Goal: Information Seeking & Learning: Learn about a topic

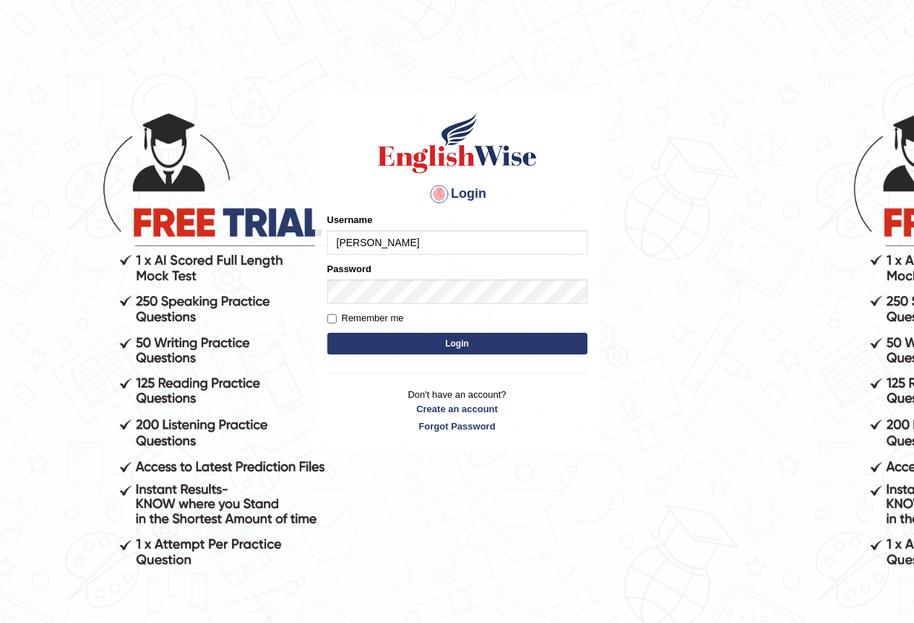
type input "JoanLibarra"
click at [491, 346] on button "Login" at bounding box center [457, 344] width 260 height 22
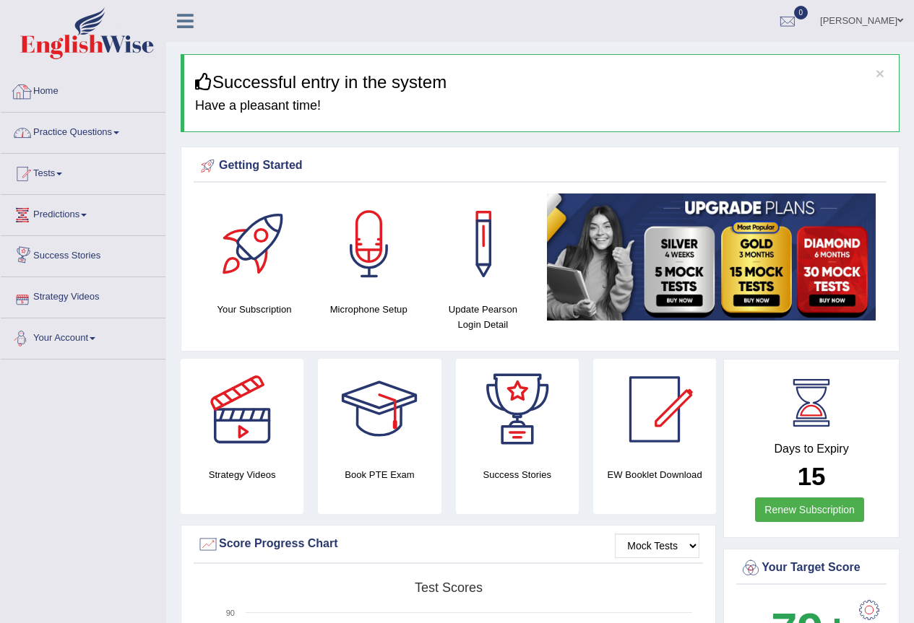
click at [105, 133] on link "Practice Questions" at bounding box center [83, 131] width 165 height 36
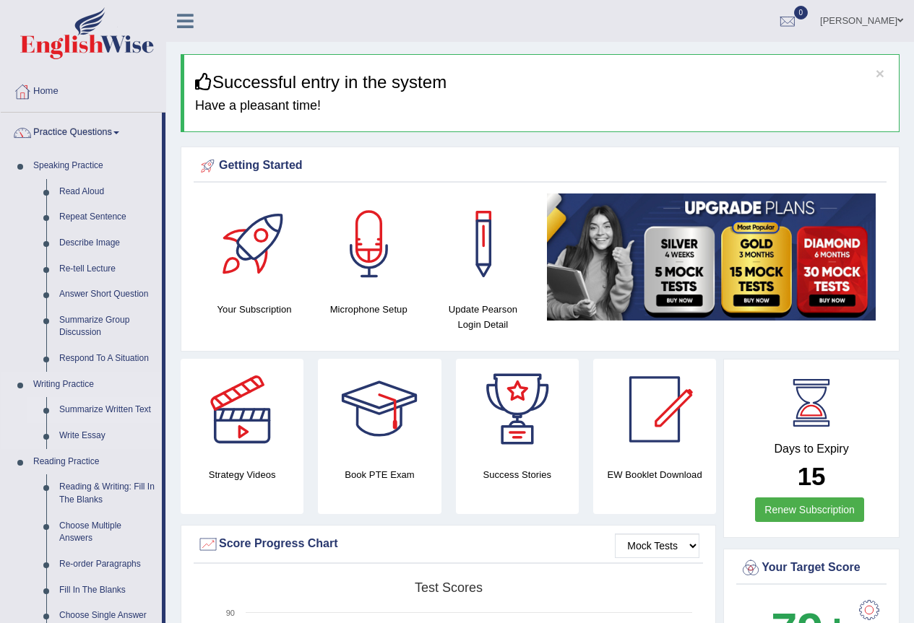
click at [141, 414] on link "Summarize Written Text" at bounding box center [107, 410] width 109 height 26
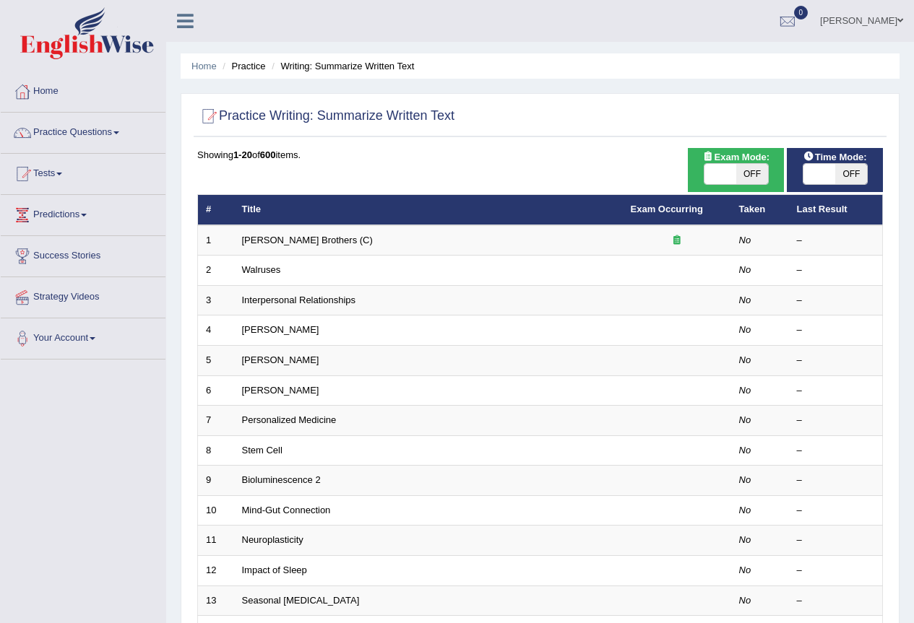
click at [272, 238] on link "Wright Brothers (C)" at bounding box center [307, 240] width 131 height 11
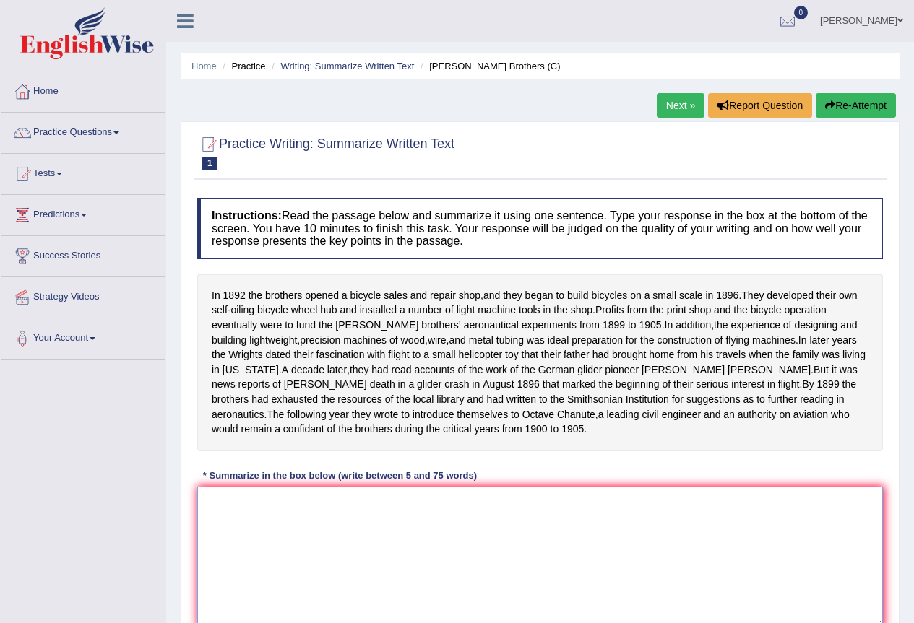
click at [436, 530] on textarea at bounding box center [540, 557] width 686 height 140
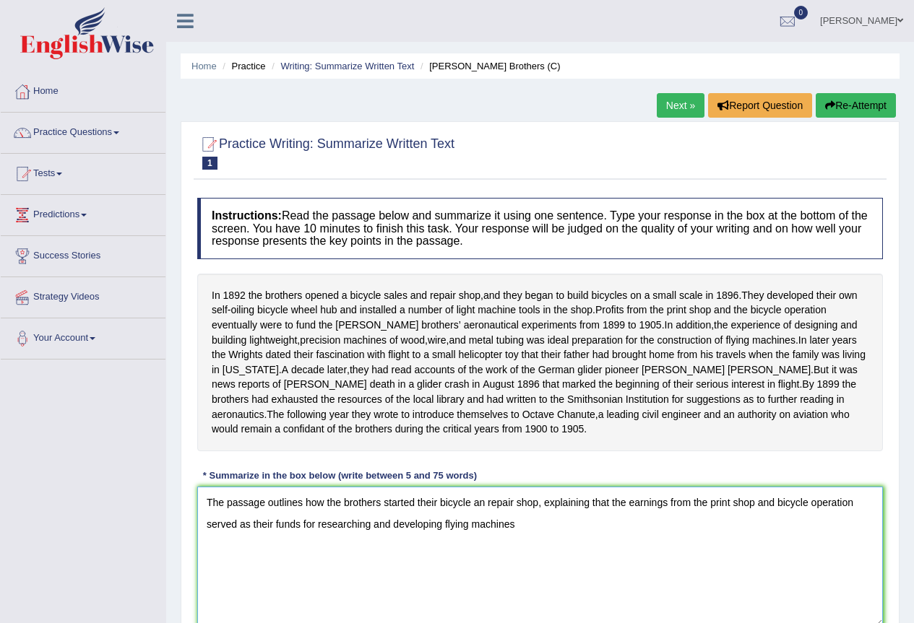
scroll to position [135, 0]
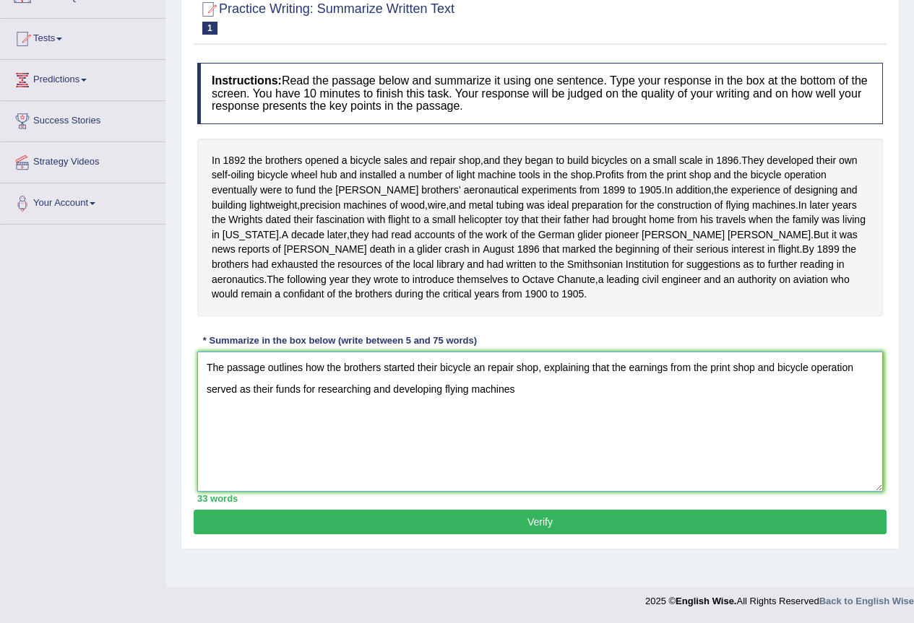
click at [314, 405] on textarea "The passage outlines how the brothers started their bicycle an repair shop, exp…" at bounding box center [540, 422] width 686 height 140
click at [482, 402] on textarea "The passage outlines how the brothers started their bicycle an repair shop, exp…" at bounding box center [540, 422] width 686 height 140
click at [640, 413] on textarea "The passage outlines how the brothers started their bicycle an repair shop, exp…" at bounding box center [540, 422] width 686 height 140
click at [619, 405] on textarea "The passage outlines how the brothers started their bicycle an repair shop, exp…" at bounding box center [540, 422] width 686 height 140
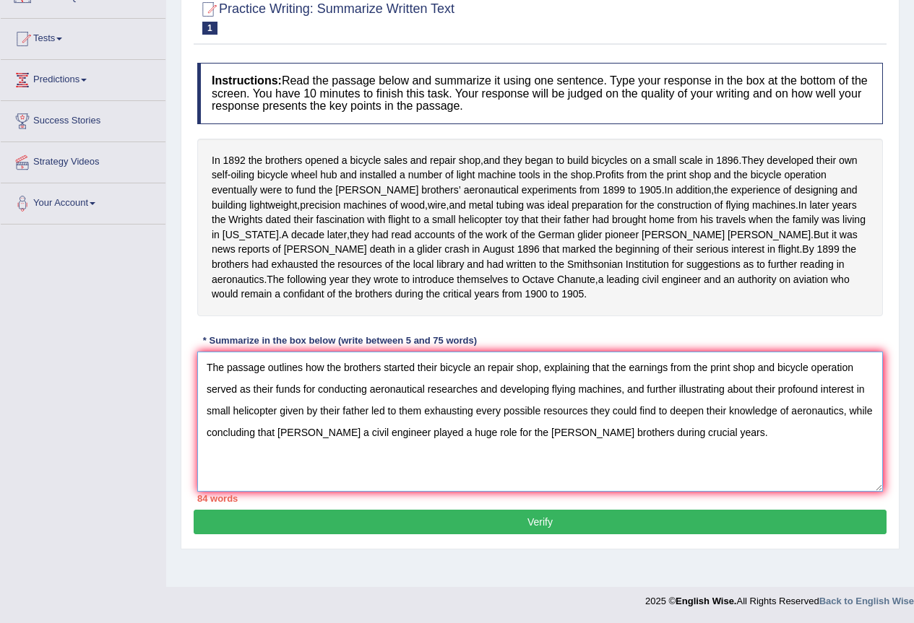
click at [483, 381] on textarea "The passage outlines how the brothers started their bicycle an repair shop, exp…" at bounding box center [540, 422] width 686 height 140
drag, startPoint x: 813, startPoint y: 383, endPoint x: 700, endPoint y: 378, distance: 113.5
click at [700, 378] on textarea "The passage outlines how the brothers started their bicycle and repair shop, ex…" at bounding box center [540, 422] width 686 height 140
drag, startPoint x: 843, startPoint y: 381, endPoint x: 799, endPoint y: 384, distance: 44.1
click at [799, 384] on textarea "The passage outlines how the brothers started their bicycle and repair shop, ex…" at bounding box center [540, 422] width 686 height 140
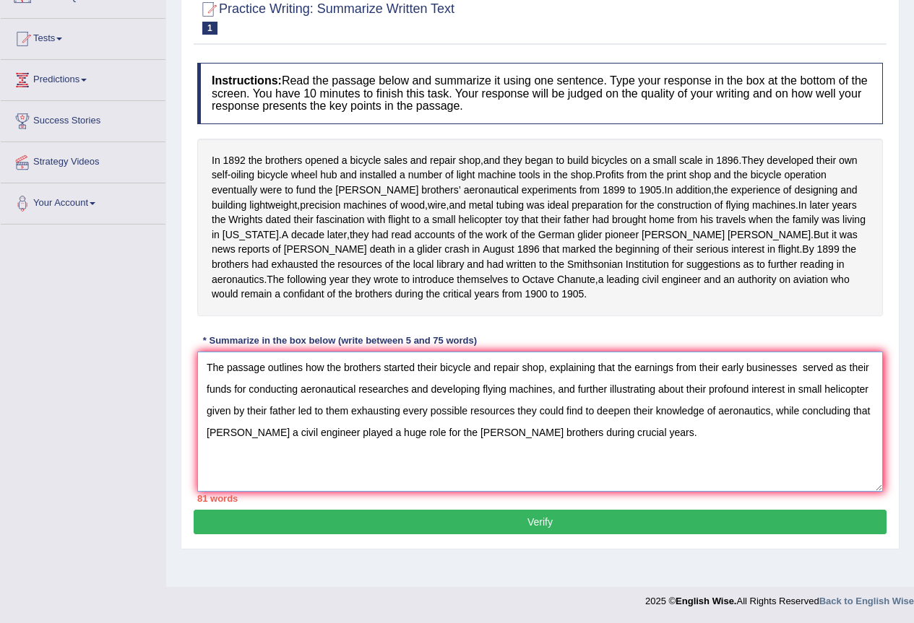
drag, startPoint x: 865, startPoint y: 380, endPoint x: 802, endPoint y: 387, distance: 64.0
click at [802, 387] on textarea "The passage outlines how the brothers started their bicycle and repair shop, ex…" at bounding box center [540, 422] width 686 height 140
click at [823, 384] on textarea "The passage outlines how the brothers started their bicycle and repair shop, ex…" at bounding box center [540, 422] width 686 height 140
drag, startPoint x: 830, startPoint y: 383, endPoint x: 256, endPoint y: 410, distance: 574.2
click at [256, 410] on textarea "The passage outlines how the brothers started their bicycle and repair shop, ex…" at bounding box center [540, 422] width 686 height 140
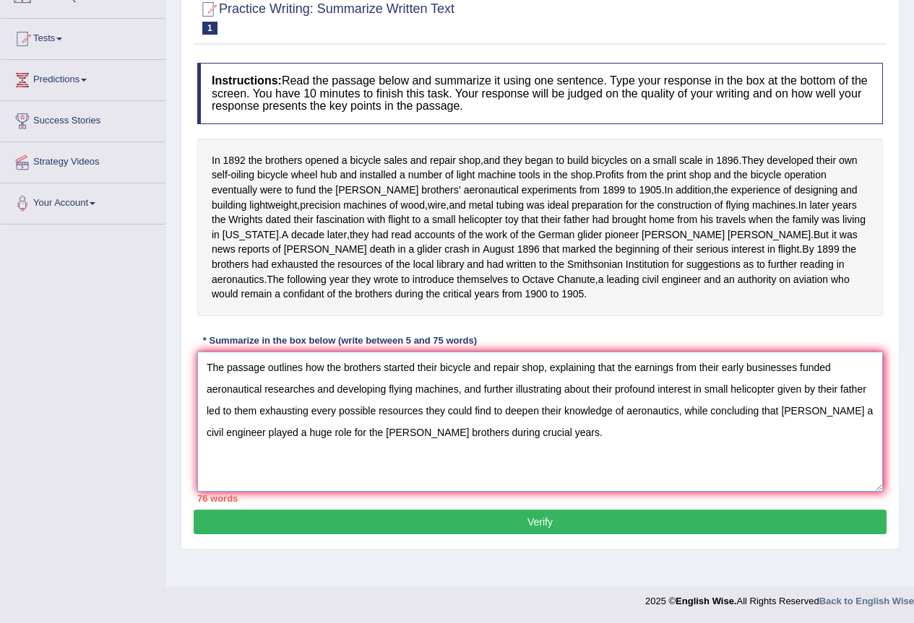
drag, startPoint x: 386, startPoint y: 405, endPoint x: 339, endPoint y: 407, distance: 47.7
click at [339, 407] on textarea "The passage outlines how the brothers started their bicycle and repair shop, ex…" at bounding box center [540, 422] width 686 height 140
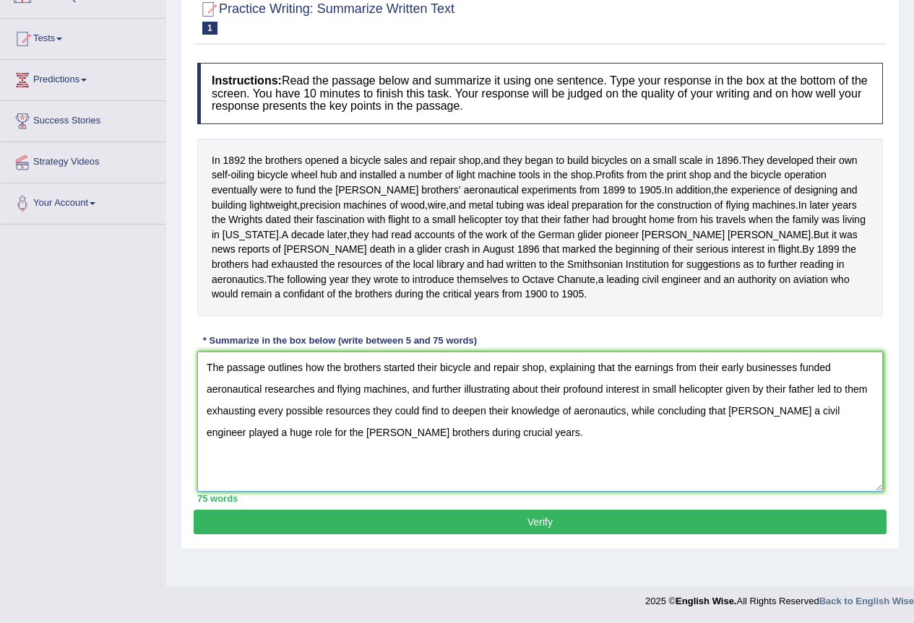
click at [405, 408] on textarea "The passage outlines how the brothers started their bicycle and repair shop, ex…" at bounding box center [540, 422] width 686 height 140
click at [806, 386] on textarea "The passage outlines how the brothers started their bicycle and repair shop, ex…" at bounding box center [540, 422] width 686 height 140
click at [824, 386] on textarea "The passage outlines how the brothers started their bicycle and repair shop, ex…" at bounding box center [540, 422] width 686 height 140
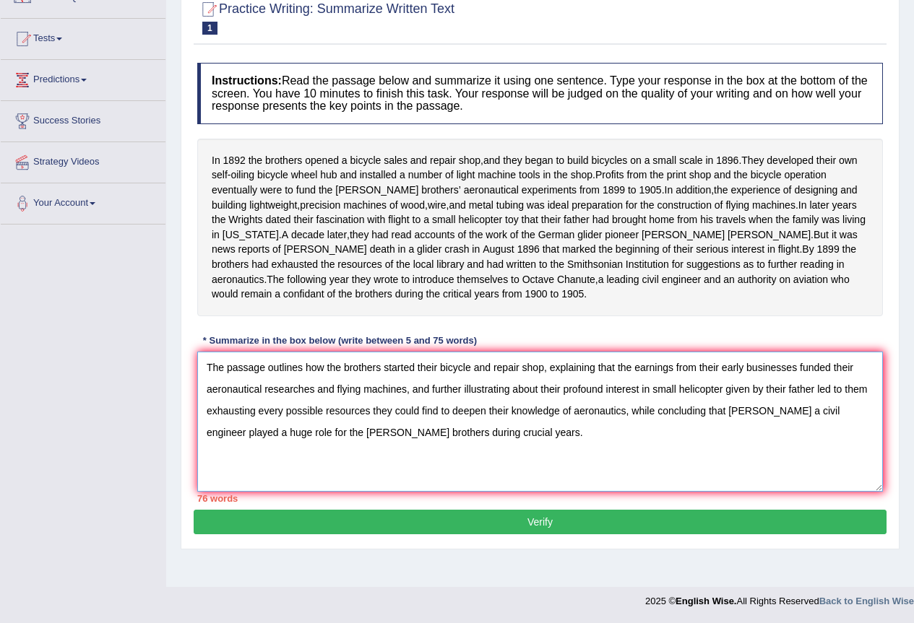
drag, startPoint x: 604, startPoint y: 404, endPoint x: 561, endPoint y: 403, distance: 43.4
click at [561, 403] on textarea "The passage outlines how the brothers started their bicycle and repair shop, ex…" at bounding box center [540, 422] width 686 height 140
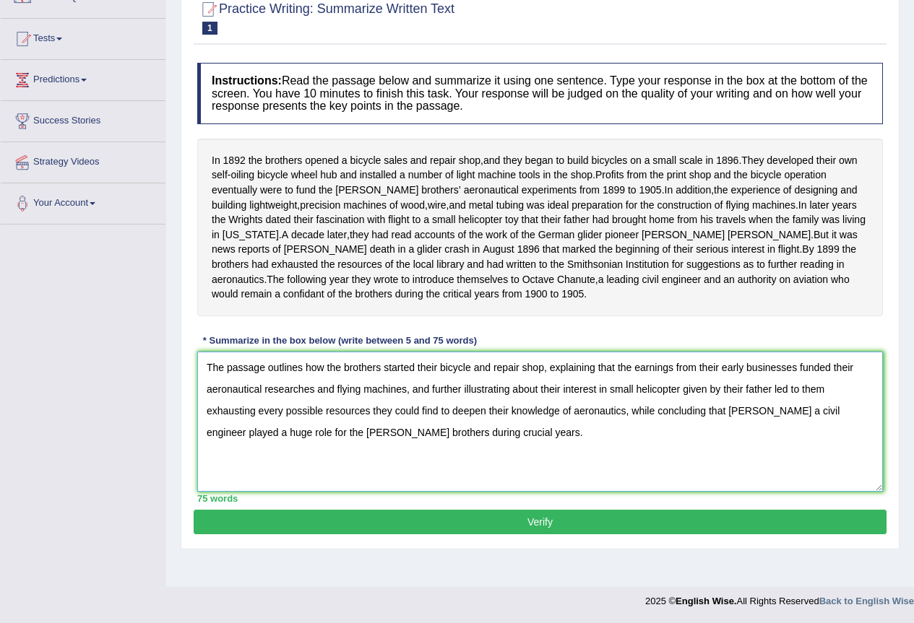
click at [788, 402] on textarea "The passage outlines how the brothers started their bicycle and repair shop, ex…" at bounding box center [540, 422] width 686 height 140
drag, startPoint x: 256, startPoint y: 424, endPoint x: 251, endPoint y: 431, distance: 8.2
click at [249, 431] on textarea "The passage outlines how the brothers started their bicycle and repair shop, ex…" at bounding box center [540, 422] width 686 height 140
type textarea "The passage outlines how the brothers started their bicycle and repair shop, ex…"
click at [553, 535] on button "Verify" at bounding box center [540, 522] width 693 height 25
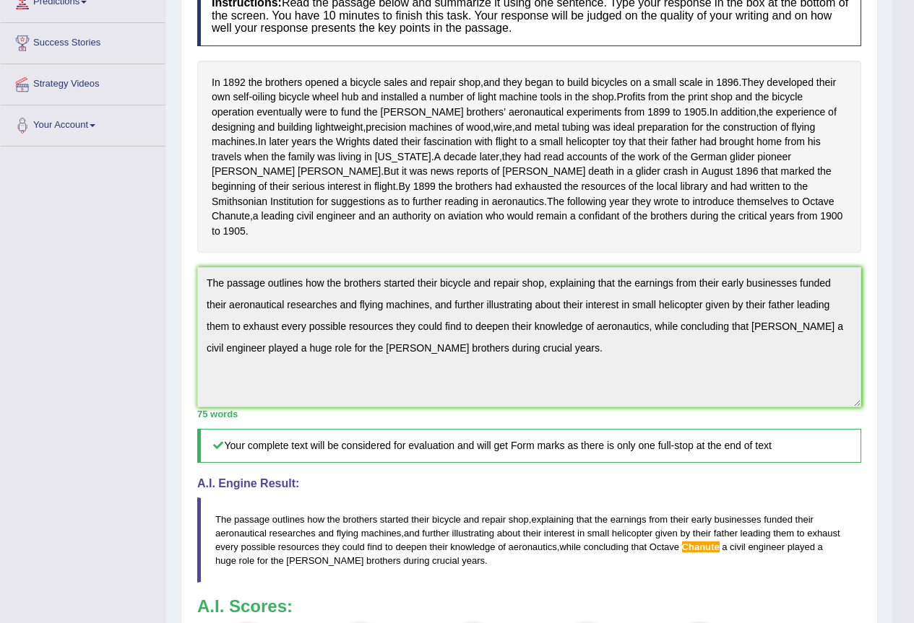
scroll to position [358, 0]
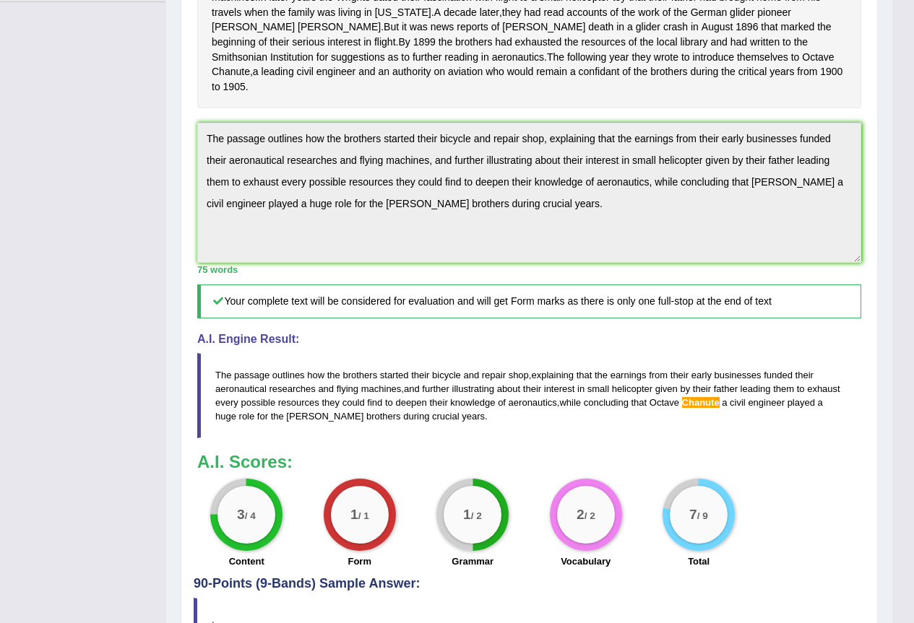
click at [718, 406] on span "Chanute" at bounding box center [701, 402] width 38 height 11
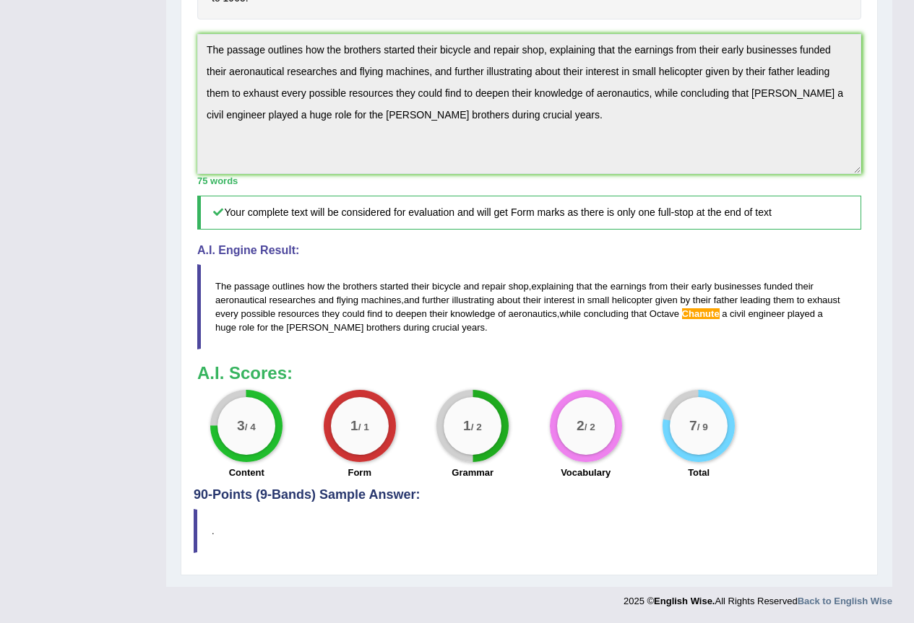
scroll to position [85, 0]
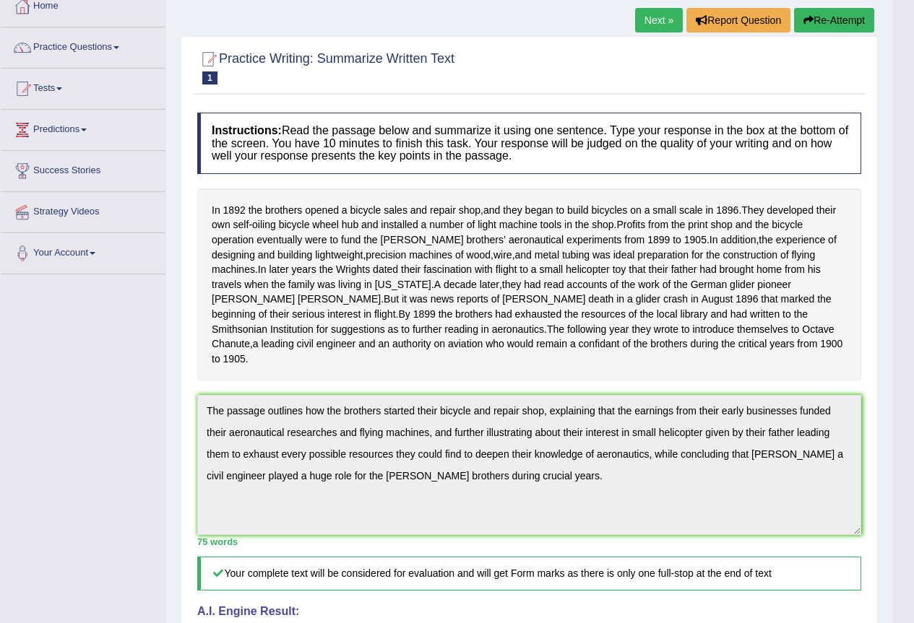
click at [646, 14] on link "Next »" at bounding box center [659, 20] width 48 height 25
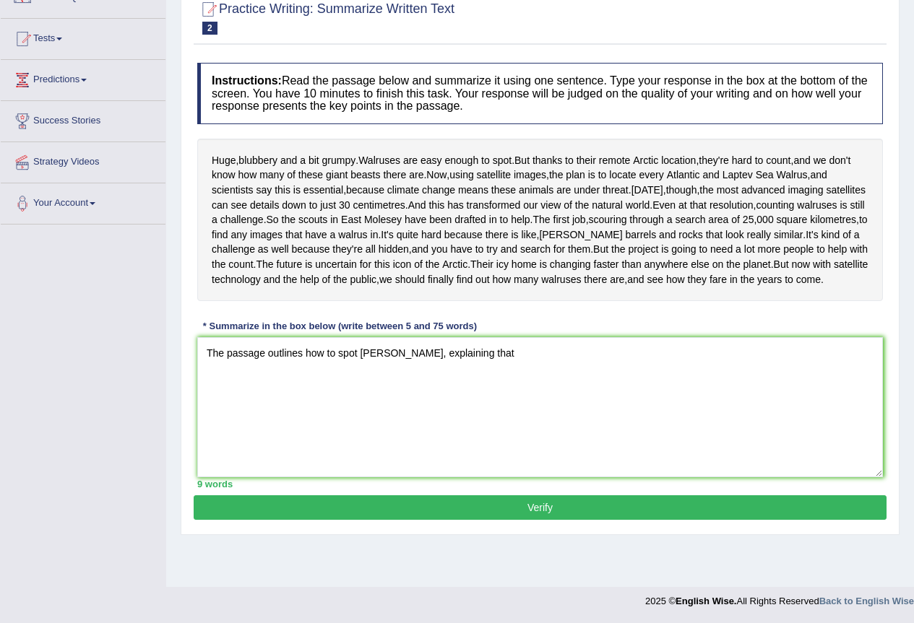
drag, startPoint x: 399, startPoint y: 392, endPoint x: 306, endPoint y: 392, distance: 92.5
click at [306, 392] on textarea "The passage outlines how to spot [PERSON_NAME], explaining that" at bounding box center [540, 407] width 686 height 140
click at [295, 422] on textarea "The passage outlines how to spot [PERSON_NAME], explaining that" at bounding box center [540, 407] width 686 height 140
click at [327, 396] on textarea "The passage outlines how to spot walruses, explaining that" at bounding box center [540, 407] width 686 height 140
drag, startPoint x: 333, startPoint y: 396, endPoint x: 308, endPoint y: 394, distance: 25.4
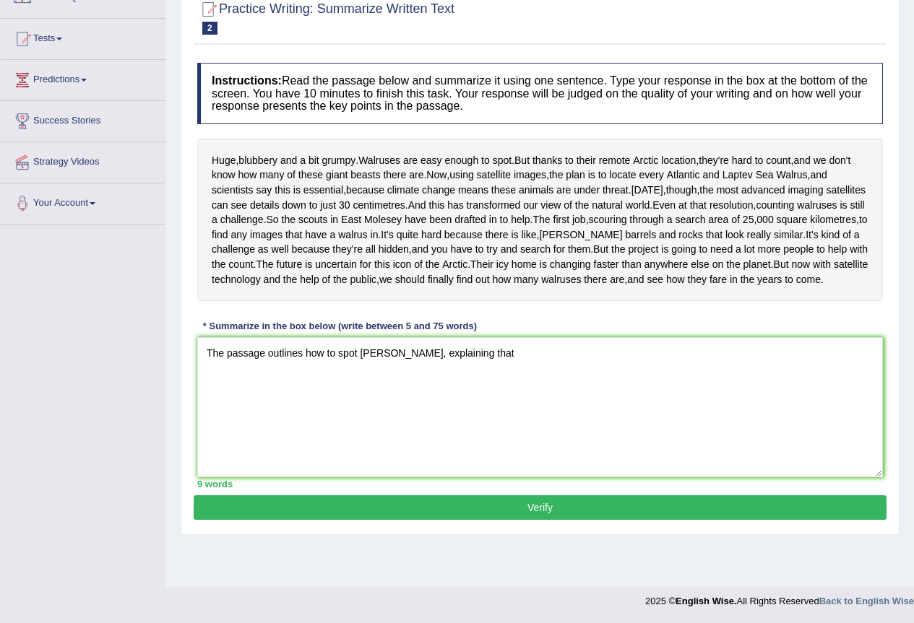
click at [308, 394] on textarea "The passage outlines how to spot walruses, explaining that" at bounding box center [540, 407] width 686 height 140
click at [566, 396] on textarea "The passage outlines the difficulty of spotting walruses, explaining that" at bounding box center [540, 407] width 686 height 140
drag, startPoint x: 302, startPoint y: 394, endPoint x: 413, endPoint y: 391, distance: 111.3
click at [413, 391] on textarea "The passage outlines the difficulty of spotting walruses, explaining that to lo…" at bounding box center [540, 407] width 686 height 140
drag, startPoint x: 555, startPoint y: 396, endPoint x: 485, endPoint y: 400, distance: 70.2
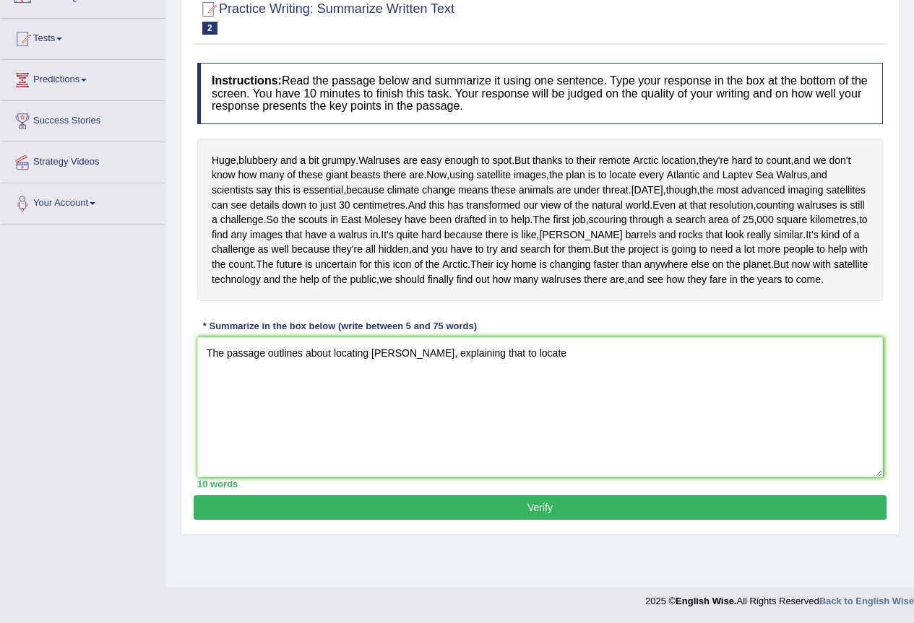
click at [485, 400] on textarea "The passage outlines about locating walruses, explaining that to locate" at bounding box center [540, 407] width 686 height 140
click at [823, 397] on textarea "The passage outlines about locating walruses, explaining that satellite images …" at bounding box center [540, 407] width 686 height 140
click at [305, 409] on textarea "The passage outlines about locating walruses, explaining that satellite images …" at bounding box center [540, 407] width 686 height 140
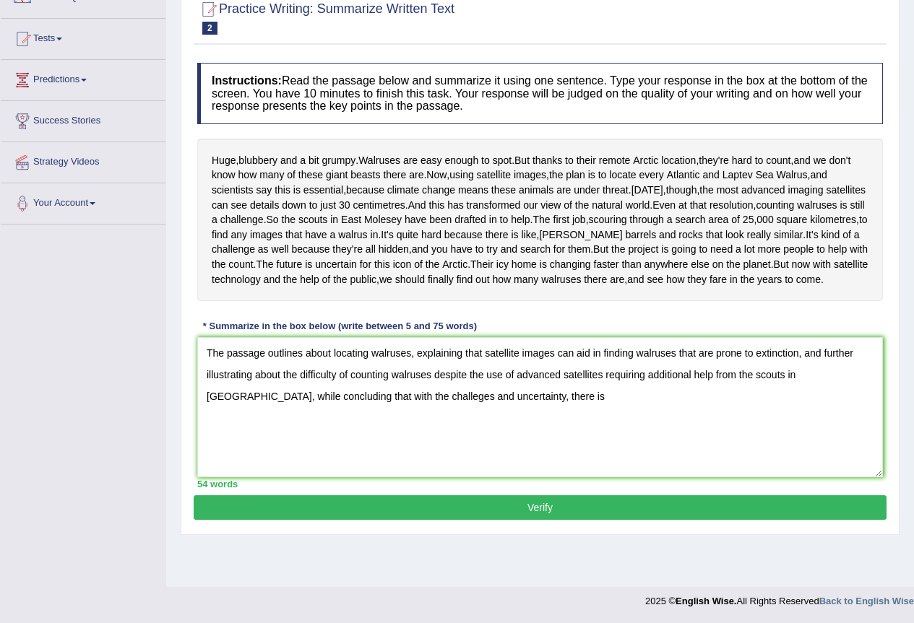
click at [453, 440] on textarea "The passage outlines about locating walruses, explaining that satellite images …" at bounding box center [540, 407] width 686 height 140
click at [619, 434] on textarea "The passage outlines about locating walruses, explaining that satellite images …" at bounding box center [540, 407] width 686 height 140
drag, startPoint x: 410, startPoint y: 392, endPoint x: 320, endPoint y: 375, distance: 91.2
click at [311, 391] on textarea "The passage outlines about locating walruses, explaining that satellite images …" at bounding box center [540, 407] width 686 height 140
click at [600, 420] on textarea "The passage outlines walruses in the arctic region, explaining that satellite i…" at bounding box center [540, 407] width 686 height 140
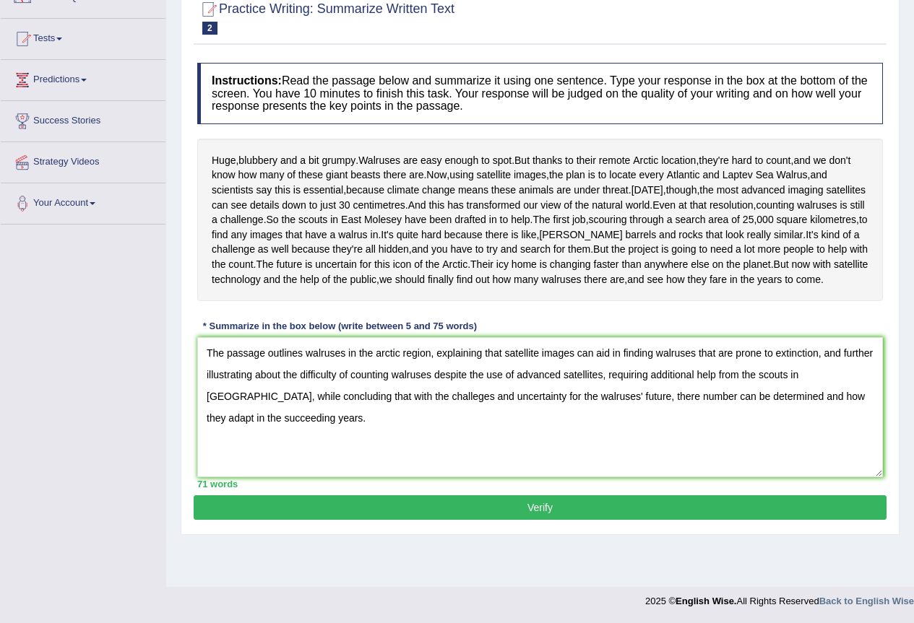
click at [383, 441] on textarea "The passage outlines walruses in the arctic region, explaining that satellite i…" at bounding box center [540, 407] width 686 height 140
drag, startPoint x: 636, startPoint y: 438, endPoint x: 563, endPoint y: 441, distance: 73.1
click at [563, 441] on textarea "The passage outlines walruses in the arctic region, explaining that satellite i…" at bounding box center [540, 407] width 686 height 140
click at [638, 442] on textarea "The passage outlines walruses in the arctic region, explaining that satellite i…" at bounding box center [540, 407] width 686 height 140
drag, startPoint x: 698, startPoint y: 437, endPoint x: 712, endPoint y: 437, distance: 13.7
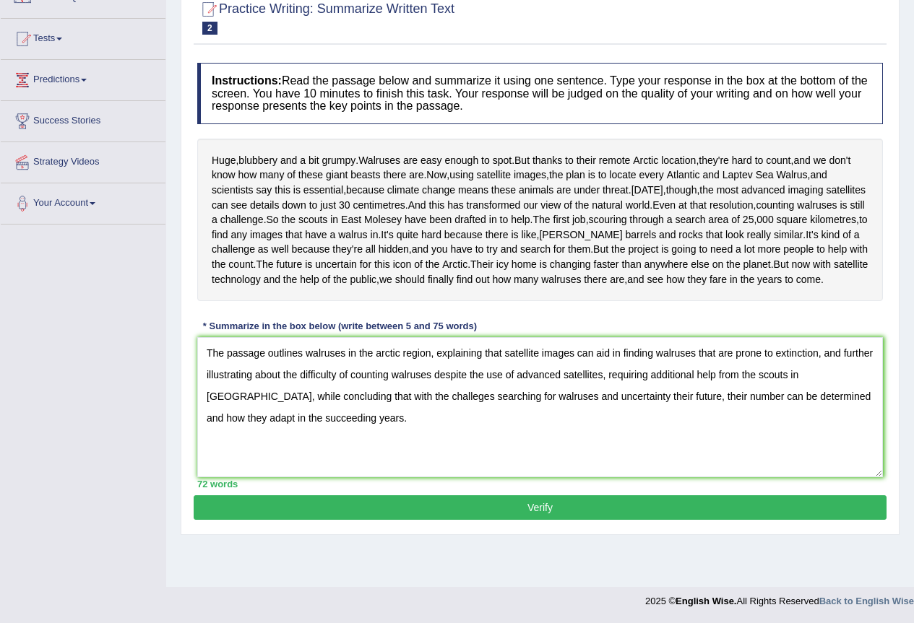
click at [705, 437] on textarea "The passage outlines walruses in the arctic region, explaining that satellite i…" at bounding box center [540, 407] width 686 height 140
click at [691, 434] on textarea "The passage outlines walruses in the arctic region, explaining that satellite i…" at bounding box center [540, 407] width 686 height 140
click at [207, 461] on textarea "The passage outlines walruses in the arctic region, explaining that satellite i…" at bounding box center [540, 407] width 686 height 140
type textarea "The passage outlines walruses in the arctic region, explaining that satellite i…"
click at [556, 520] on button "Verify" at bounding box center [540, 508] width 693 height 25
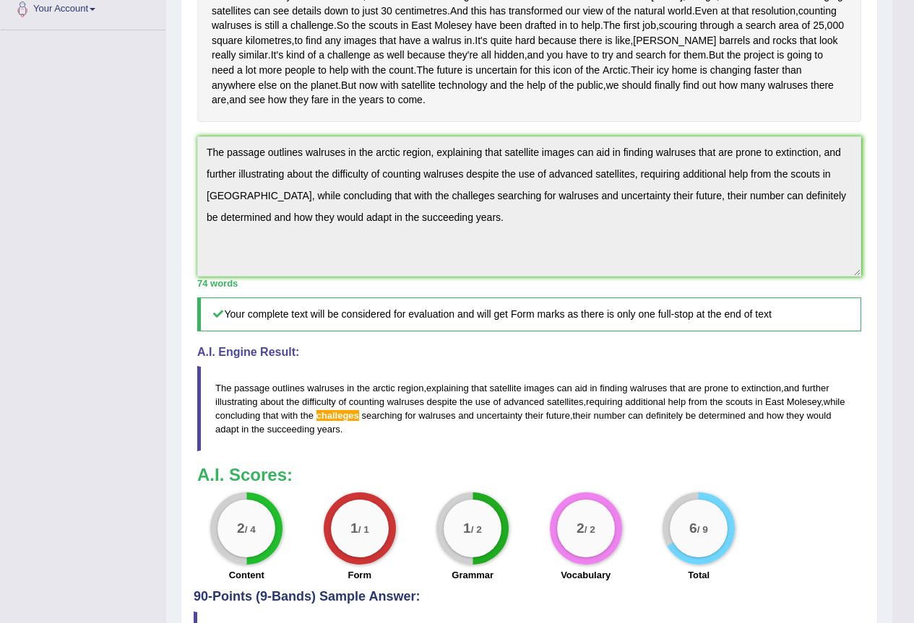
scroll to position [402, 0]
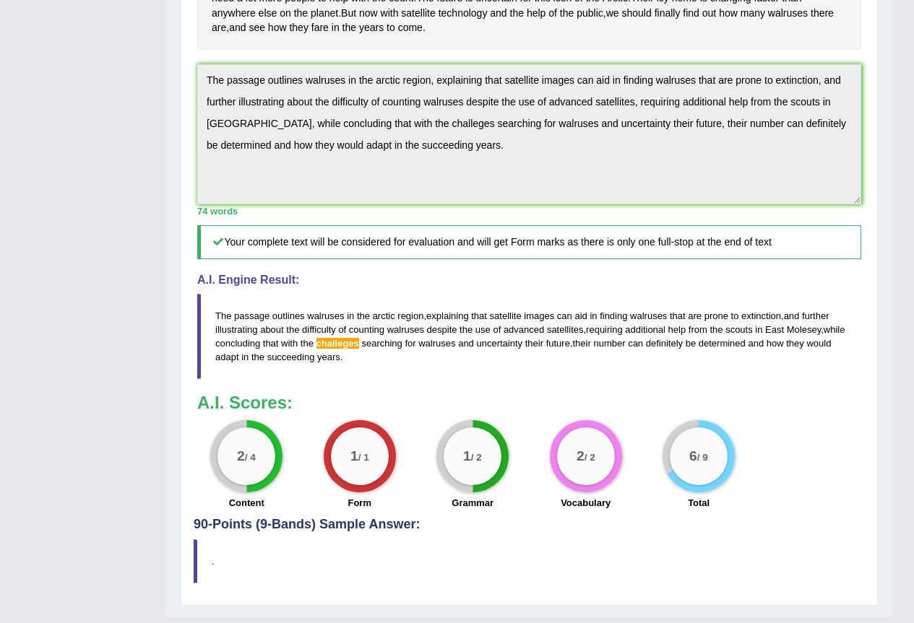
click at [359, 349] on span "challeges" at bounding box center [337, 343] width 43 height 11
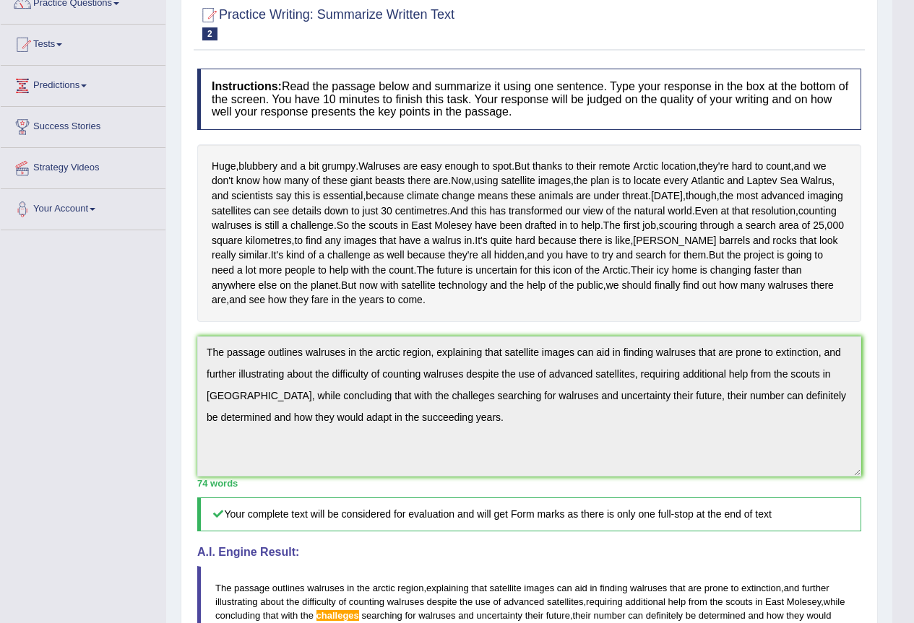
scroll to position [0, 0]
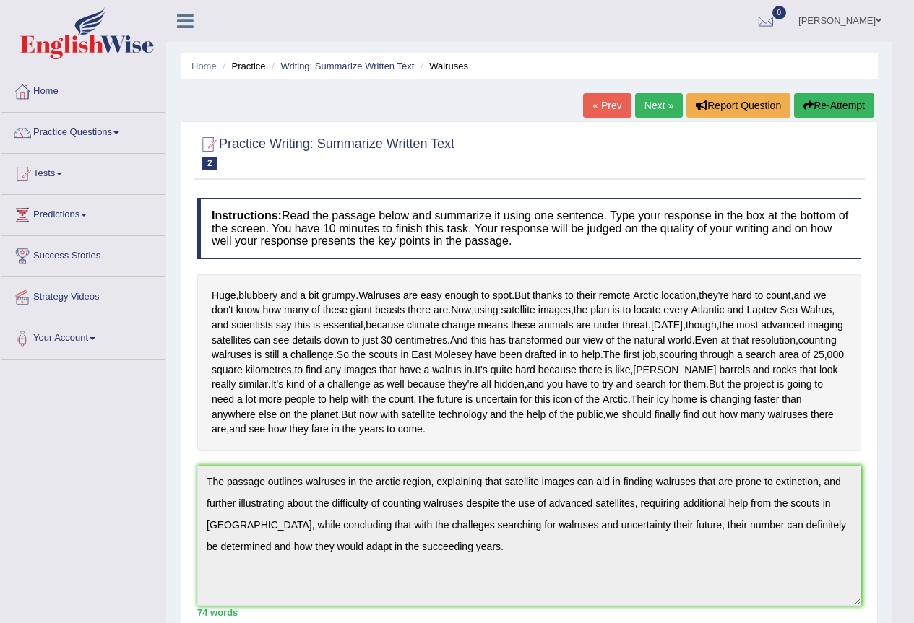
click at [657, 111] on link "Next »" at bounding box center [659, 105] width 48 height 25
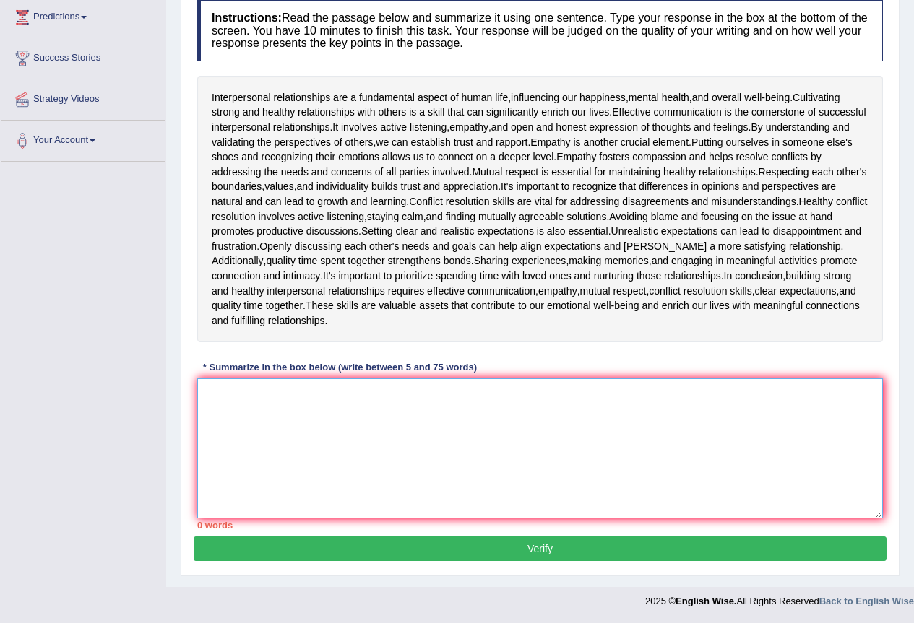
click at [300, 399] on textarea at bounding box center [540, 449] width 686 height 140
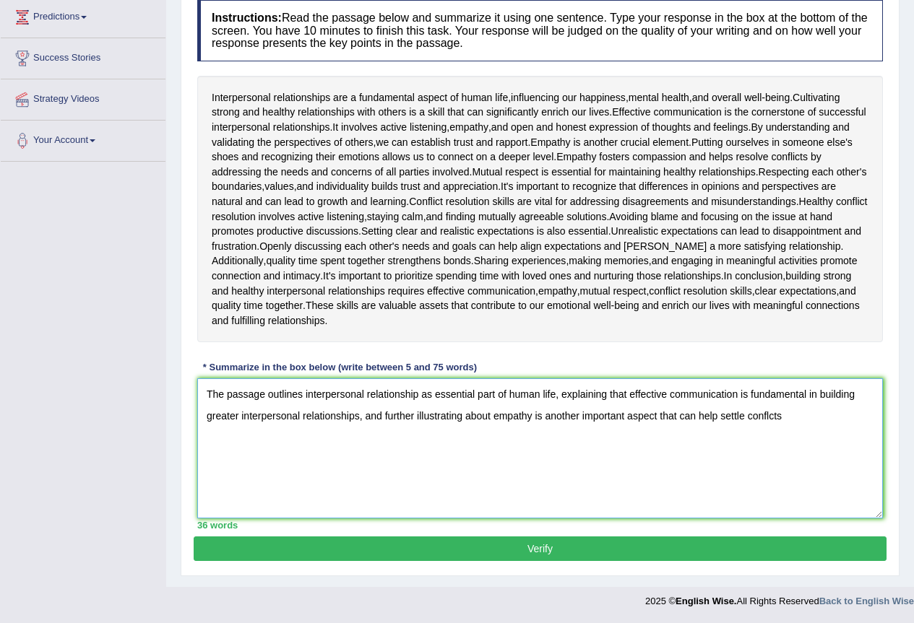
click at [533, 415] on textarea "The passage outlines interpersonal relationship as essential part of human life…" at bounding box center [540, 449] width 686 height 140
click at [496, 412] on textarea "The passage outlines interpersonal relationship as essential part of human life…" at bounding box center [540, 449] width 686 height 140
drag, startPoint x: 616, startPoint y: 417, endPoint x: 924, endPoint y: 429, distance: 308.7
click at [913, 426] on html "Toggle navigation Home Practice Questions Speaking Practice Read Aloud Repeat S…" at bounding box center [457, 113] width 914 height 623
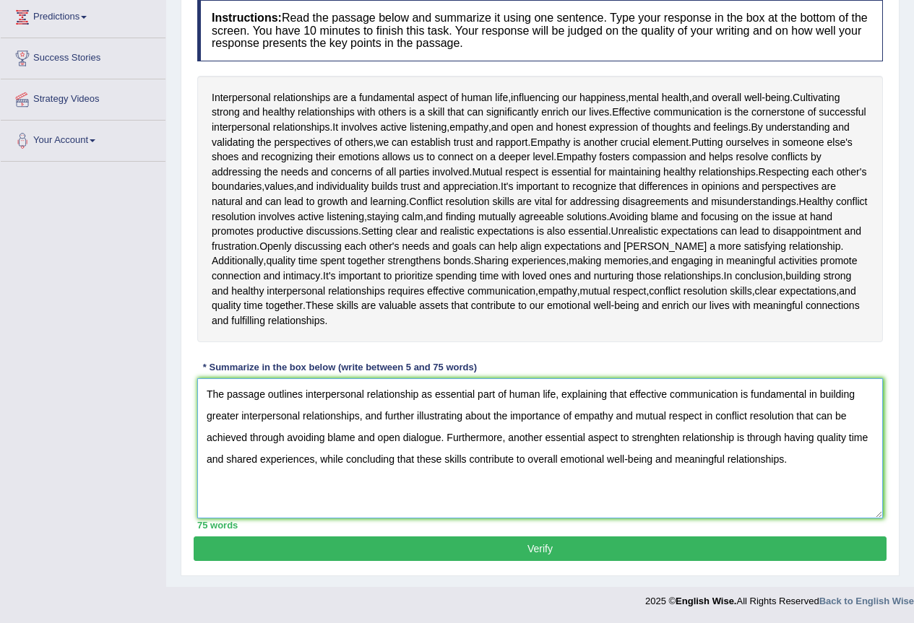
type textarea "The passage outlines interpersonal relationship as essential part of human life…"
click at [530, 547] on button "Verify" at bounding box center [540, 549] width 693 height 25
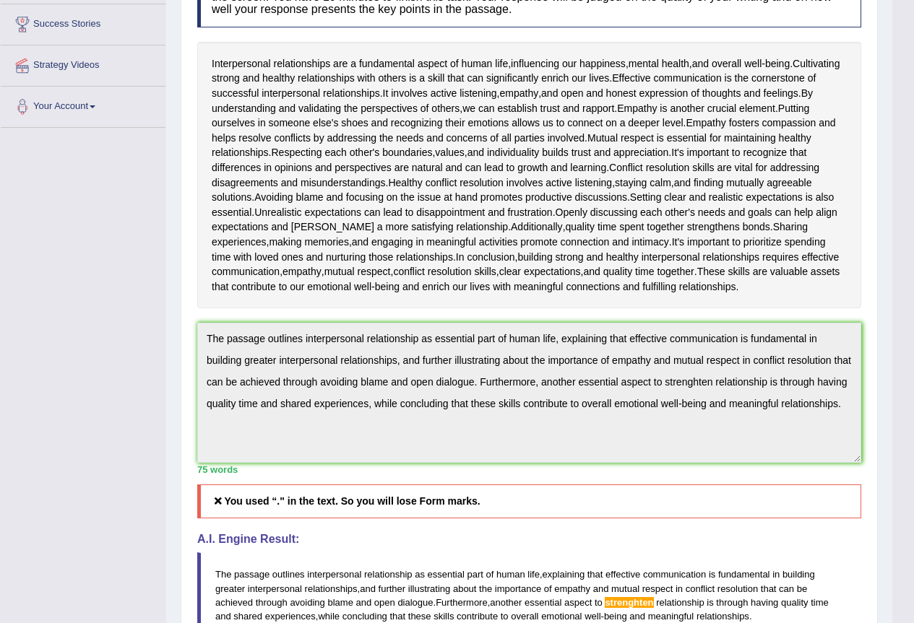
scroll to position [304, 0]
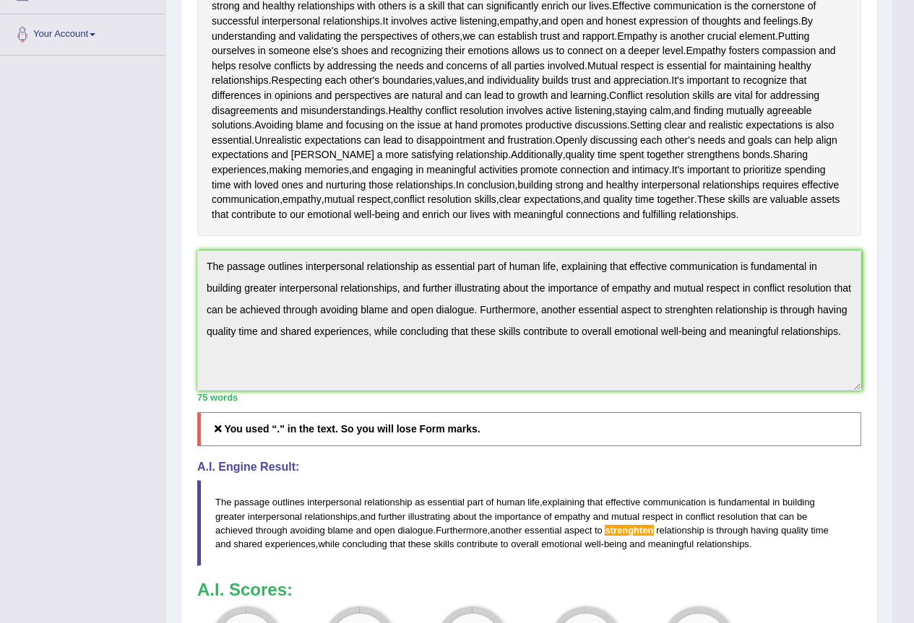
click at [623, 536] on blockquote "The passage outlines interpersonal relationship as essential part of human life…" at bounding box center [529, 522] width 664 height 85
click at [322, 508] on span "interpersonal" at bounding box center [334, 502] width 54 height 11
click at [277, 423] on h5 "You used “." in the text. So you will lose Form marks." at bounding box center [529, 430] width 664 height 34
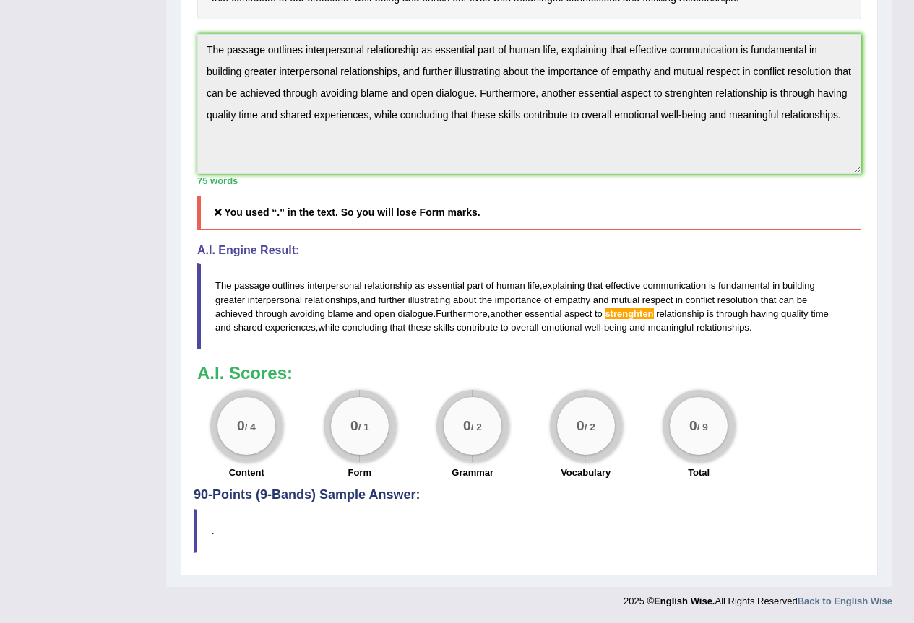
click at [285, 505] on div "Practice Writing: Summarize Written Text 3 Interpersonal Relationships Instruct…" at bounding box center [529, 87] width 697 height 975
click at [290, 498] on h4 "90-Points (9-Bands) Sample Answer:" at bounding box center [529, 84] width 671 height 836
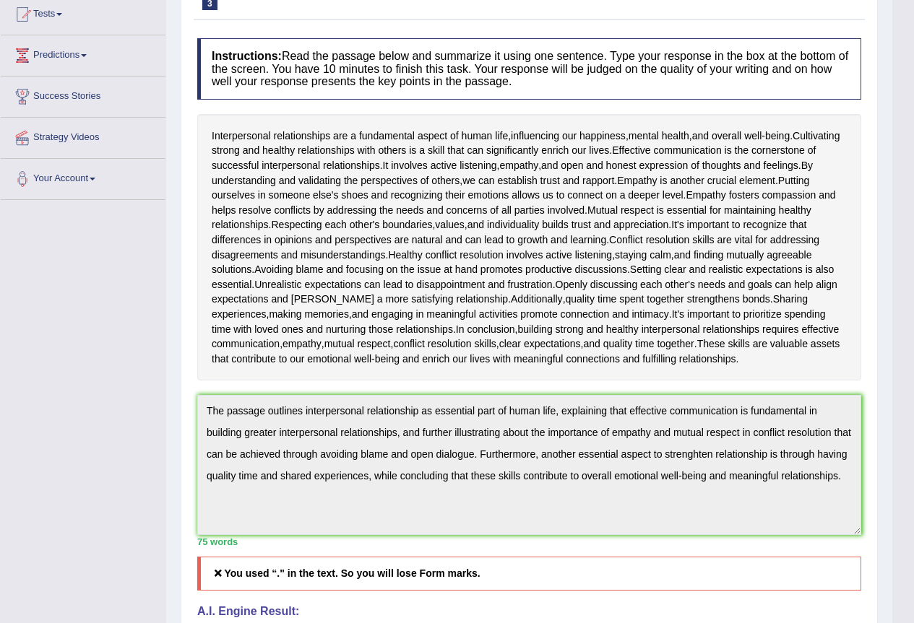
scroll to position [0, 0]
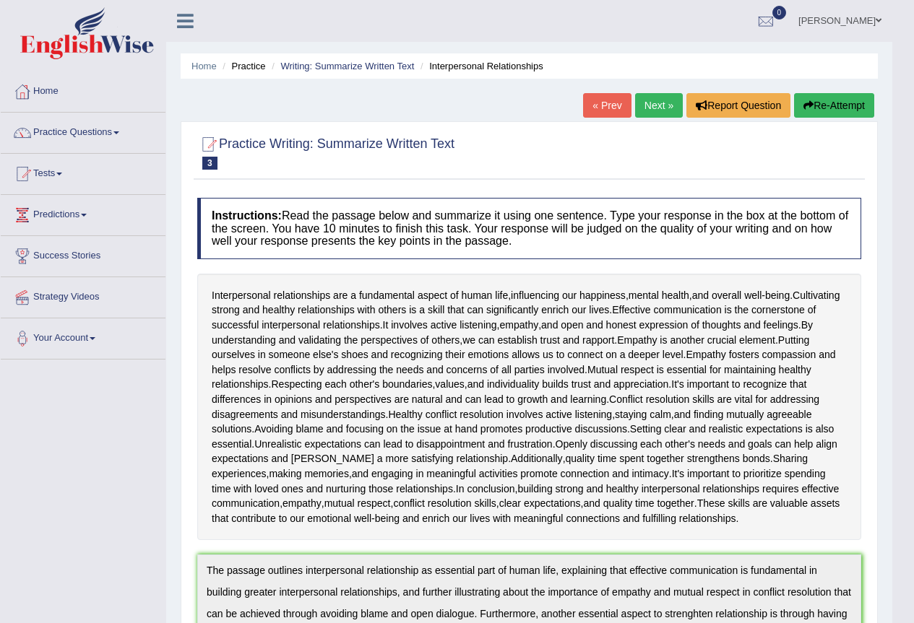
click at [850, 103] on button "Re-Attempt" at bounding box center [834, 105] width 80 height 25
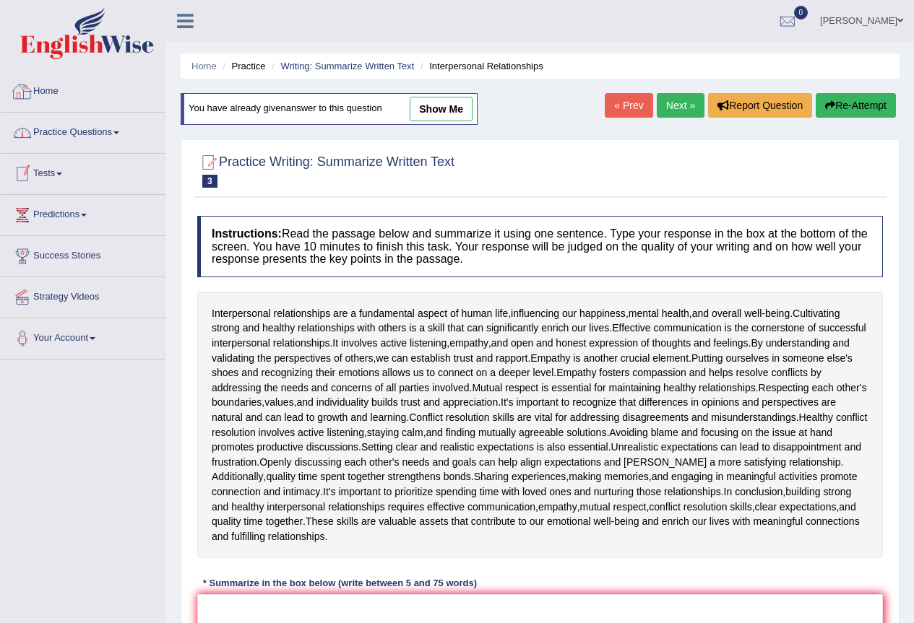
drag, startPoint x: 109, startPoint y: 129, endPoint x: 142, endPoint y: 133, distance: 33.4
click at [111, 130] on link "Practice Questions" at bounding box center [83, 131] width 165 height 36
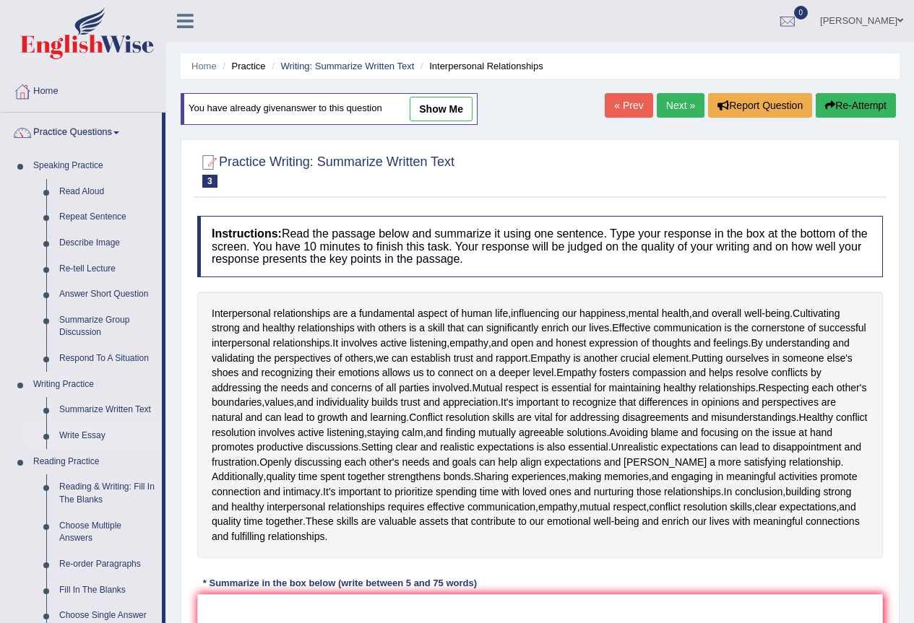
click at [100, 442] on link "Write Essay" at bounding box center [107, 436] width 109 height 26
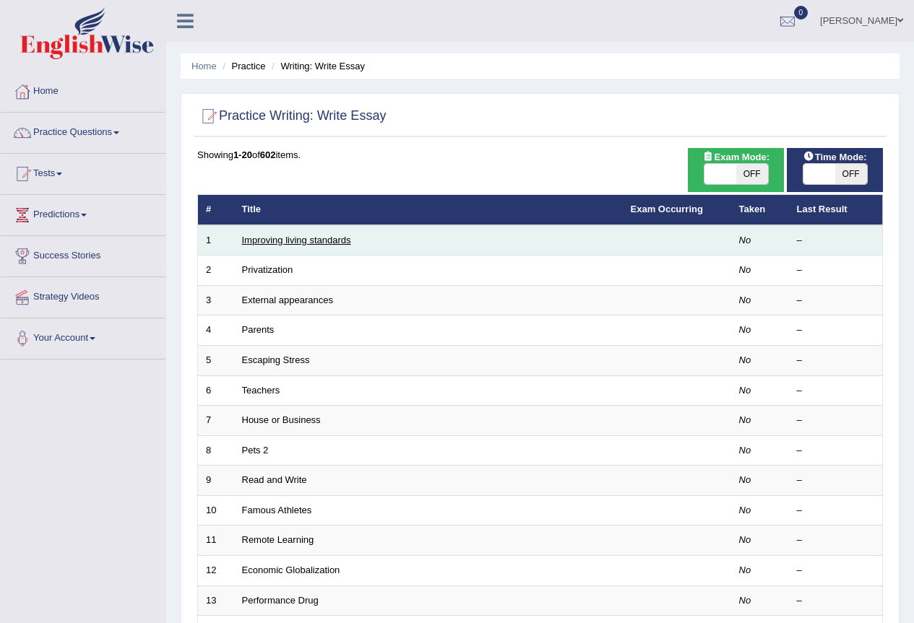
click at [342, 242] on link "Improving living standards" at bounding box center [296, 240] width 109 height 11
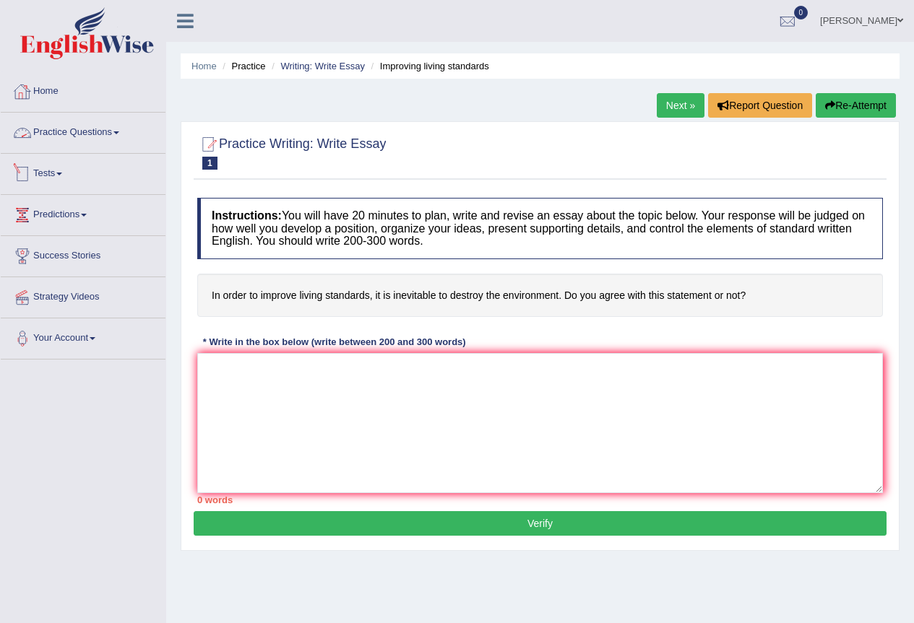
click at [111, 138] on link "Practice Questions" at bounding box center [83, 131] width 165 height 36
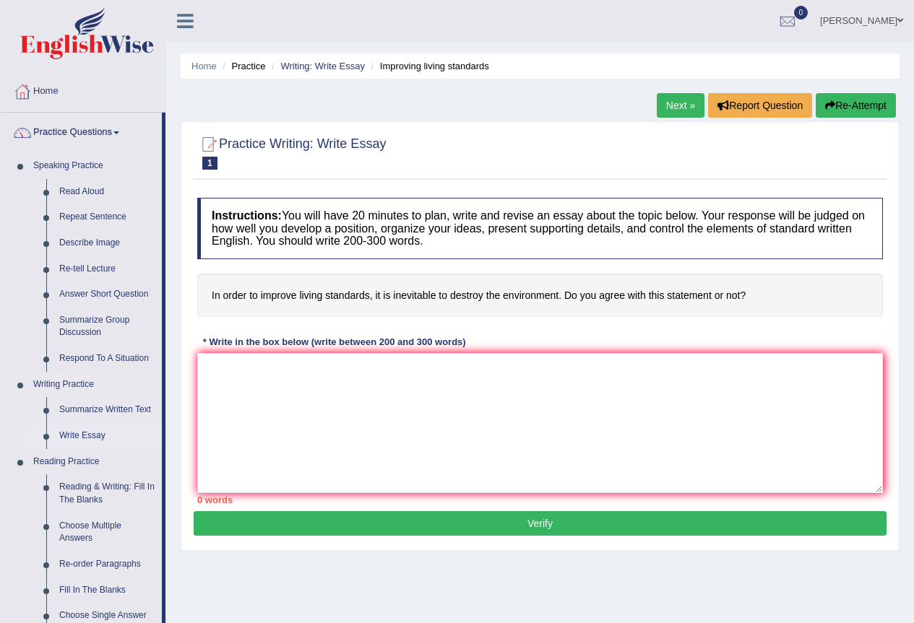
scroll to position [72, 0]
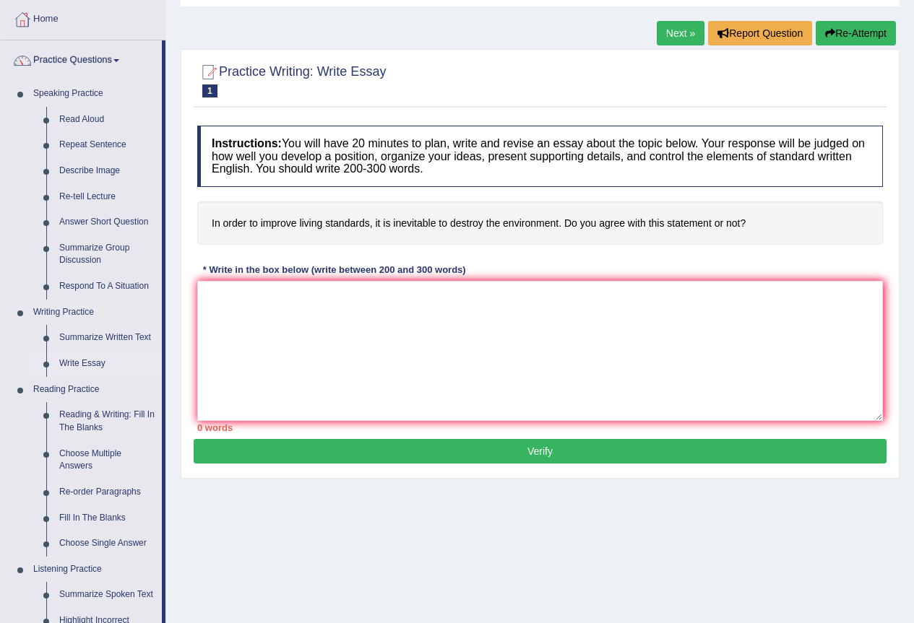
click at [88, 364] on link "Write Essay" at bounding box center [107, 364] width 109 height 26
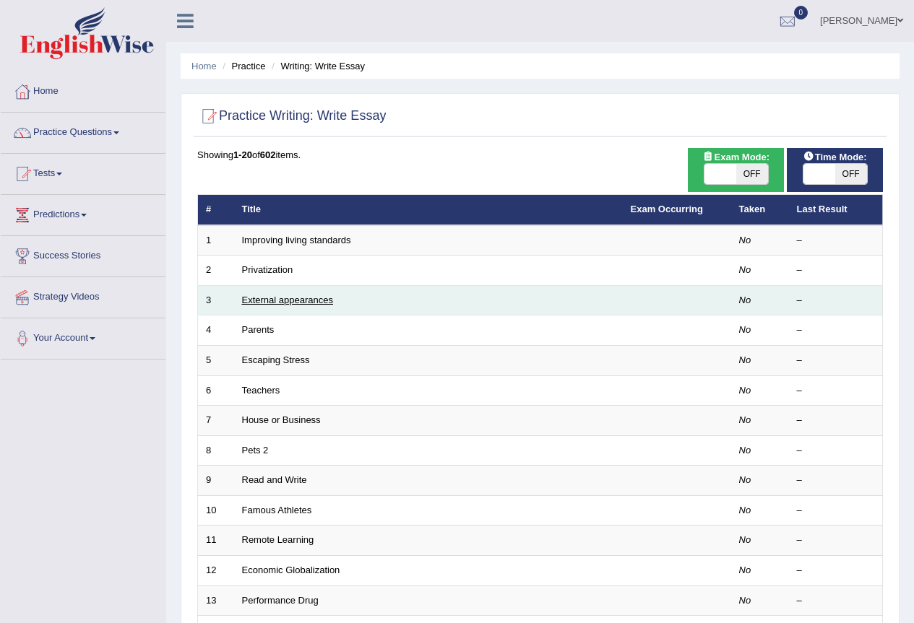
click at [308, 295] on link "External appearances" at bounding box center [287, 300] width 91 height 11
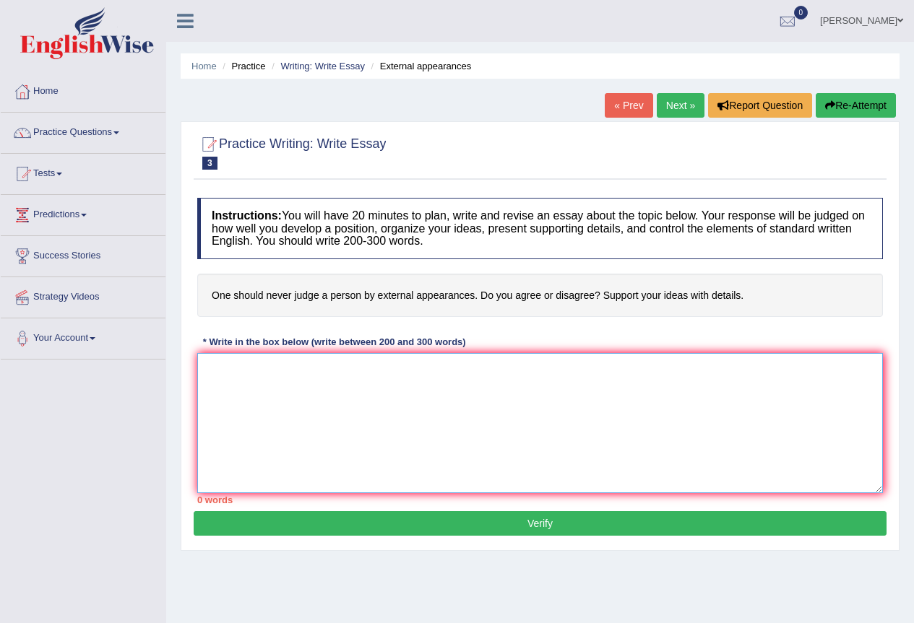
click at [606, 390] on textarea at bounding box center [540, 423] width 686 height 140
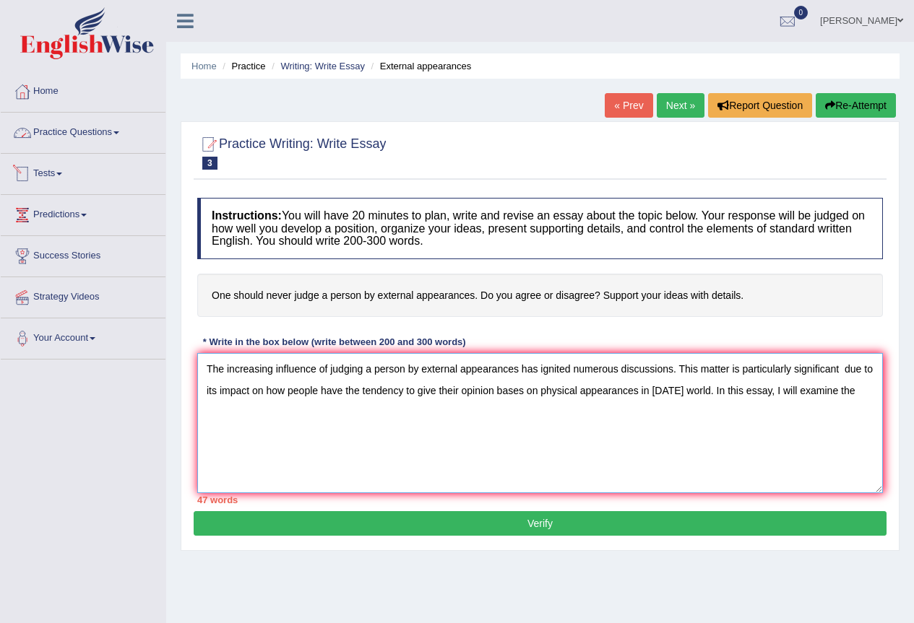
type textarea "The increasing influence of judging a person by external appearances has ignite…"
click at [105, 128] on link "Practice Questions" at bounding box center [83, 131] width 165 height 36
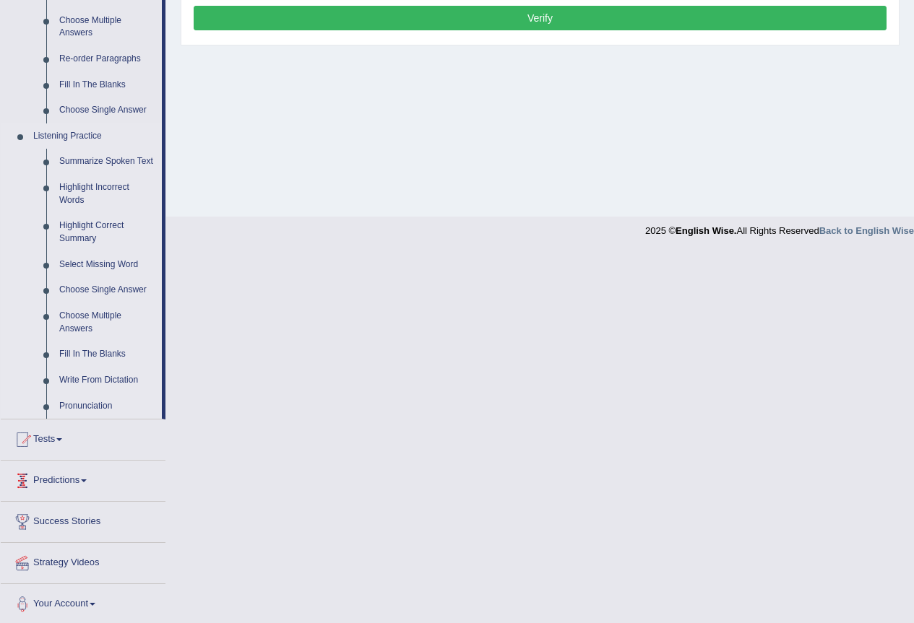
scroll to position [144, 0]
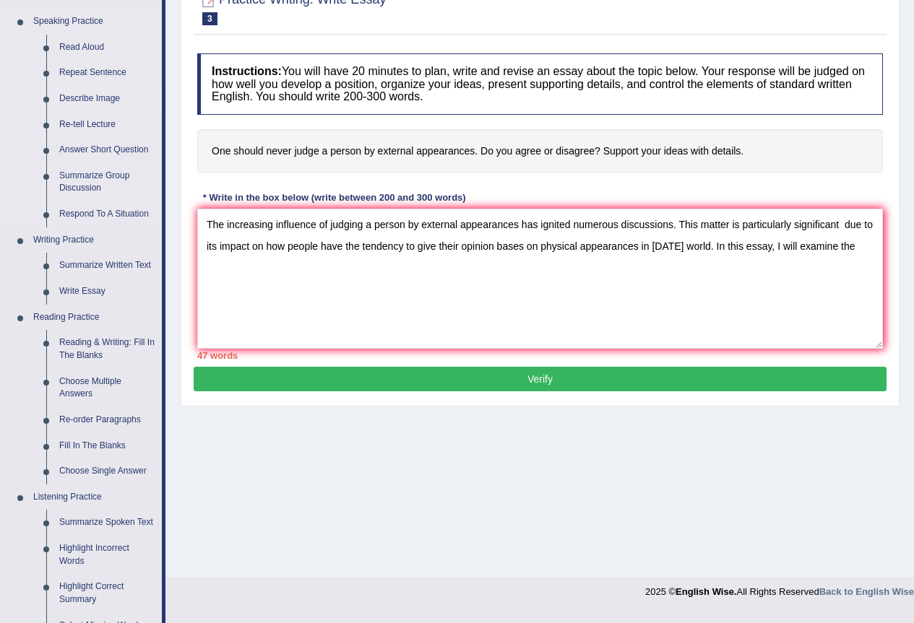
click at [104, 98] on link "Describe Image" at bounding box center [107, 99] width 109 height 26
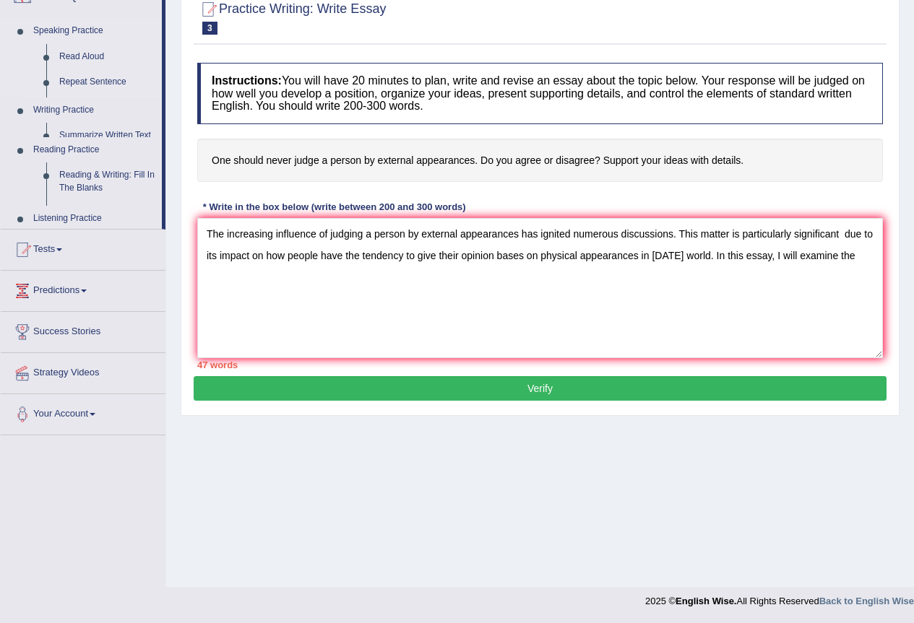
scroll to position [135, 0]
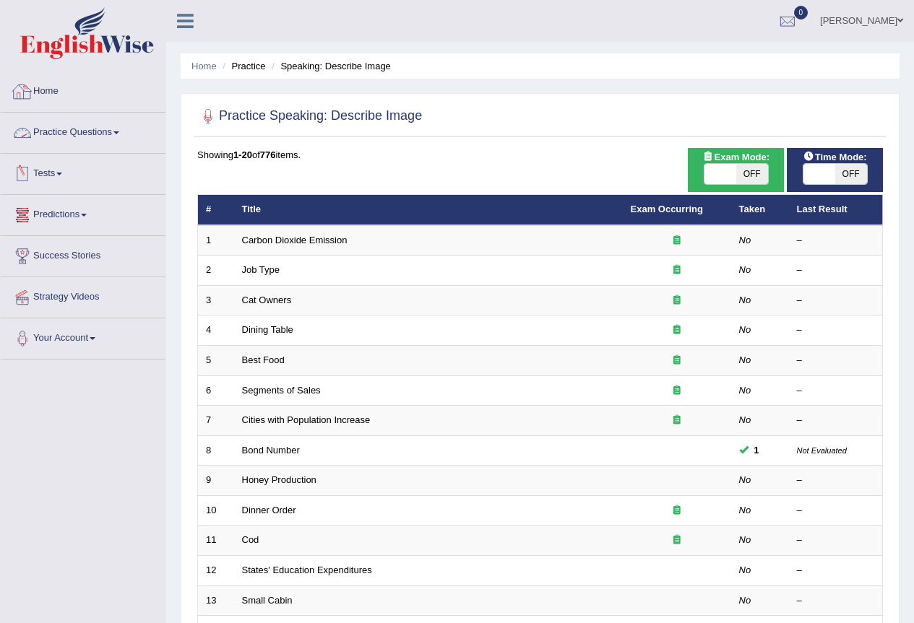
click at [96, 128] on link "Practice Questions" at bounding box center [83, 131] width 165 height 36
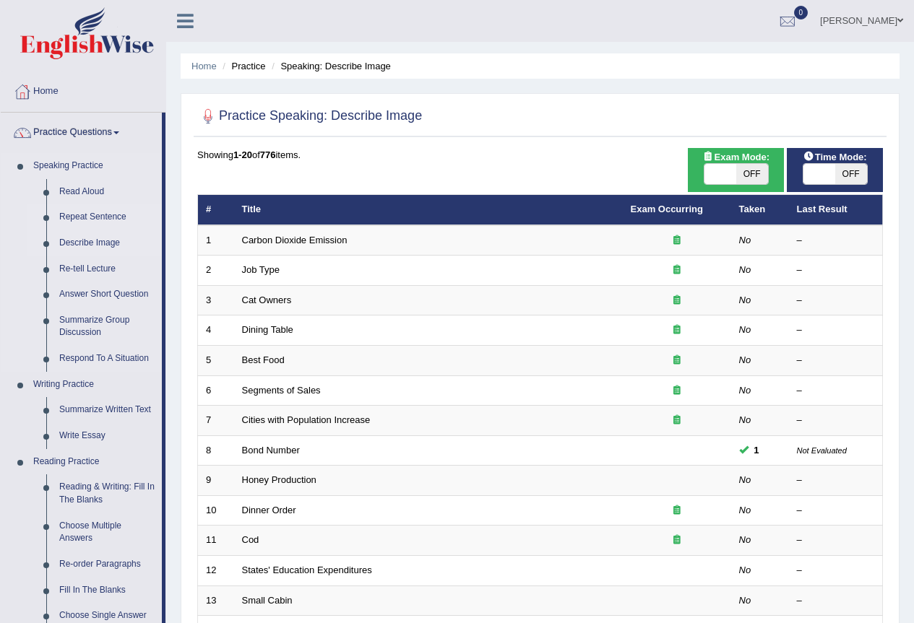
click at [97, 217] on link "Repeat Sentence" at bounding box center [107, 217] width 109 height 26
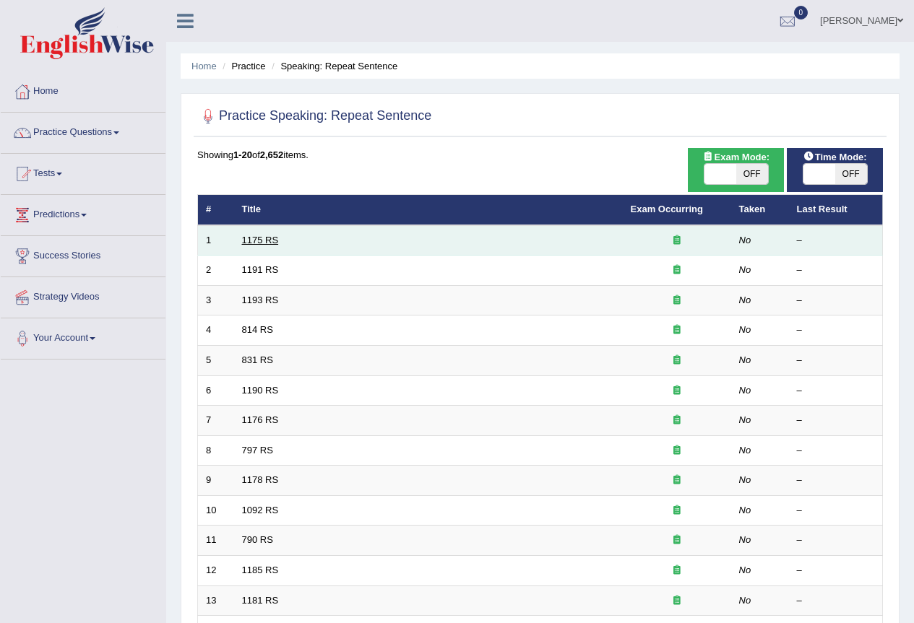
click at [250, 238] on link "1175 RS" at bounding box center [260, 240] width 37 height 11
click at [251, 235] on link "1175 RS" at bounding box center [260, 240] width 37 height 11
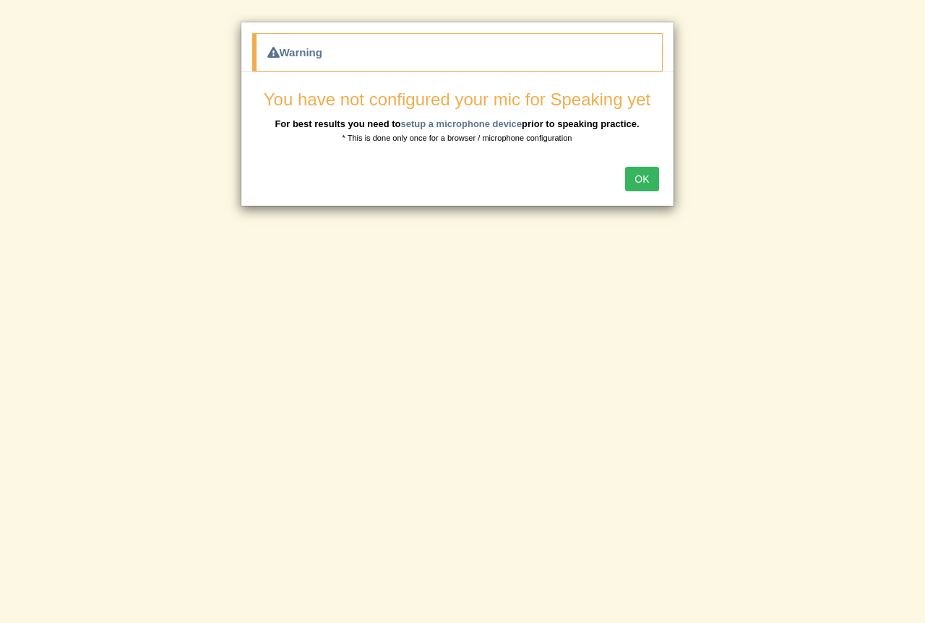
click at [631, 181] on button "OK" at bounding box center [641, 179] width 33 height 25
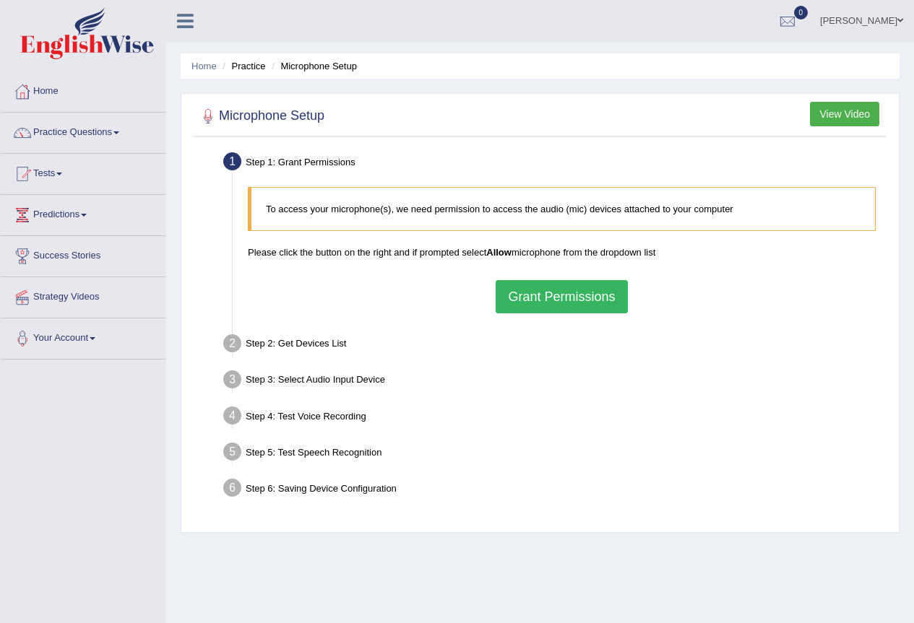
click at [580, 300] on button "Grant Permissions" at bounding box center [561, 296] width 131 height 33
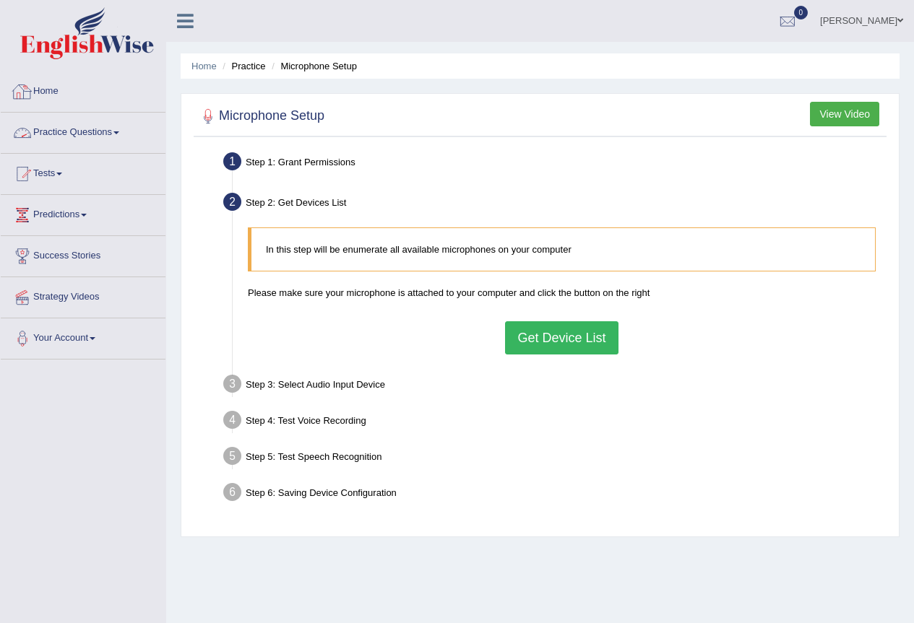
click at [54, 135] on link "Practice Questions" at bounding box center [83, 131] width 165 height 36
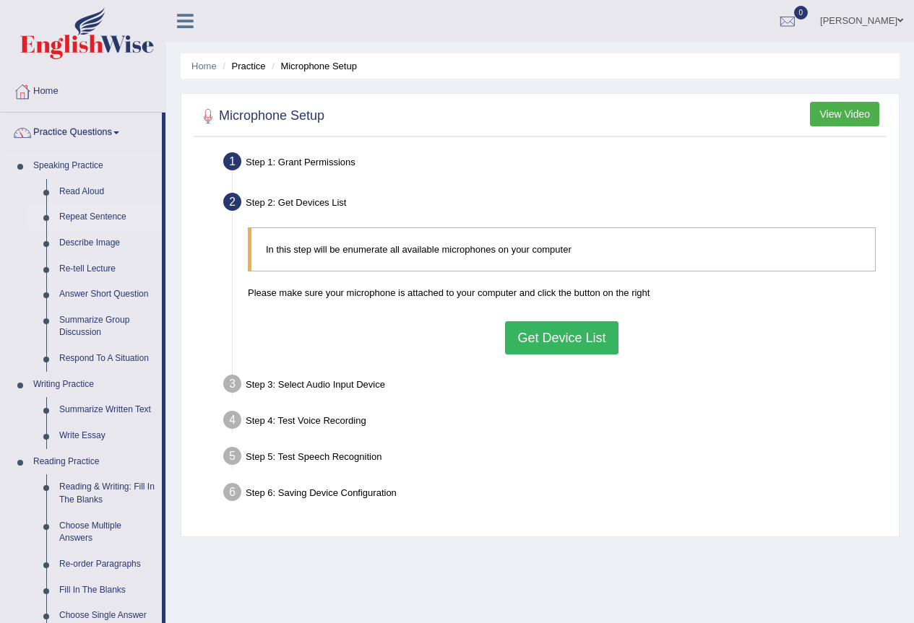
click at [100, 218] on link "Repeat Sentence" at bounding box center [107, 217] width 109 height 26
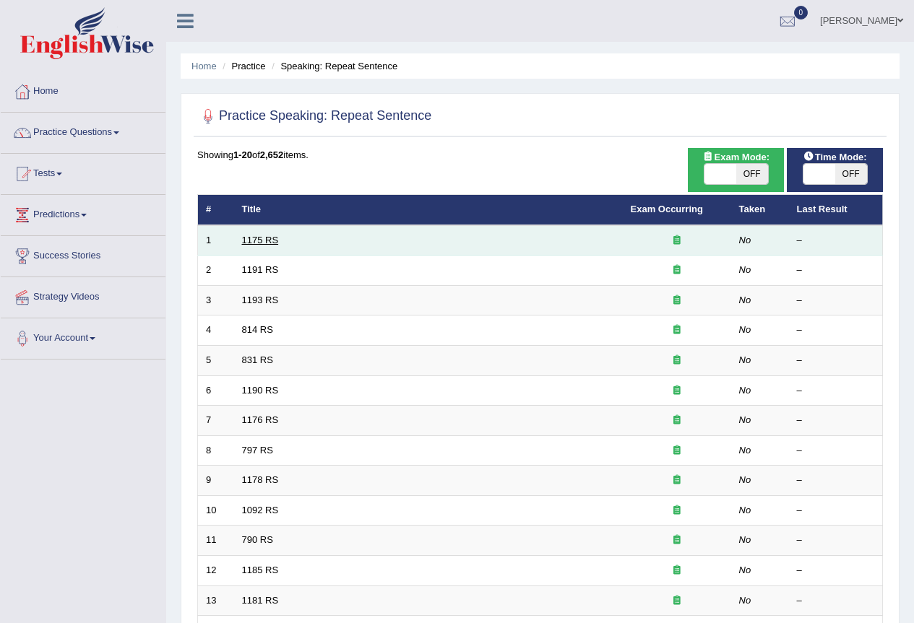
click at [246, 241] on link "1175 RS" at bounding box center [260, 240] width 37 height 11
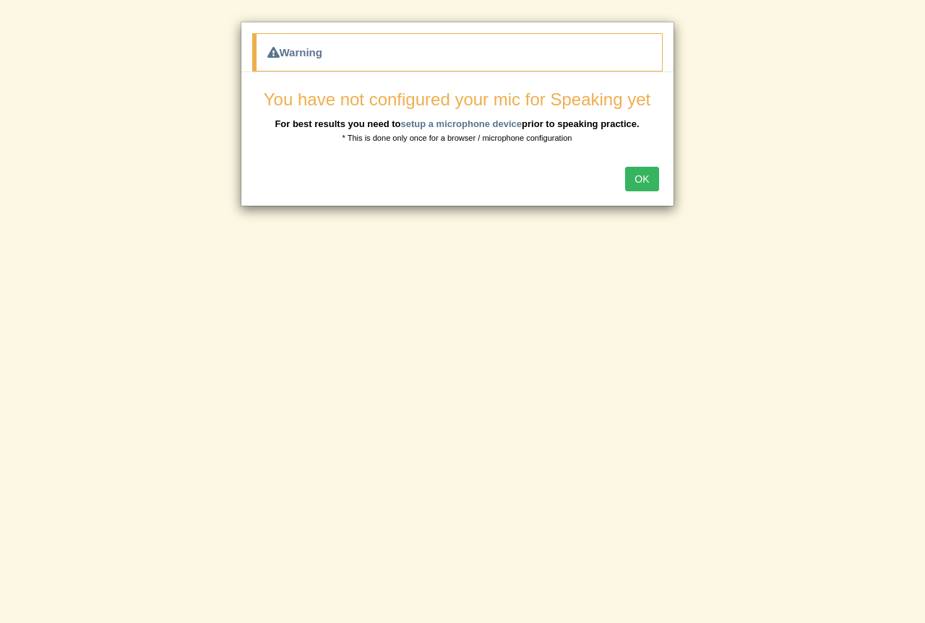
click at [644, 171] on button "OK" at bounding box center [641, 179] width 33 height 25
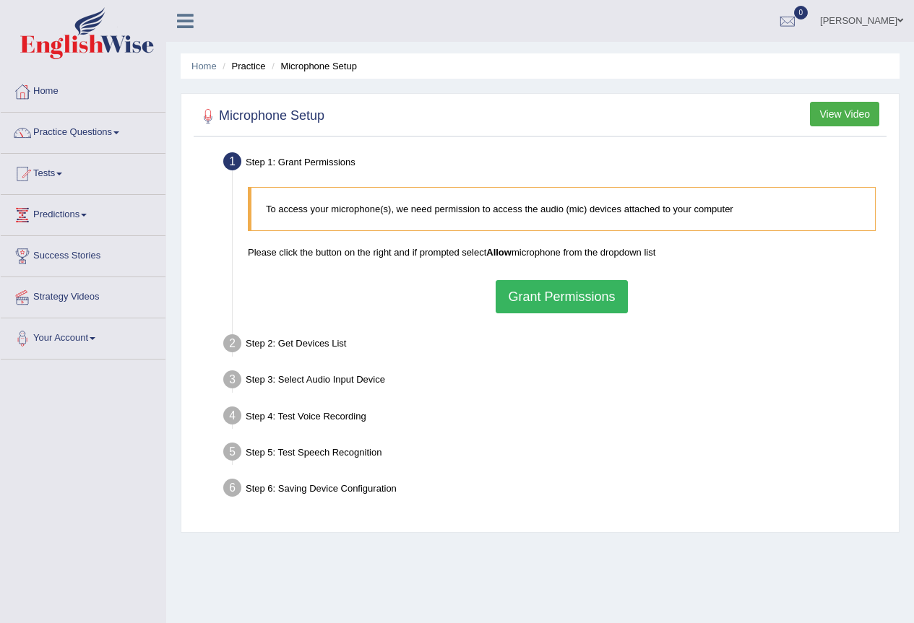
click at [592, 298] on button "Grant Permissions" at bounding box center [561, 296] width 131 height 33
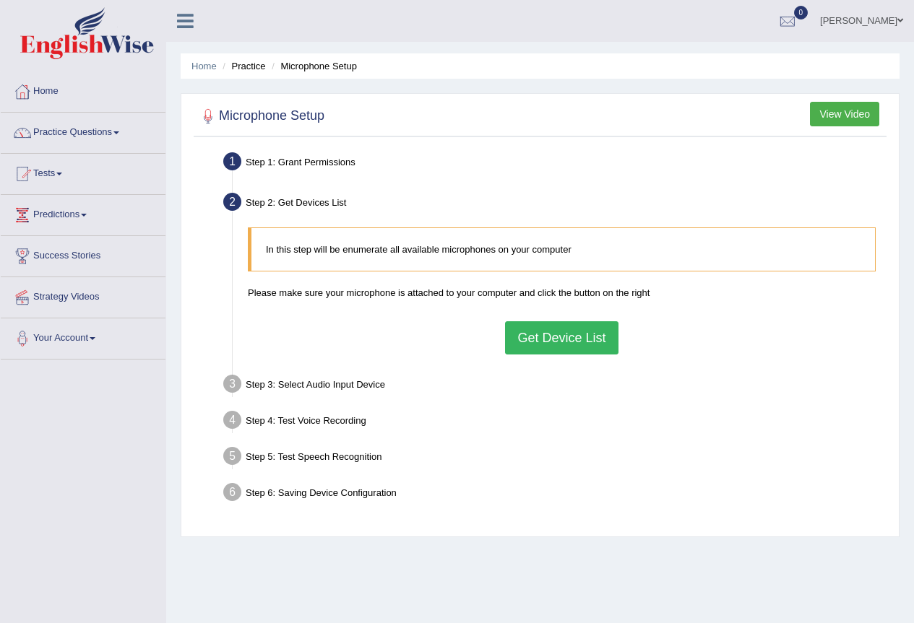
click at [580, 338] on button "Get Device List" at bounding box center [561, 337] width 113 height 33
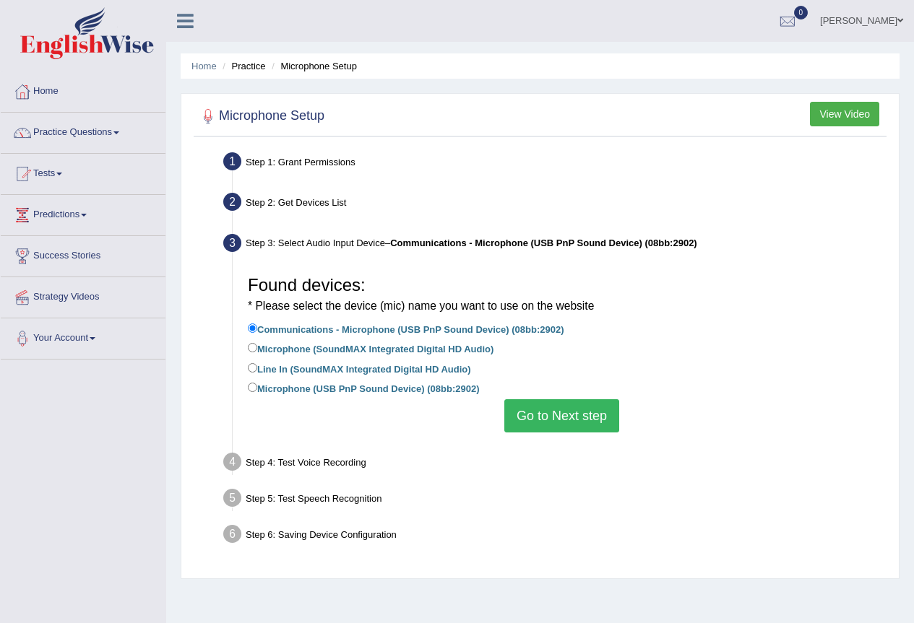
click at [548, 423] on button "Go to Next step" at bounding box center [561, 416] width 115 height 33
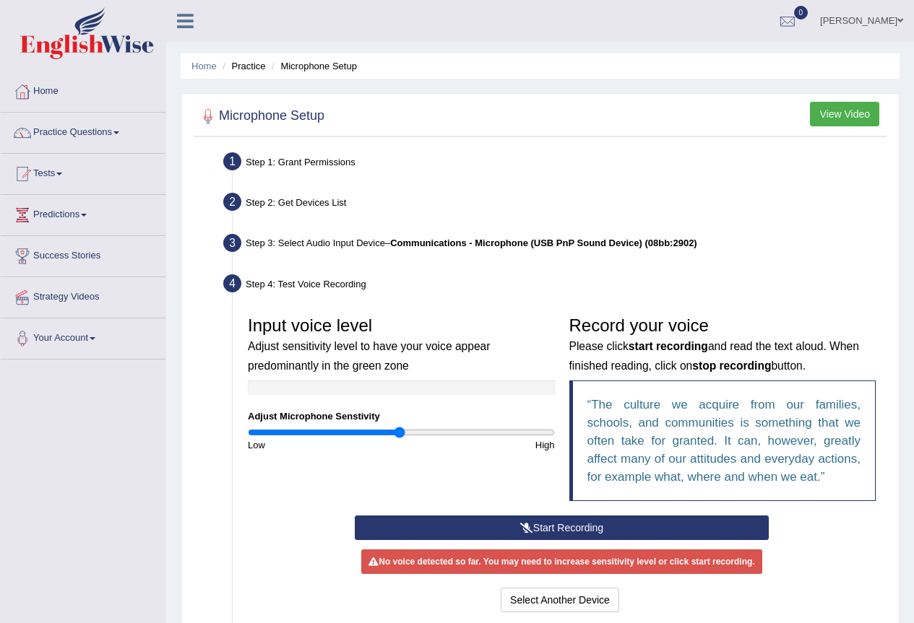
click at [570, 522] on button "Start Recording" at bounding box center [562, 528] width 414 height 25
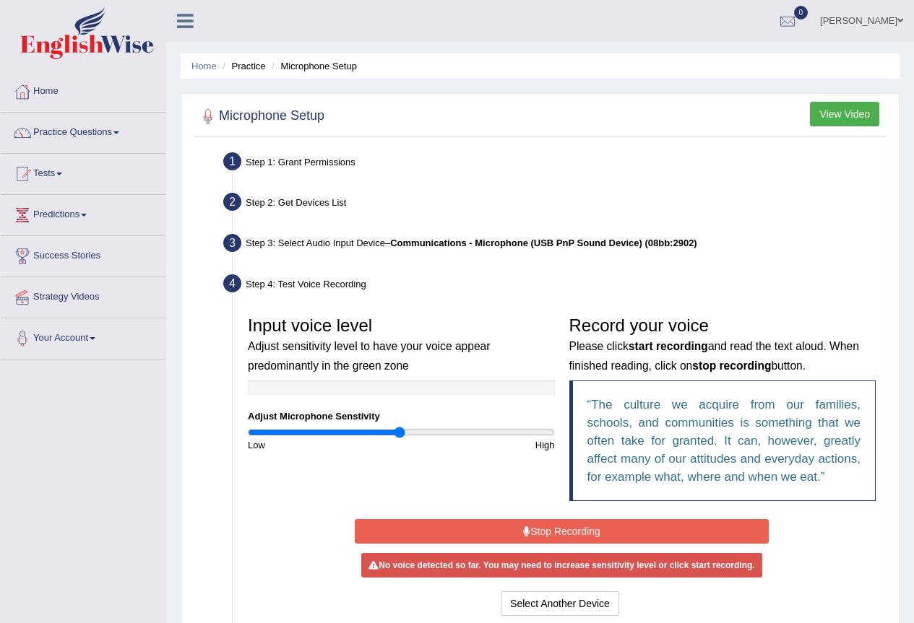
click at [600, 530] on button "Stop Recording" at bounding box center [562, 531] width 414 height 25
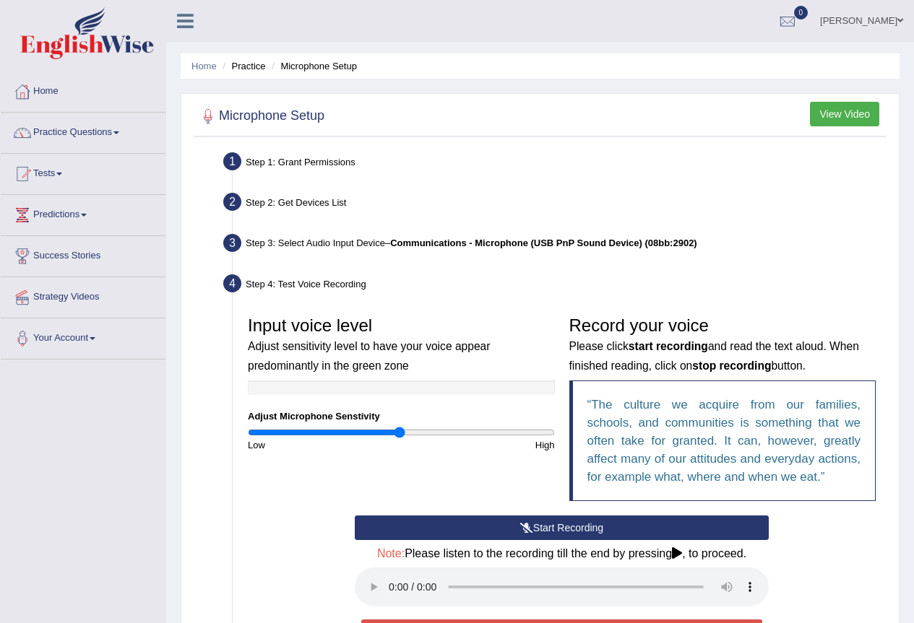
click at [681, 553] on icon at bounding box center [677, 554] width 10 height 12
click at [570, 526] on button "Start Recording" at bounding box center [562, 528] width 414 height 25
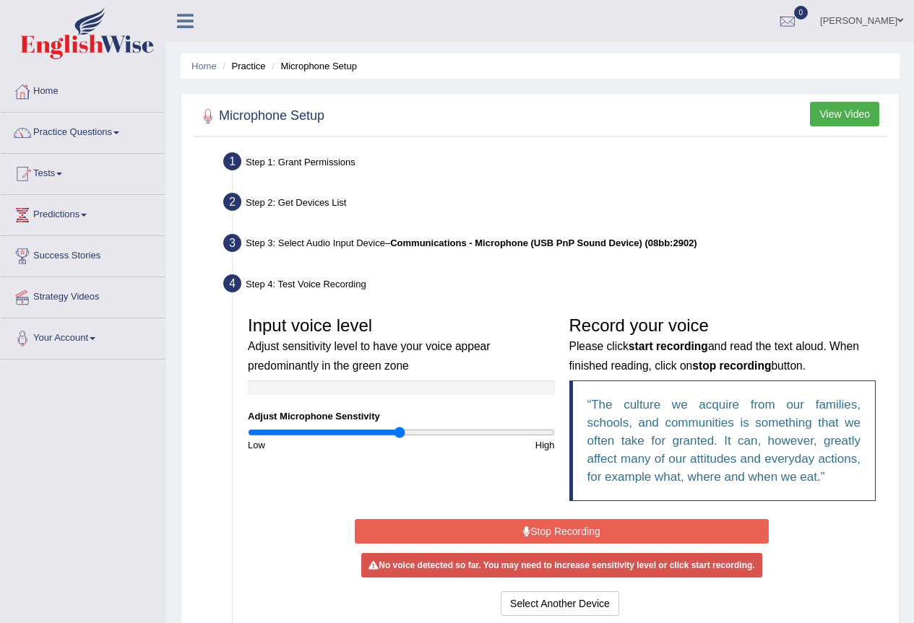
click at [587, 535] on button "Stop Recording" at bounding box center [562, 531] width 414 height 25
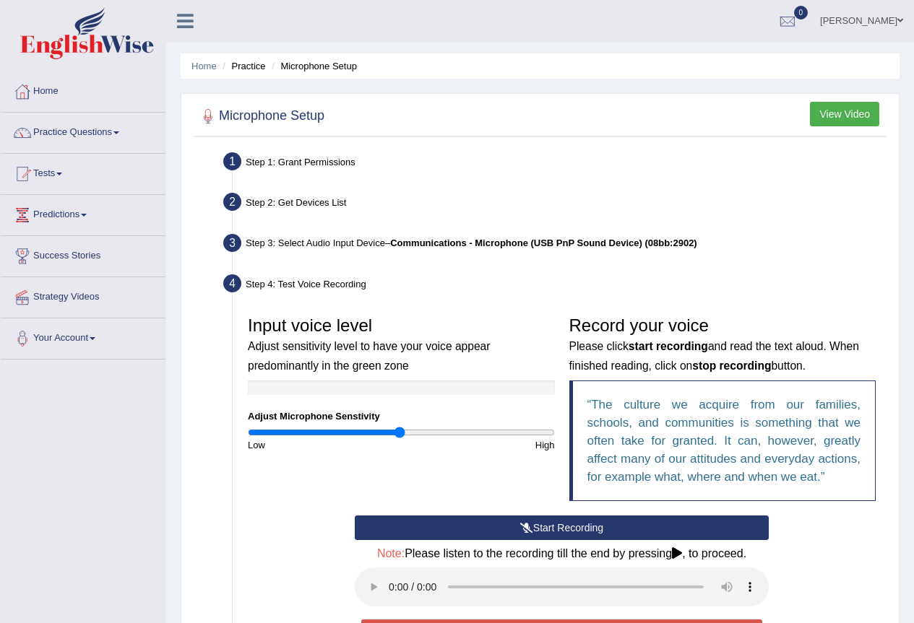
scroll to position [217, 0]
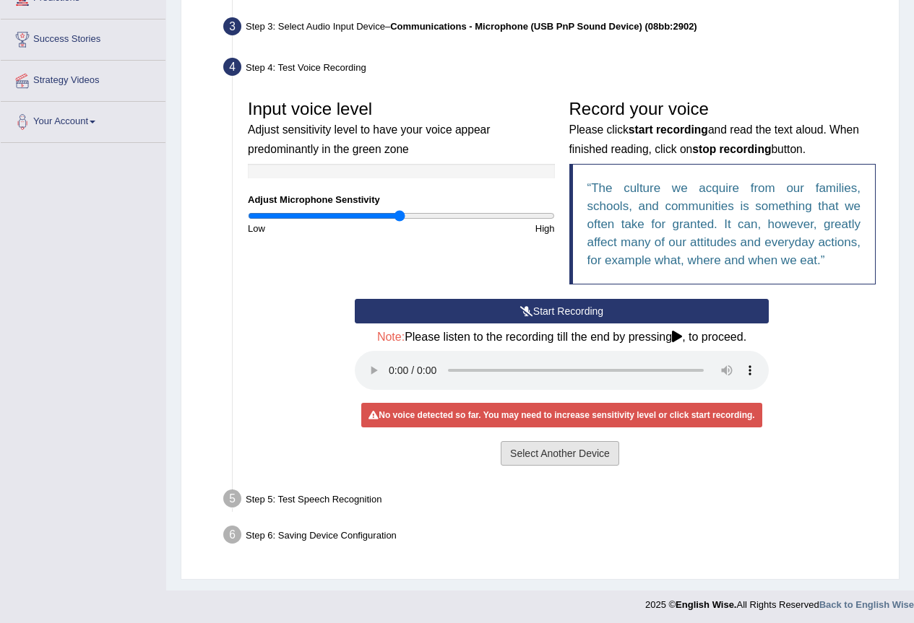
click at [571, 449] on button "Select Another Device" at bounding box center [560, 453] width 118 height 25
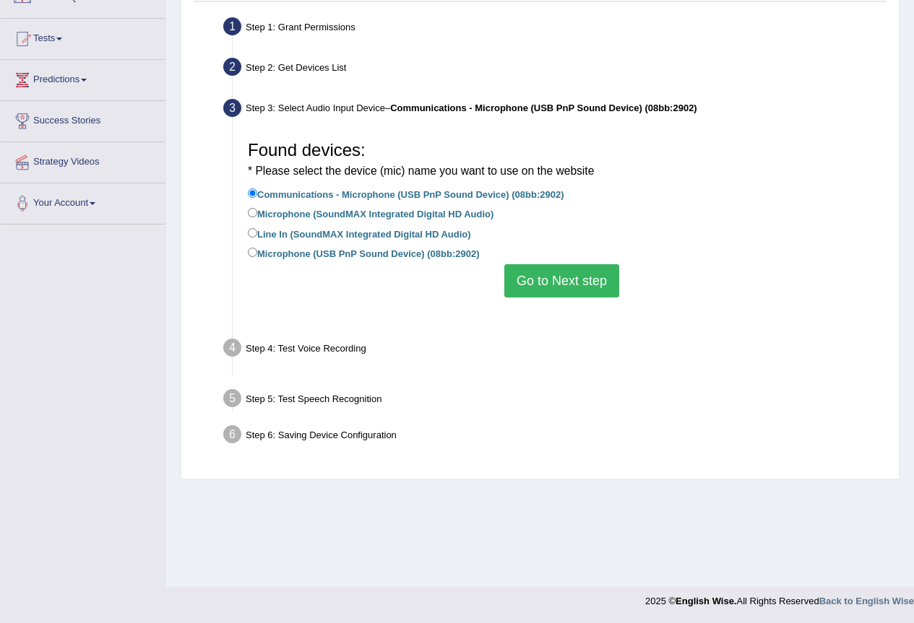
scroll to position [135, 0]
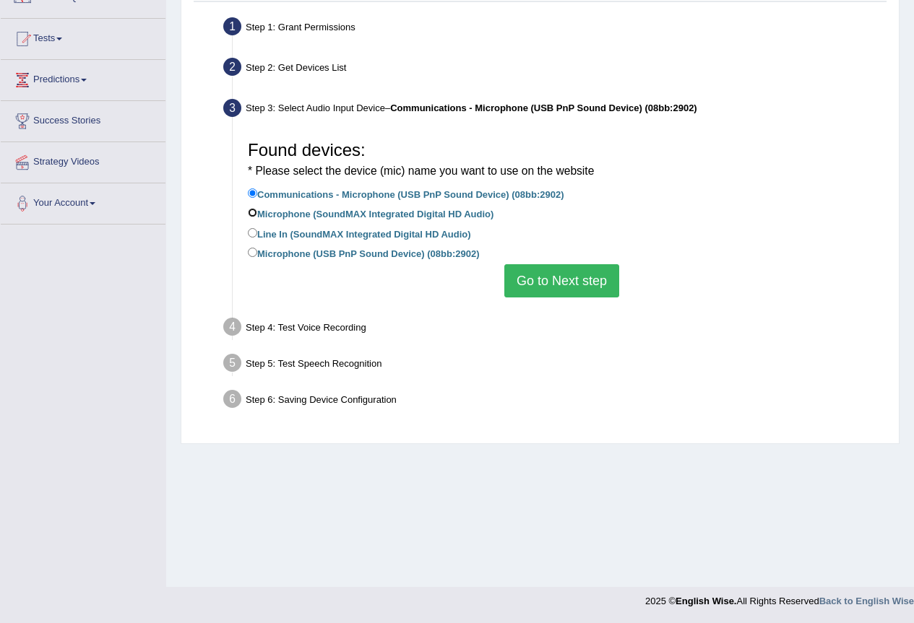
click at [256, 212] on input "Microphone (SoundMAX Integrated Digital HD Audio)" at bounding box center [252, 212] width 9 height 9
radio input "true"
click at [252, 254] on input "Microphone (USB PnP Sound Device) (08bb:2902)" at bounding box center [252, 252] width 9 height 9
radio input "true"
click at [589, 285] on button "Go to Next step" at bounding box center [561, 280] width 115 height 33
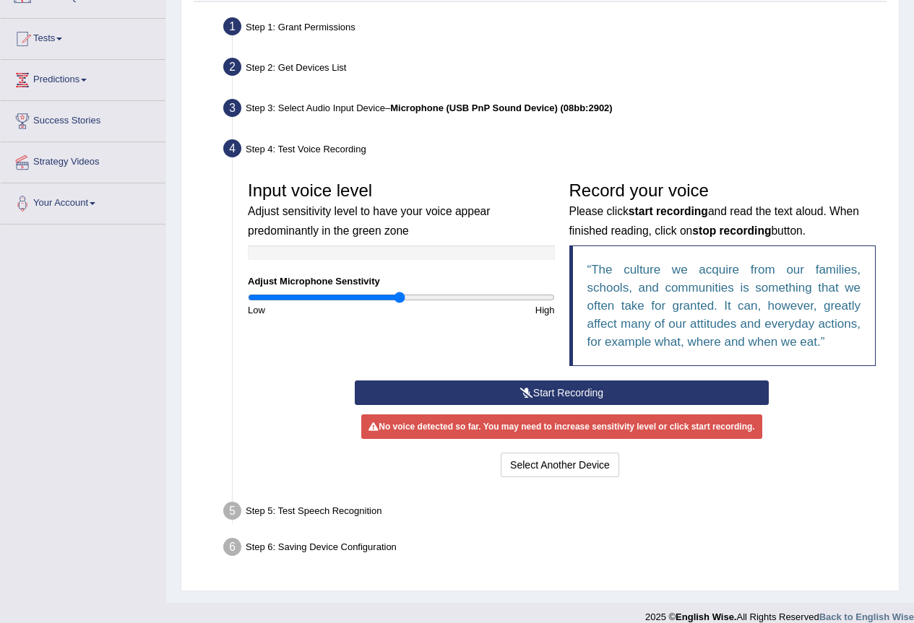
click at [576, 388] on button "Start Recording" at bounding box center [562, 393] width 414 height 25
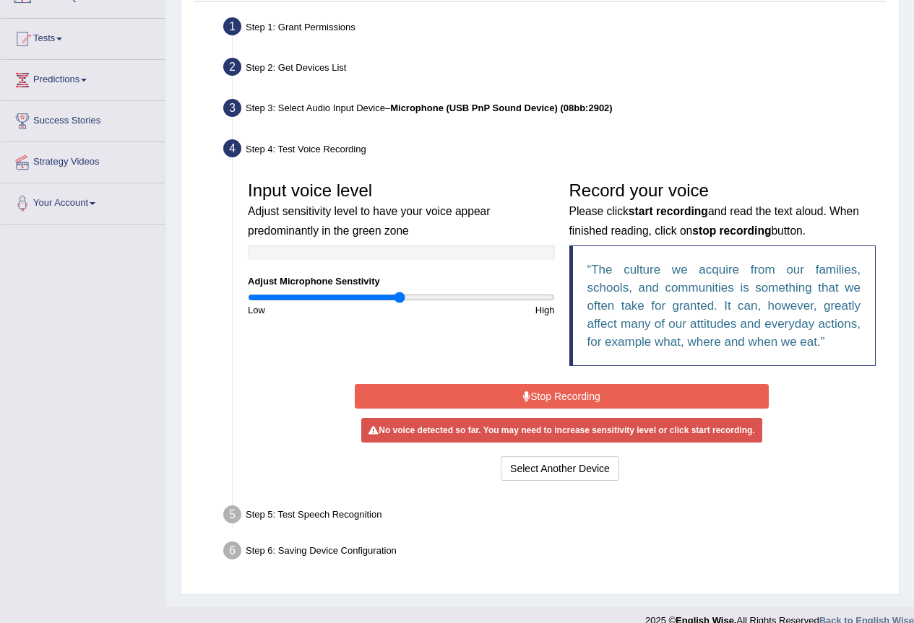
click at [595, 396] on button "Stop Recording" at bounding box center [562, 396] width 414 height 25
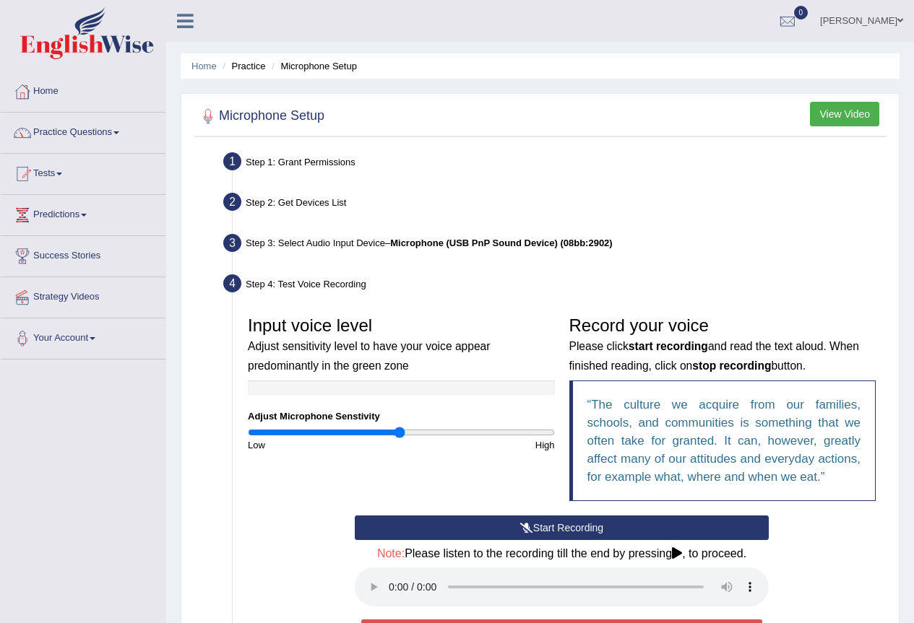
scroll to position [220, 0]
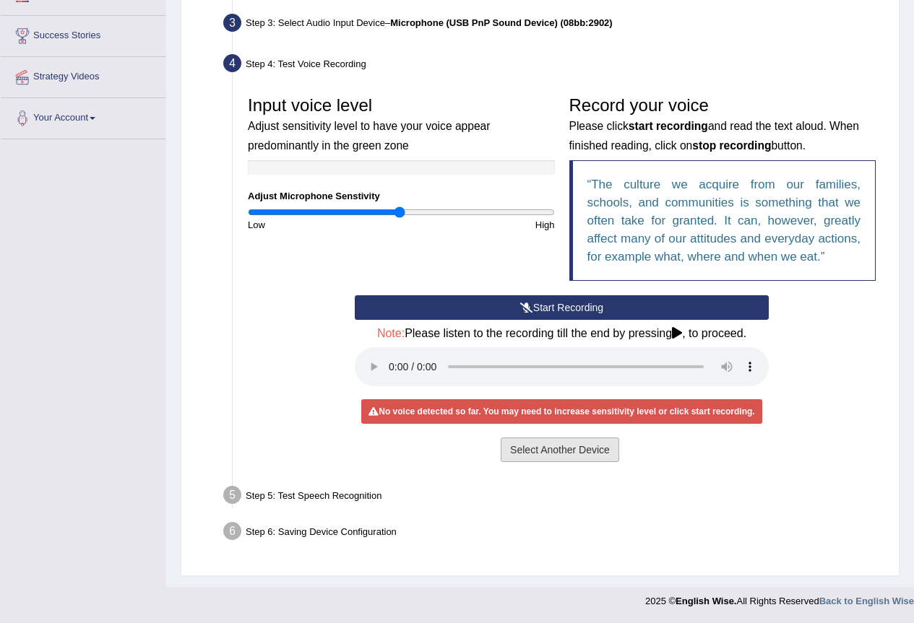
click at [562, 454] on button "Select Another Device" at bounding box center [560, 450] width 118 height 25
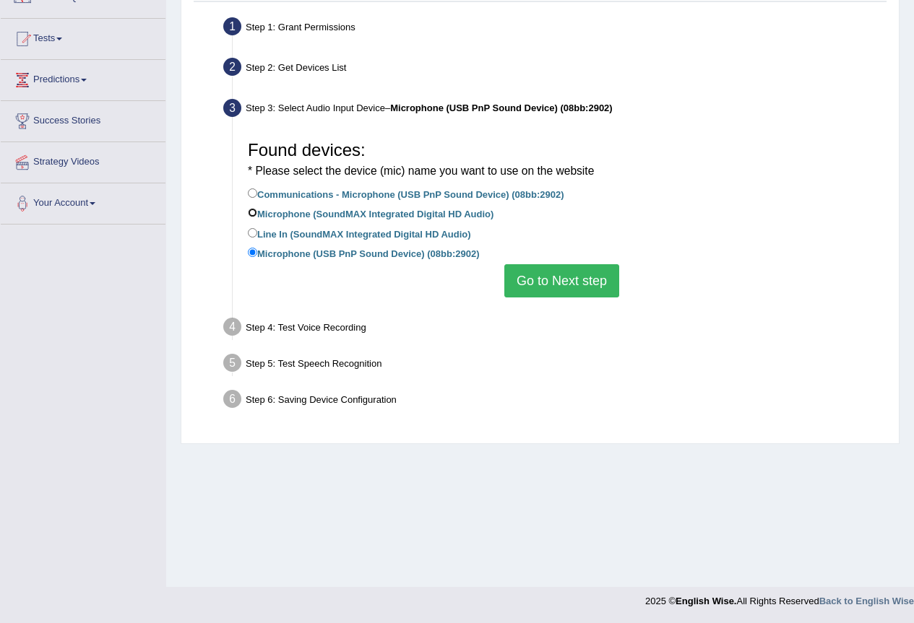
click at [254, 212] on input "Microphone (SoundMAX Integrated Digital HD Audio)" at bounding box center [252, 212] width 9 height 9
radio input "true"
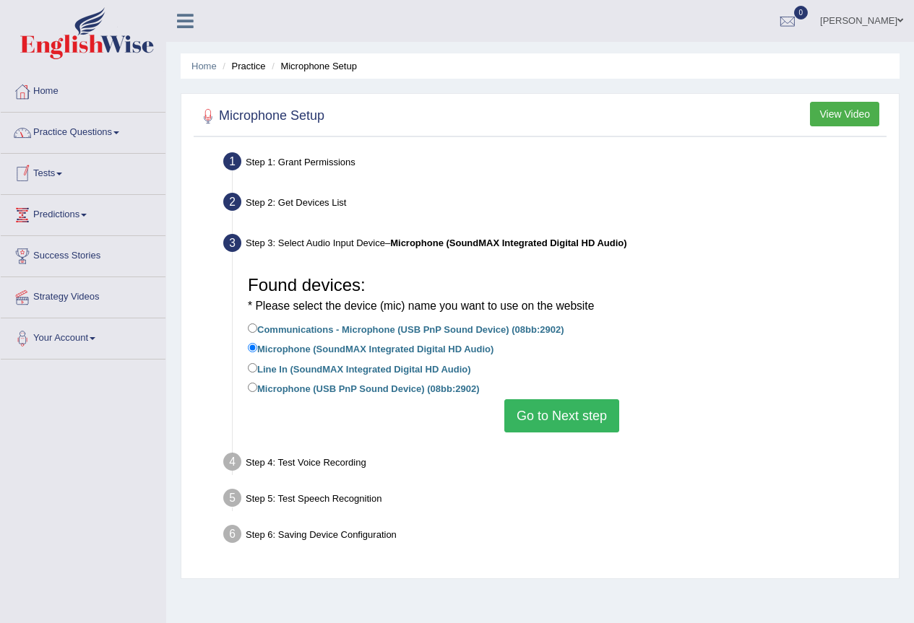
click at [112, 138] on link "Practice Questions" at bounding box center [83, 131] width 165 height 36
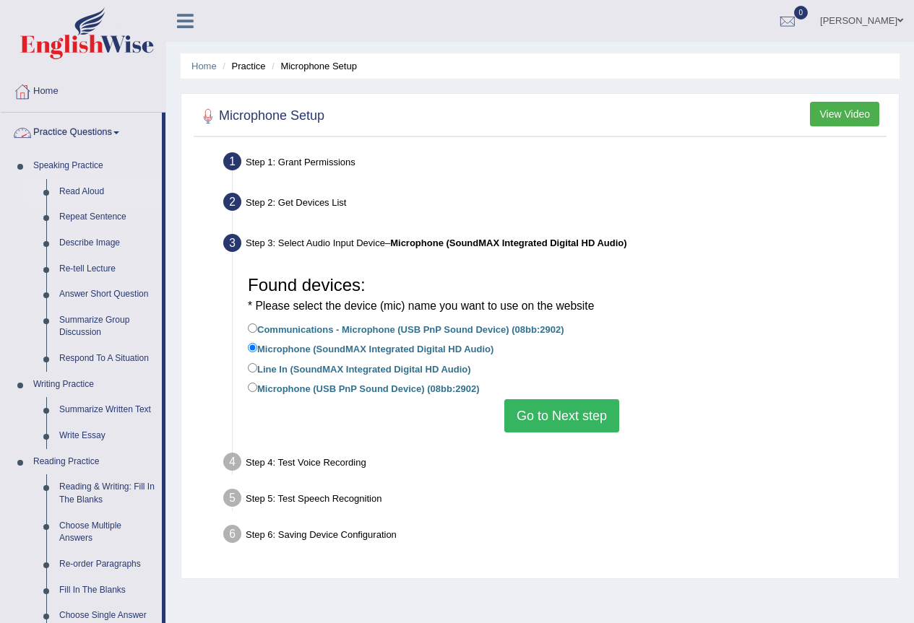
click at [80, 183] on link "Read Aloud" at bounding box center [107, 192] width 109 height 26
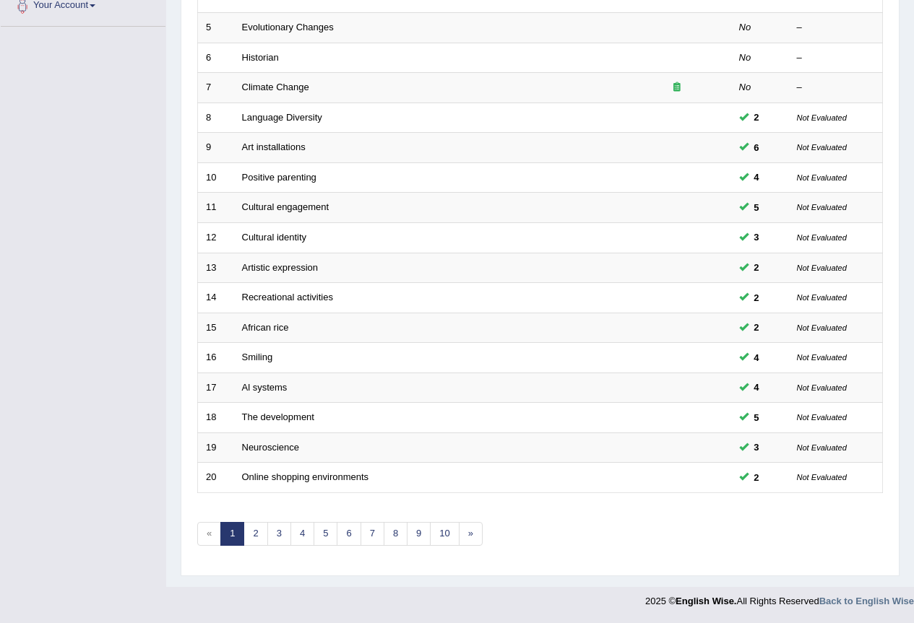
scroll to position [116, 0]
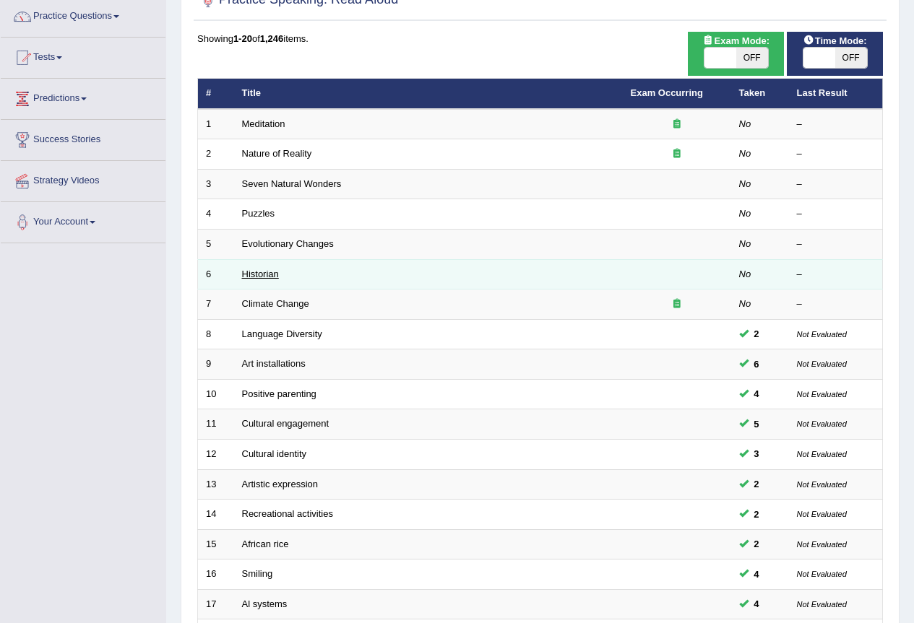
click at [269, 272] on link "Historian" at bounding box center [260, 274] width 37 height 11
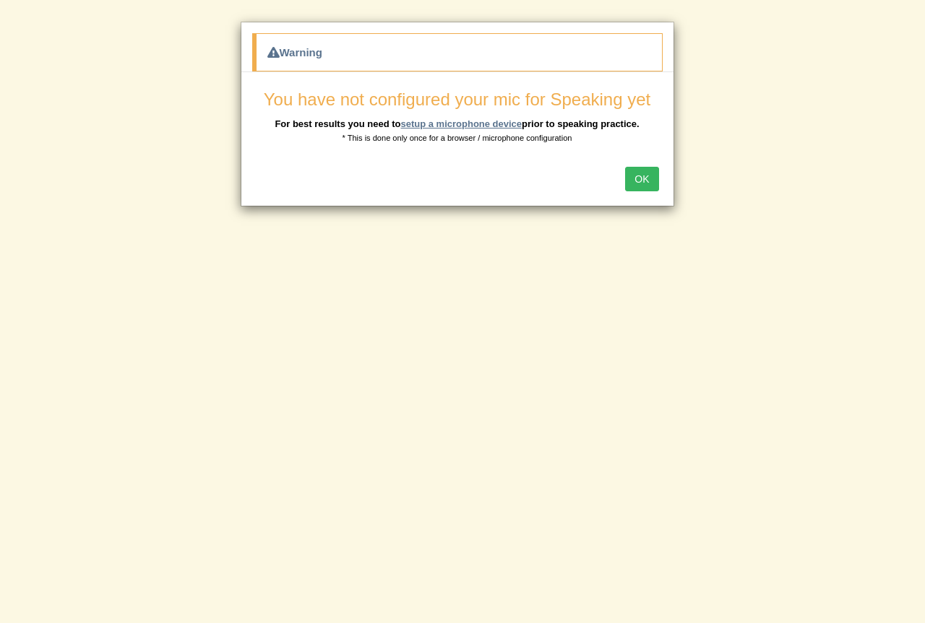
click at [483, 128] on link "setup a microphone device" at bounding box center [460, 123] width 121 height 11
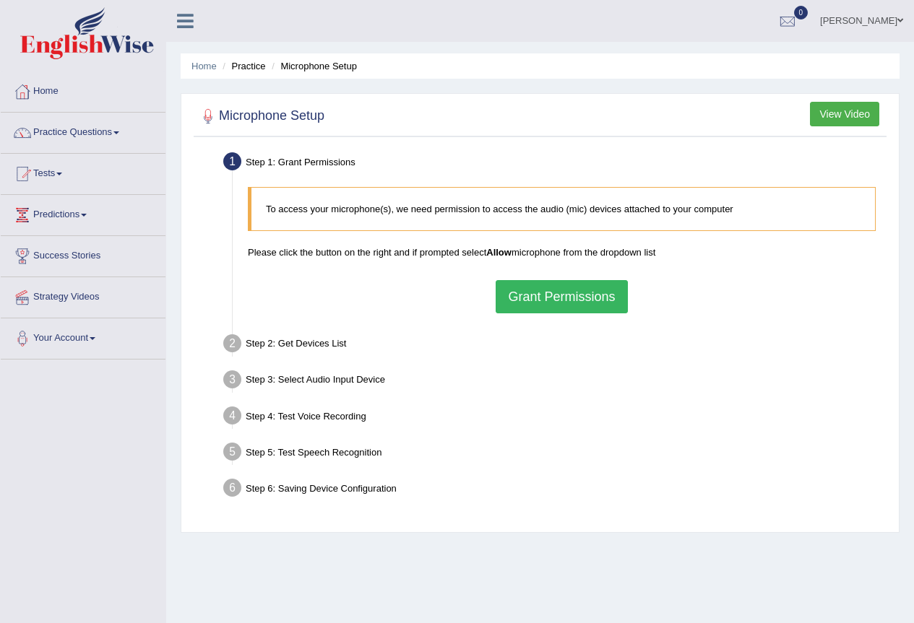
click at [579, 307] on button "Grant Permissions" at bounding box center [561, 296] width 131 height 33
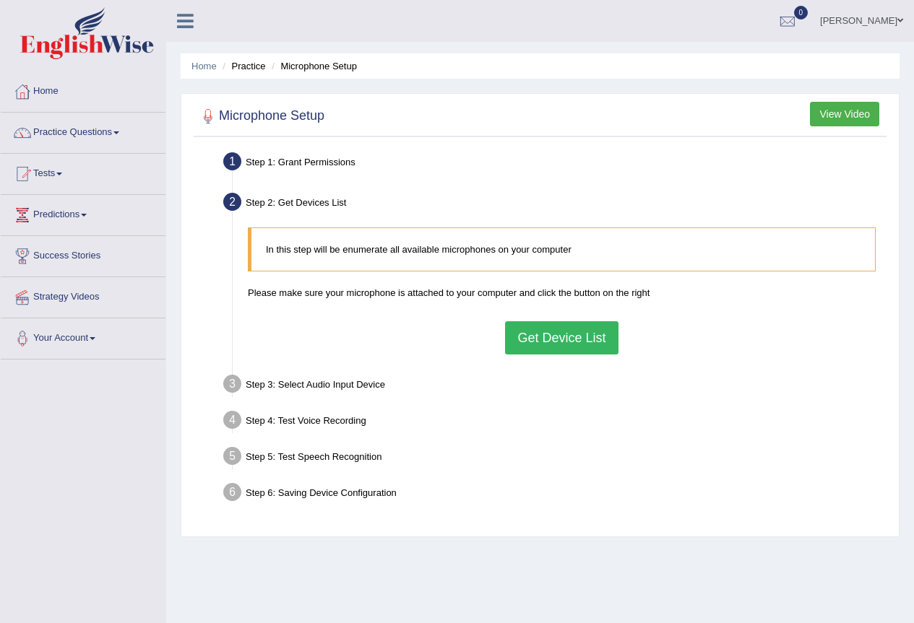
click at [561, 336] on button "Get Device List" at bounding box center [561, 337] width 113 height 33
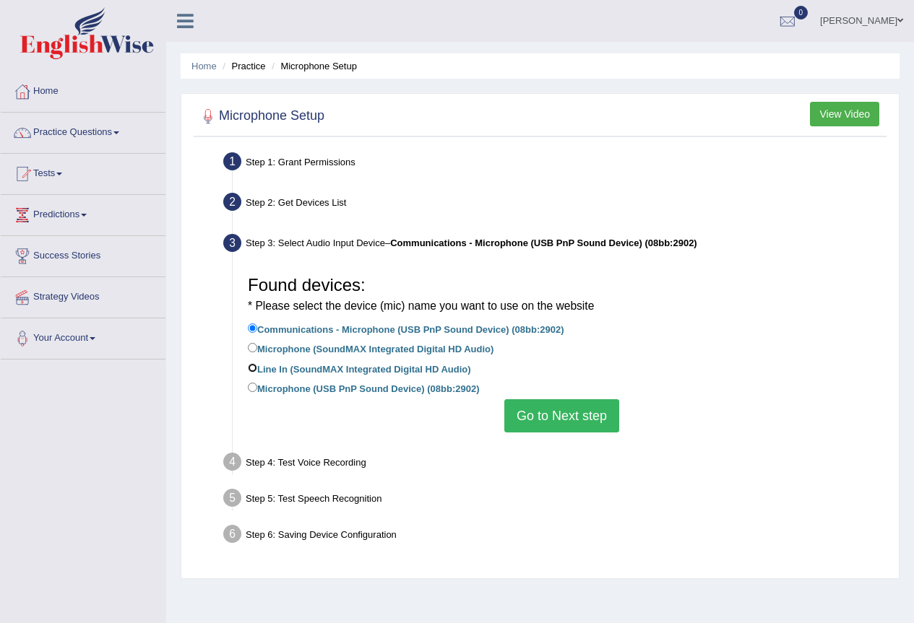
click at [256, 371] on input "Line In (SoundMAX Integrated Digital HD Audio)" at bounding box center [252, 367] width 9 height 9
radio input "true"
click at [570, 421] on button "Go to Next step" at bounding box center [561, 416] width 115 height 33
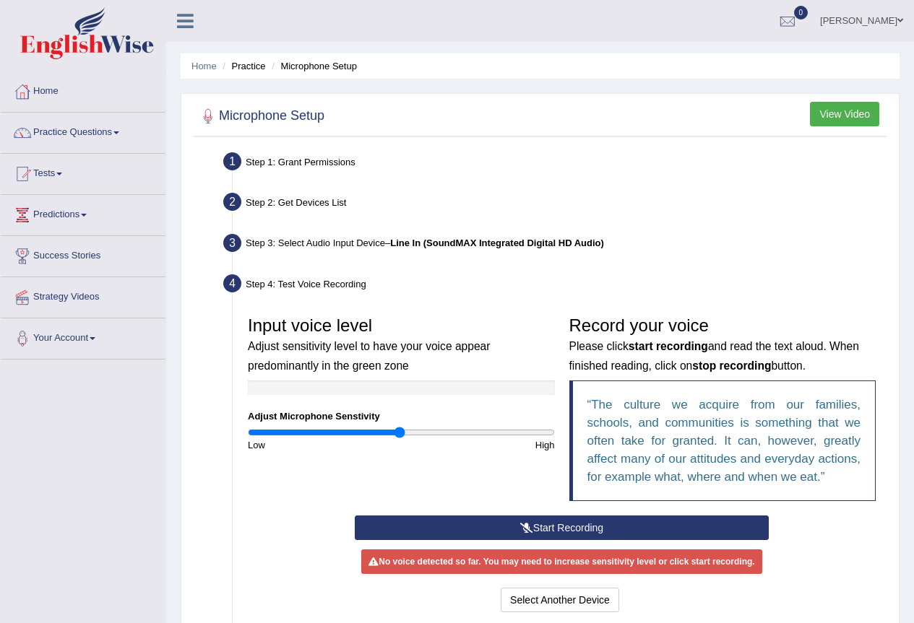
click at [550, 524] on button "Start Recording" at bounding box center [562, 528] width 414 height 25
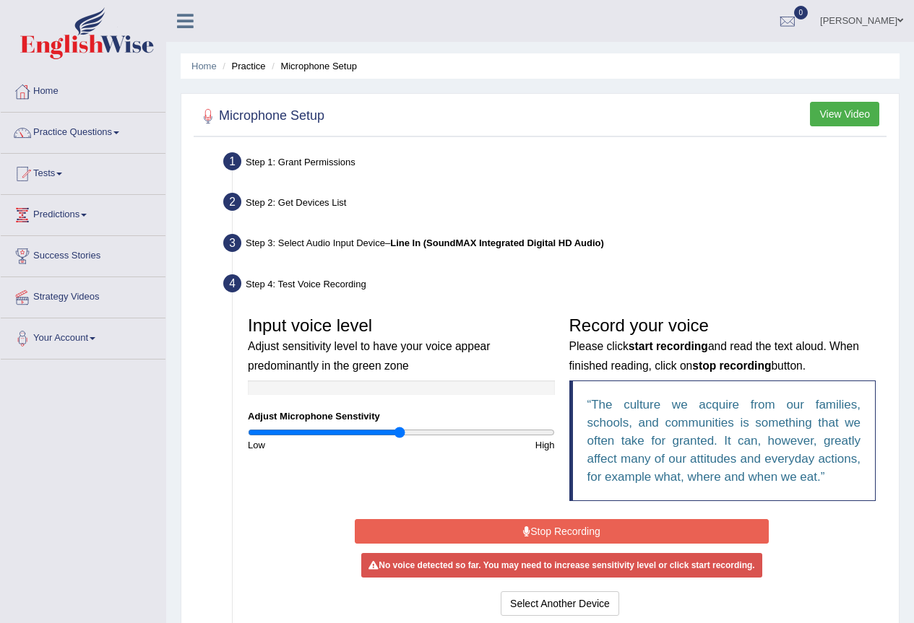
click at [603, 497] on blockquote "The culture we acquire from our families, schools, and communities is something…" at bounding box center [722, 441] width 307 height 121
click at [576, 535] on button "Stop Recording" at bounding box center [562, 531] width 414 height 25
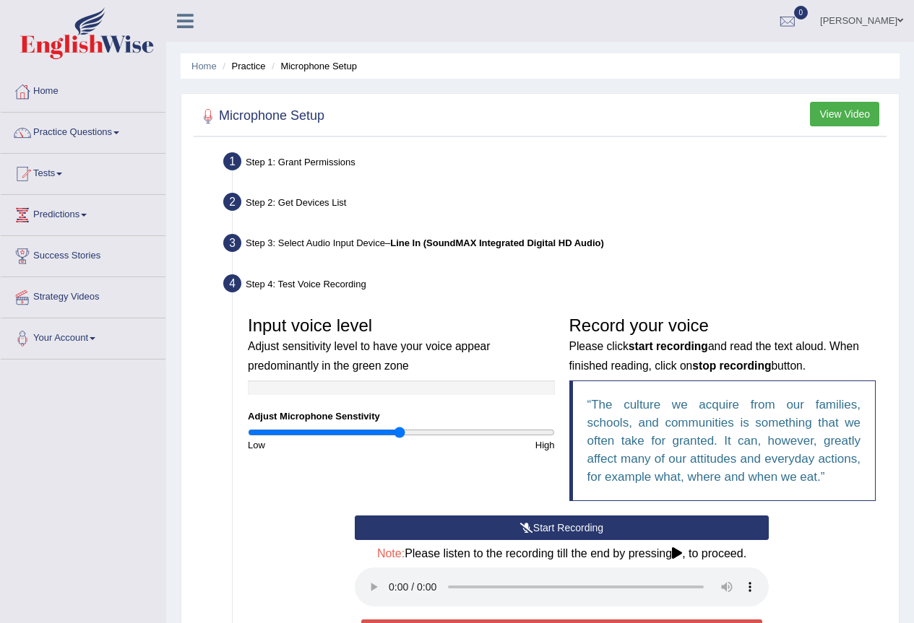
scroll to position [220, 0]
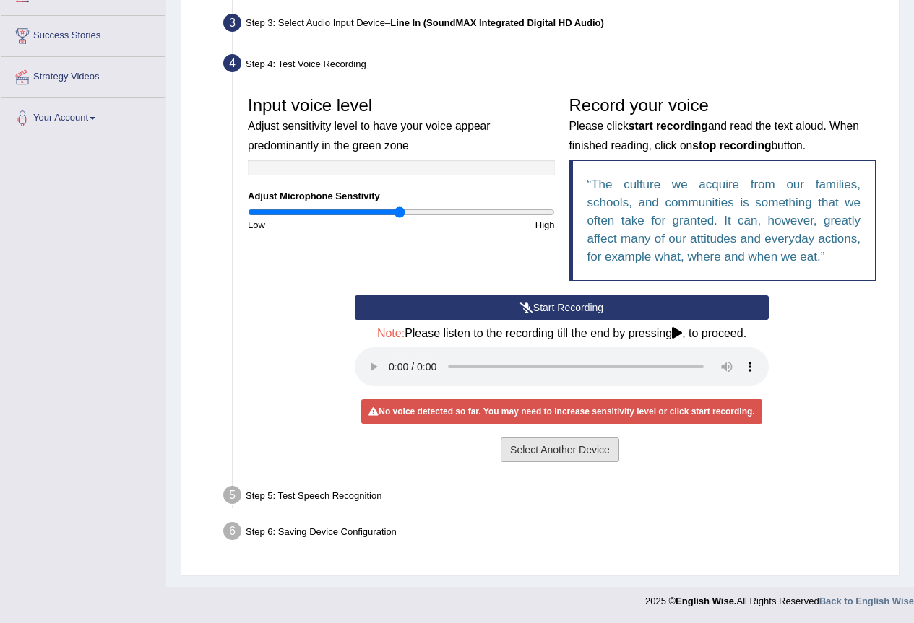
click at [565, 454] on button "Select Another Device" at bounding box center [560, 450] width 118 height 25
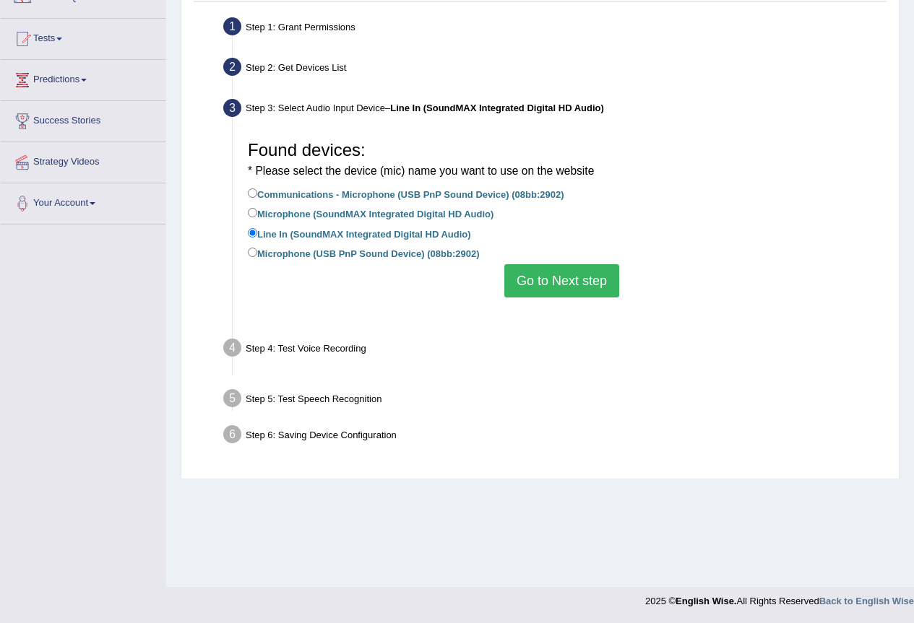
scroll to position [135, 0]
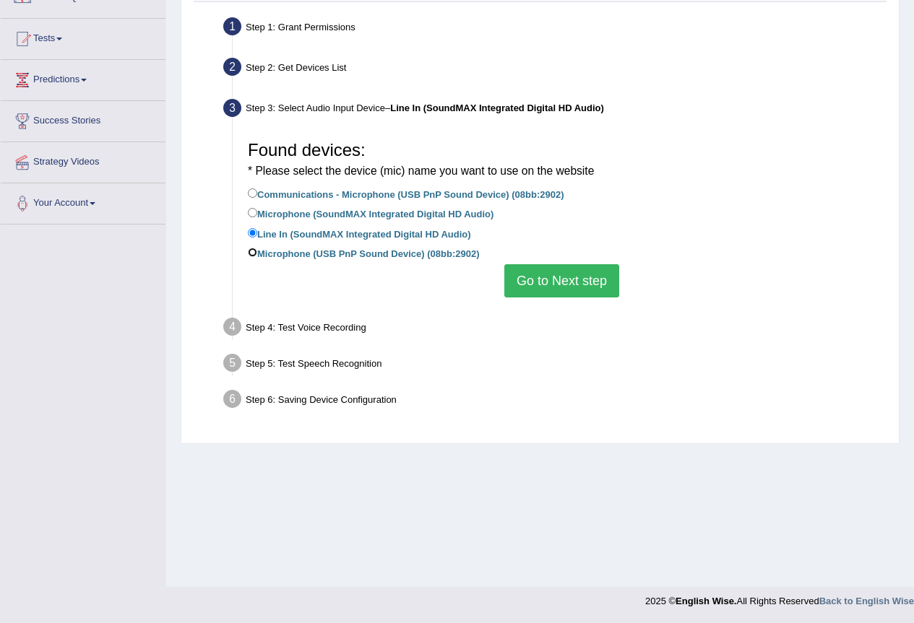
click at [251, 255] on input "Microphone (USB PnP Sound Device) (08bb:2902)" at bounding box center [252, 252] width 9 height 9
radio input "true"
click at [570, 285] on button "Go to Next step" at bounding box center [561, 280] width 115 height 33
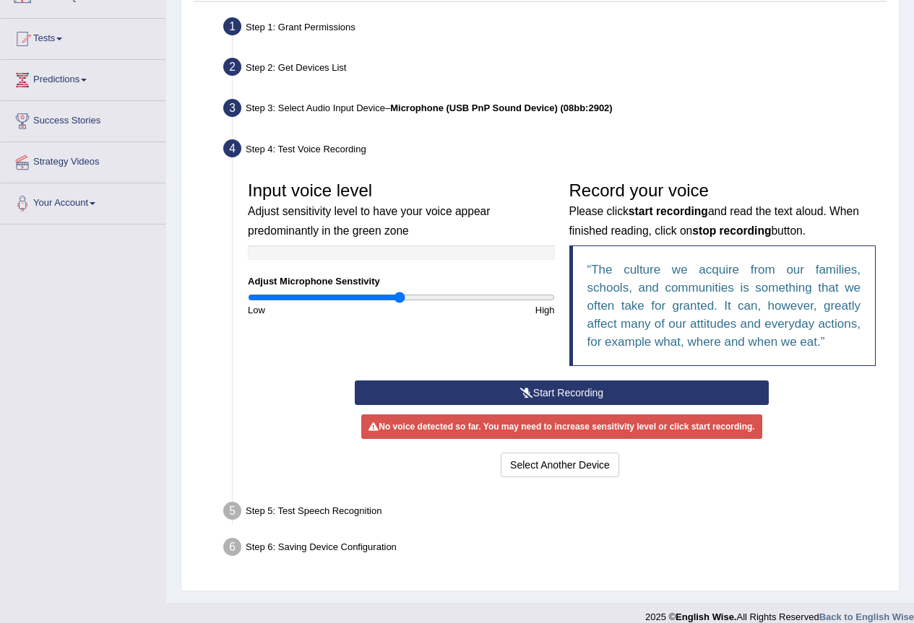
click at [496, 392] on button "Start Recording" at bounding box center [562, 393] width 414 height 25
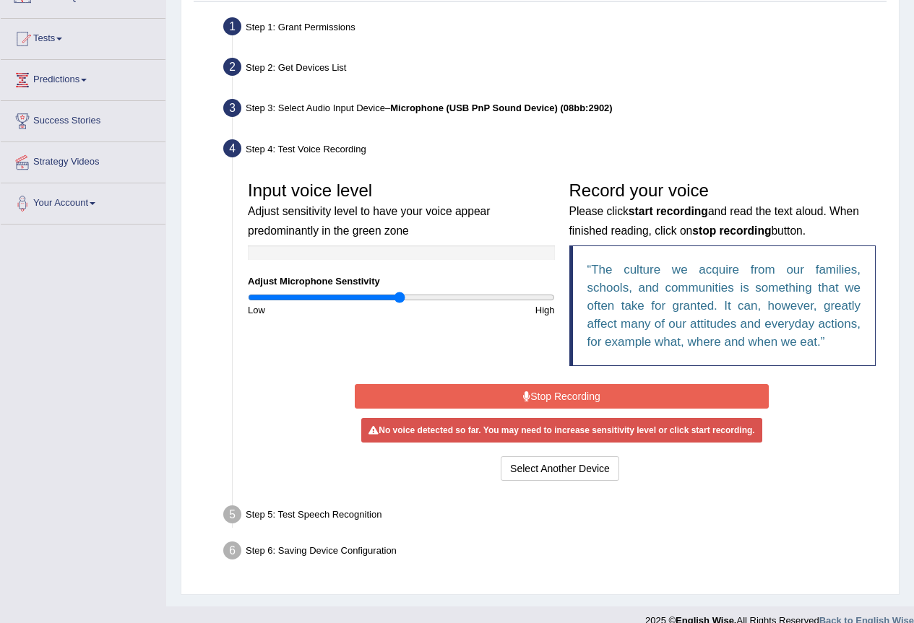
click at [577, 397] on button "Stop Recording" at bounding box center [562, 396] width 414 height 25
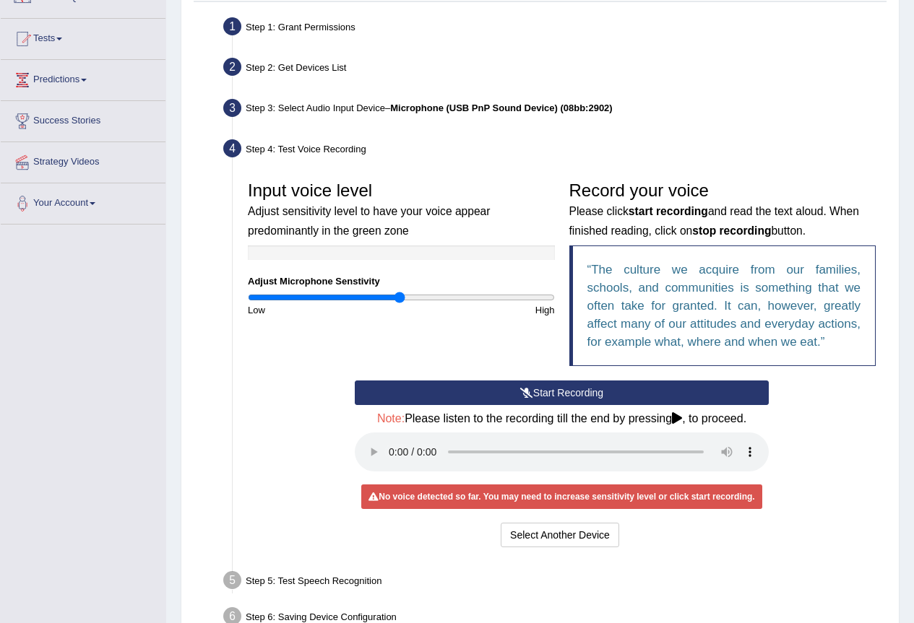
click at [675, 415] on icon at bounding box center [677, 419] width 10 height 12
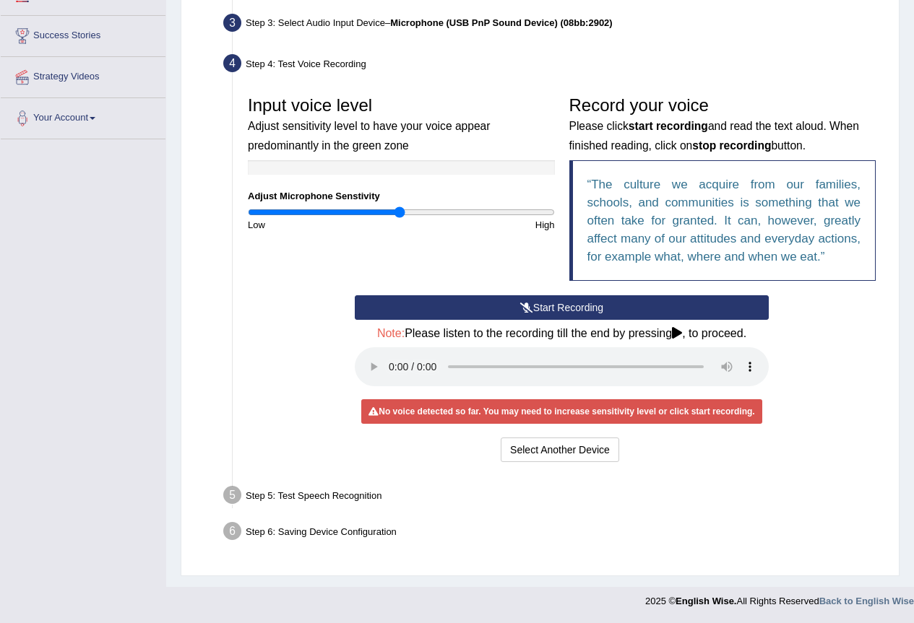
click at [605, 531] on div "Step 6: Saving Device Configuration" at bounding box center [554, 534] width 675 height 32
click at [485, 316] on button "Start Recording" at bounding box center [562, 307] width 414 height 25
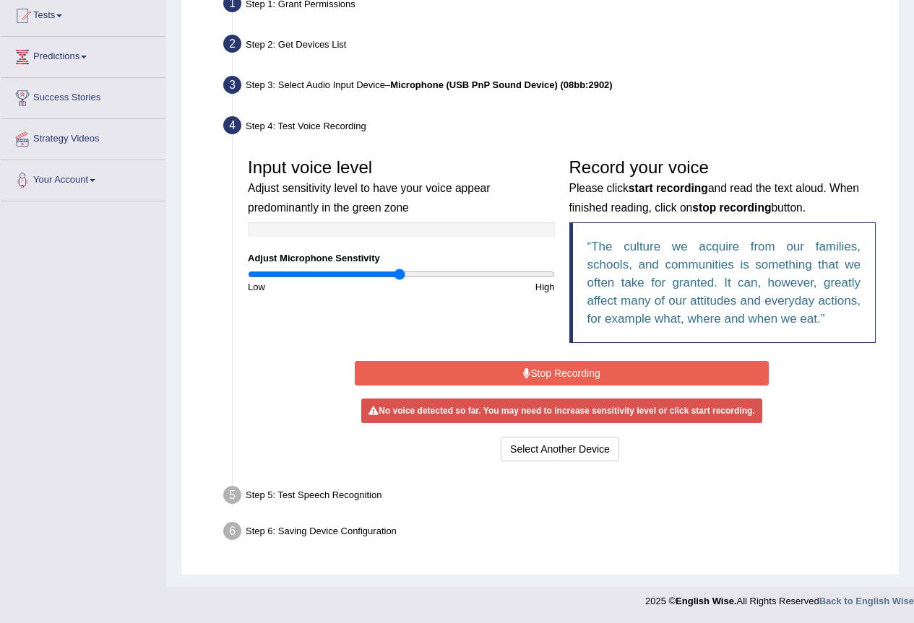
scroll to position [155, 0]
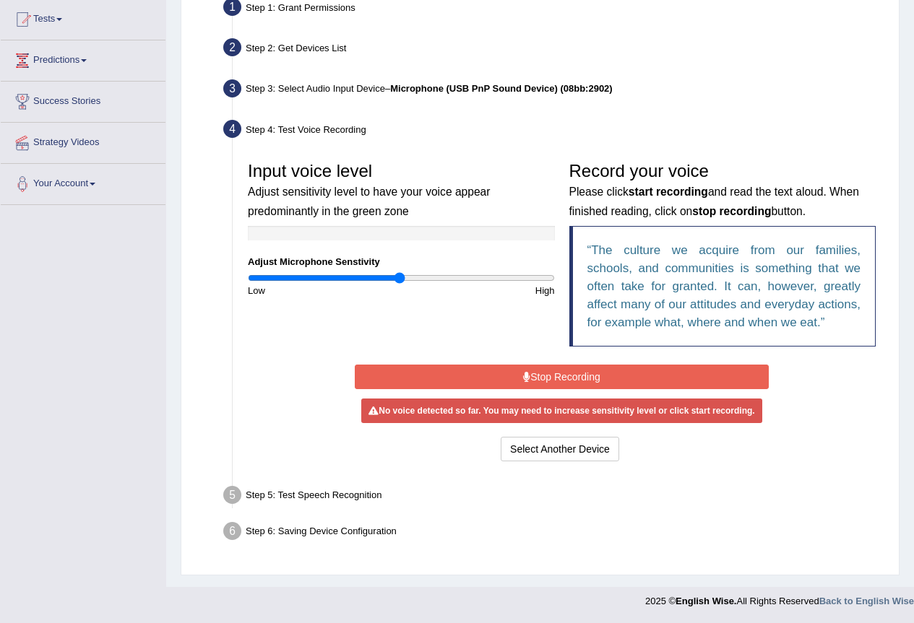
click at [533, 381] on button "Stop Recording" at bounding box center [562, 377] width 414 height 25
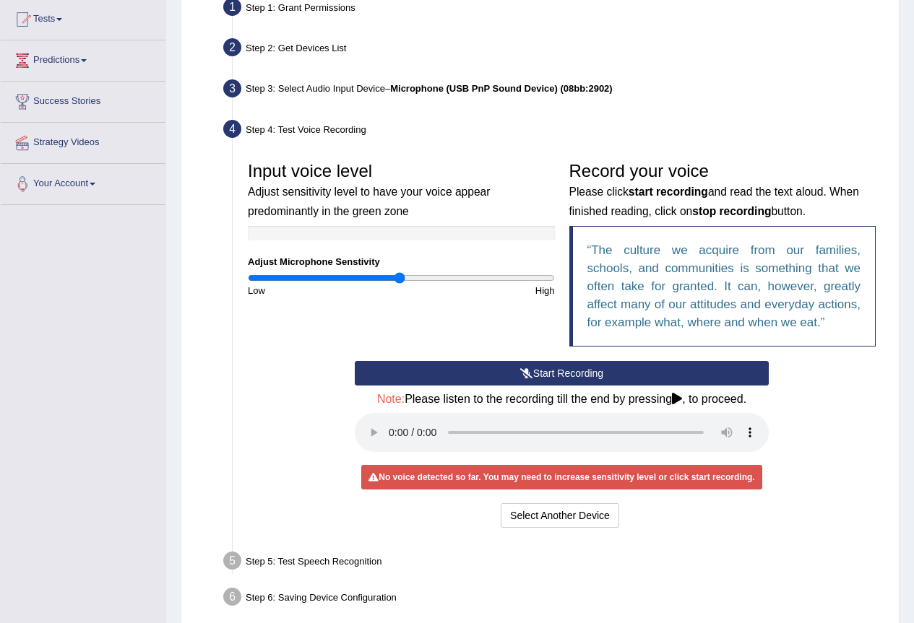
scroll to position [0, 0]
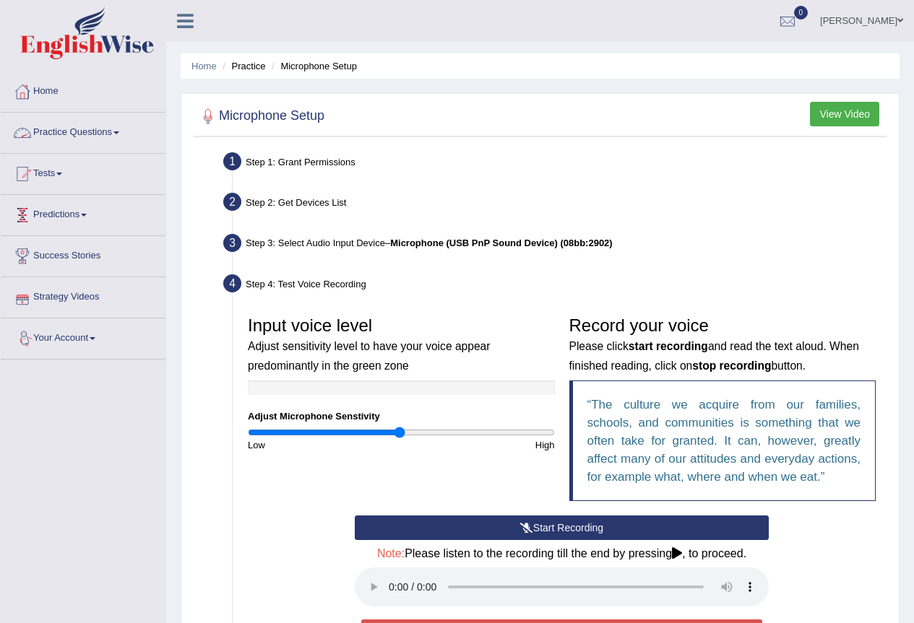
click at [90, 125] on link "Practice Questions" at bounding box center [83, 131] width 165 height 36
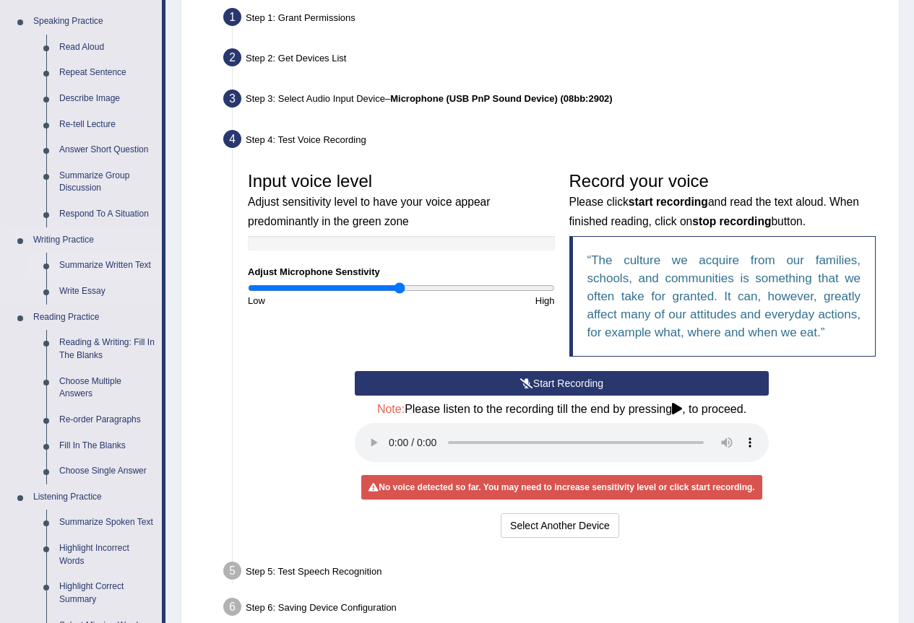
scroll to position [217, 0]
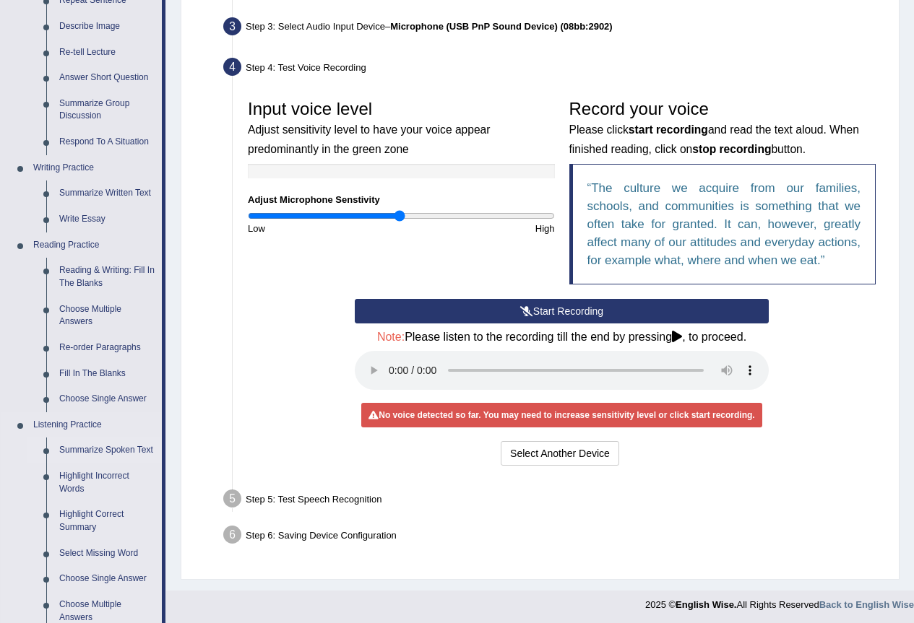
click at [117, 452] on link "Summarize Spoken Text" at bounding box center [107, 451] width 109 height 26
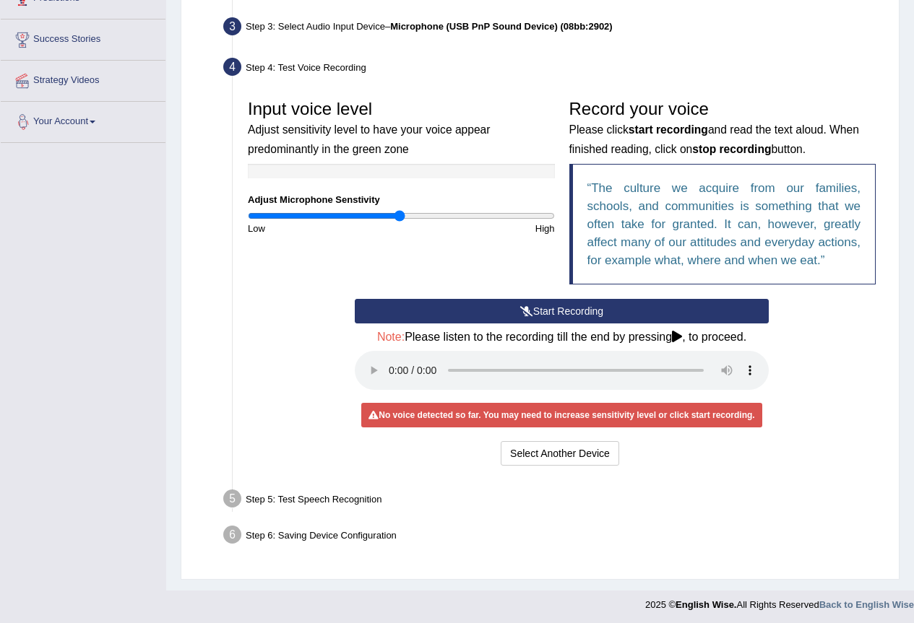
scroll to position [220, 0]
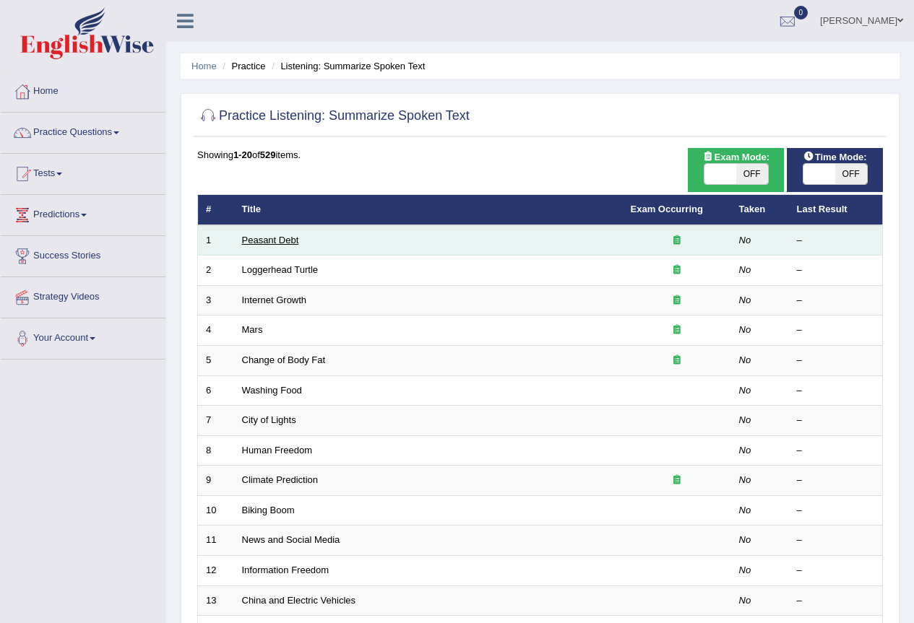
click at [293, 238] on link "Peasant Debt" at bounding box center [270, 240] width 57 height 11
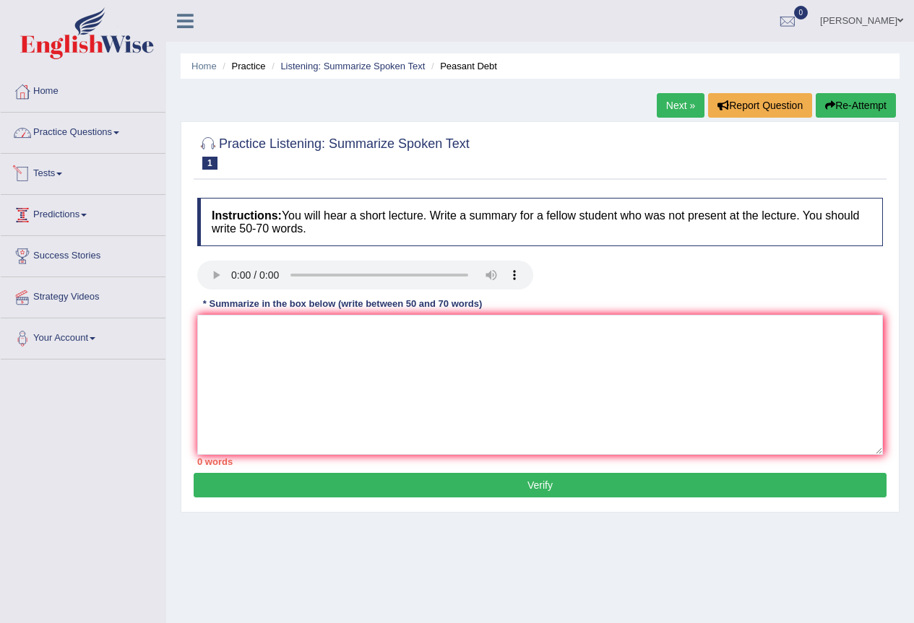
click at [121, 135] on link "Practice Questions" at bounding box center [83, 131] width 165 height 36
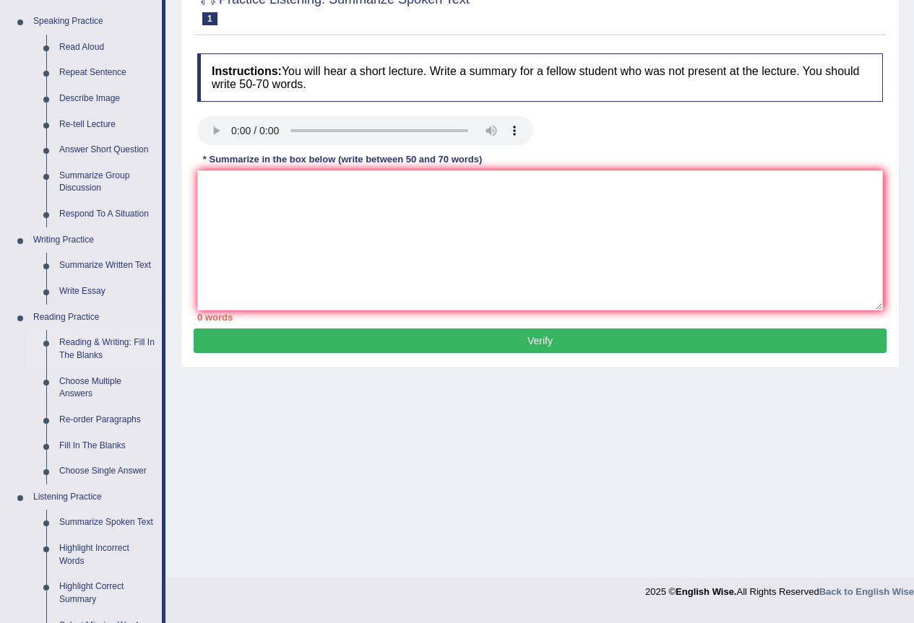
scroll to position [217, 0]
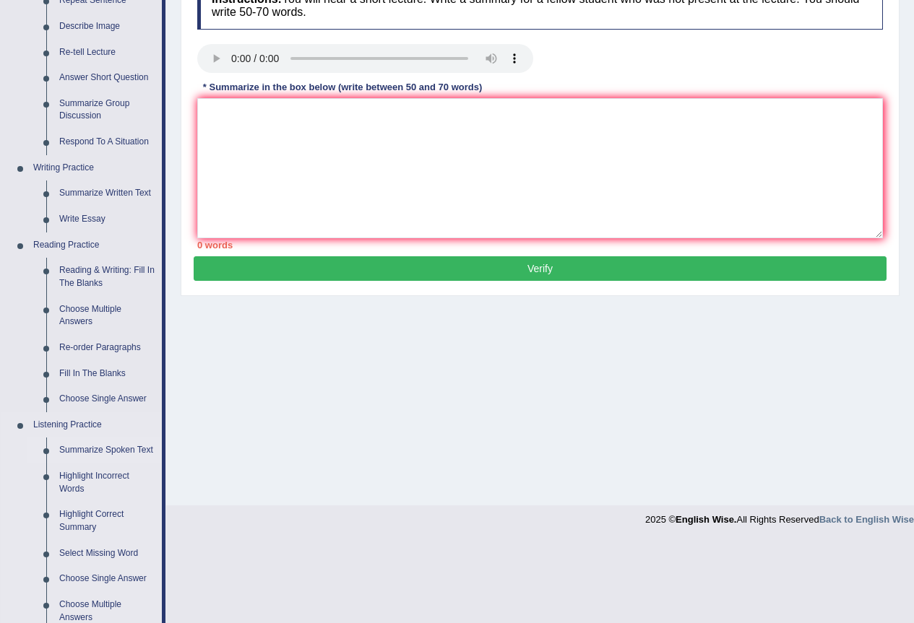
click at [105, 445] on link "Summarize Spoken Text" at bounding box center [107, 451] width 109 height 26
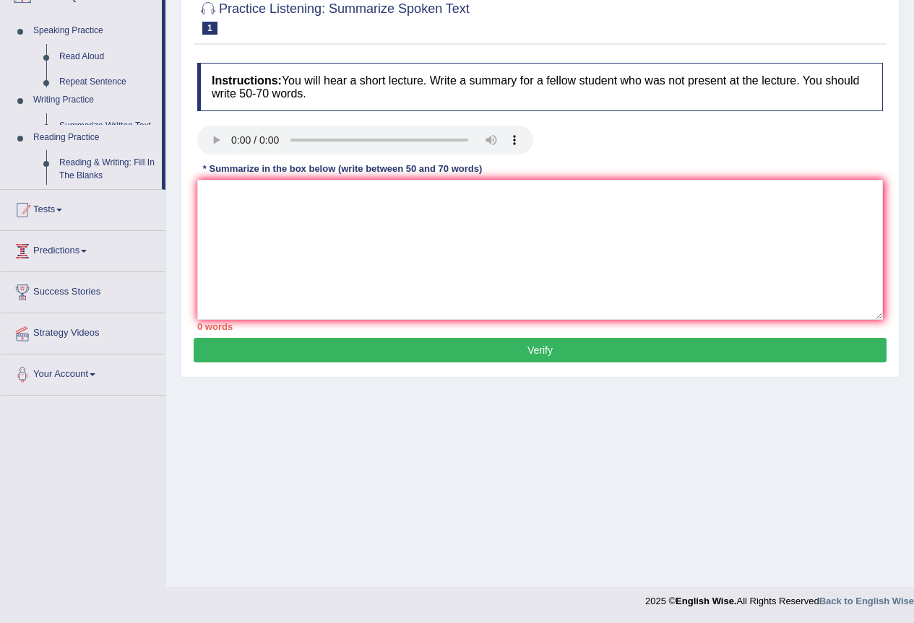
scroll to position [135, 0]
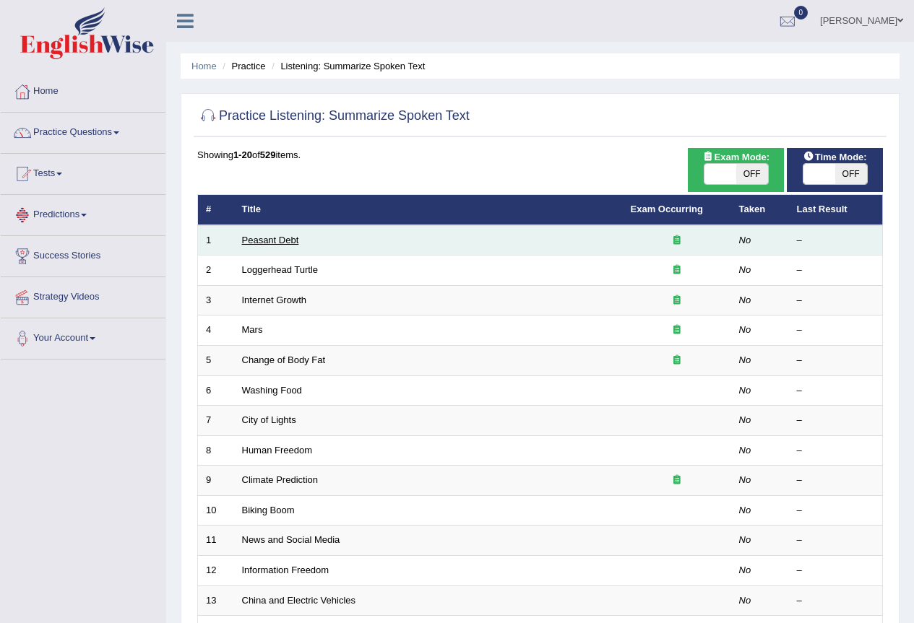
click at [263, 238] on link "Peasant Debt" at bounding box center [270, 240] width 57 height 11
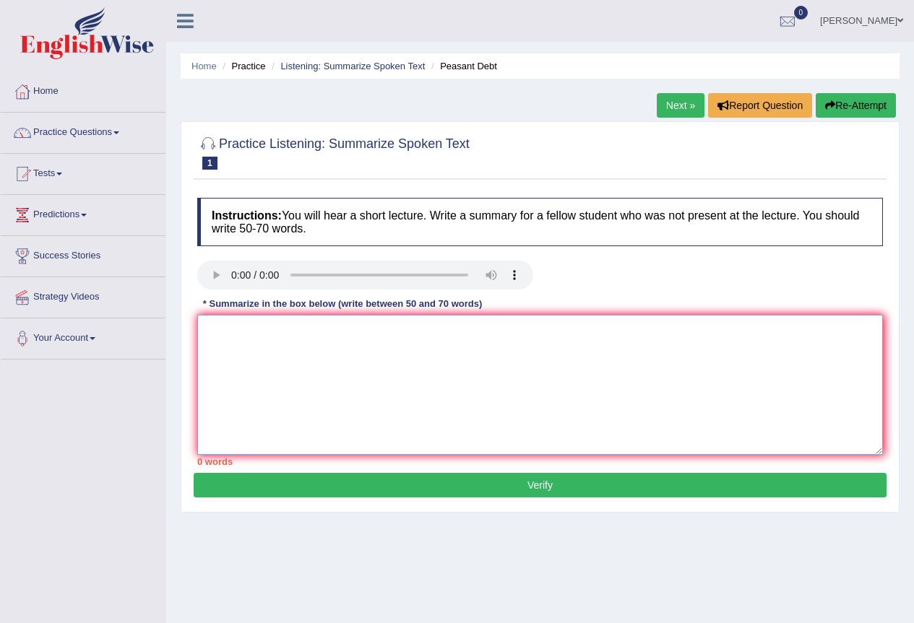
click at [414, 365] on textarea at bounding box center [540, 385] width 686 height 140
type textarea "1"
click at [113, 132] on link "Practice Questions" at bounding box center [83, 131] width 165 height 36
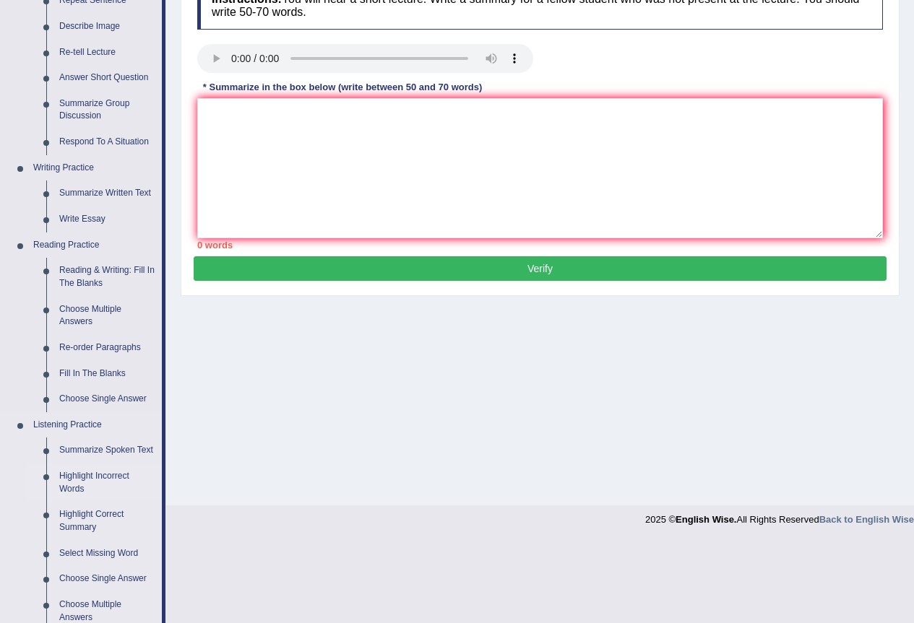
scroll to position [289, 0]
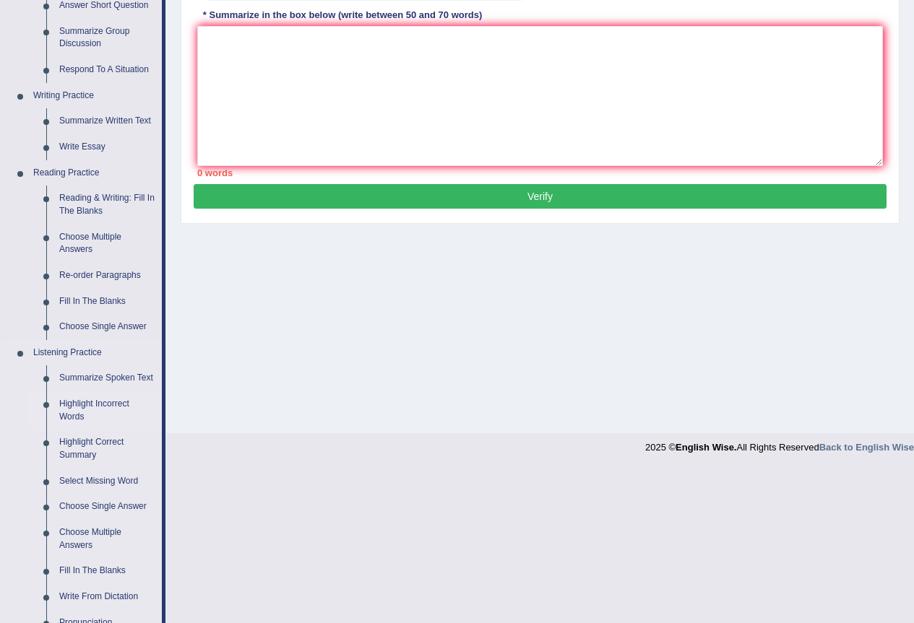
click at [115, 403] on link "Highlight Incorrect Words" at bounding box center [107, 411] width 109 height 38
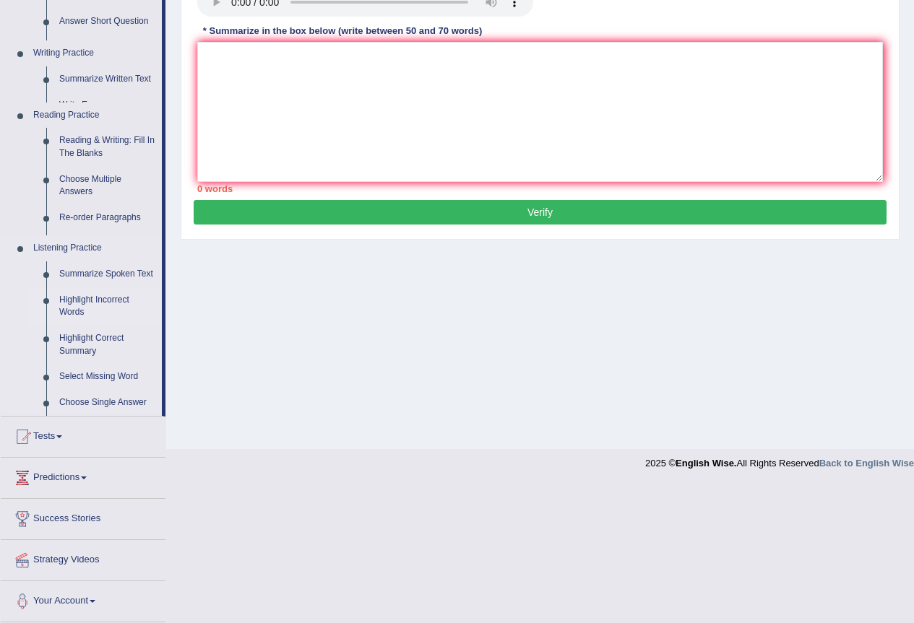
scroll to position [135, 0]
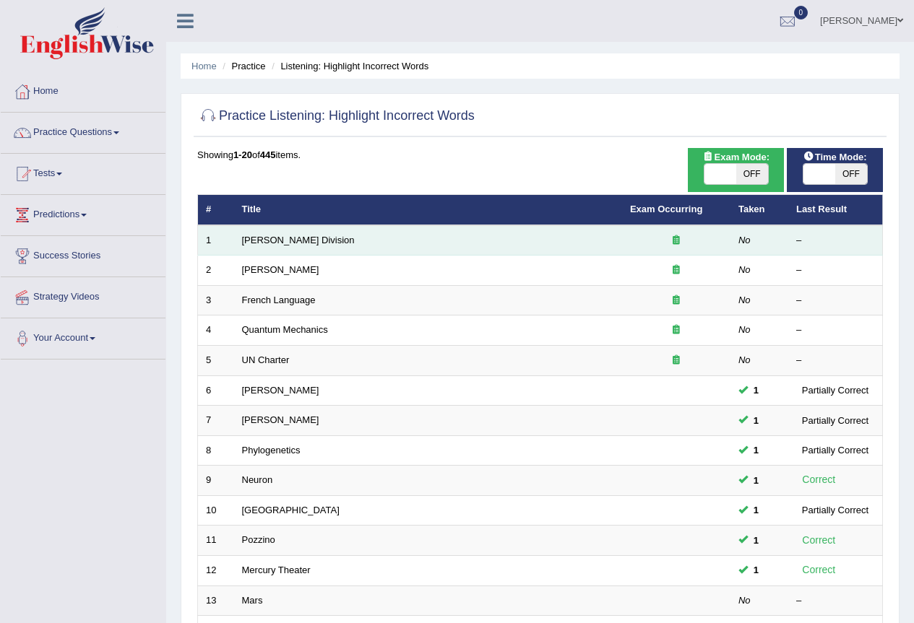
drag, startPoint x: 0, startPoint y: 0, endPoint x: 282, endPoint y: 233, distance: 365.8
click at [282, 233] on td "[PERSON_NAME] Division" at bounding box center [428, 240] width 388 height 30
click at [279, 236] on link "[PERSON_NAME] Division" at bounding box center [298, 240] width 113 height 11
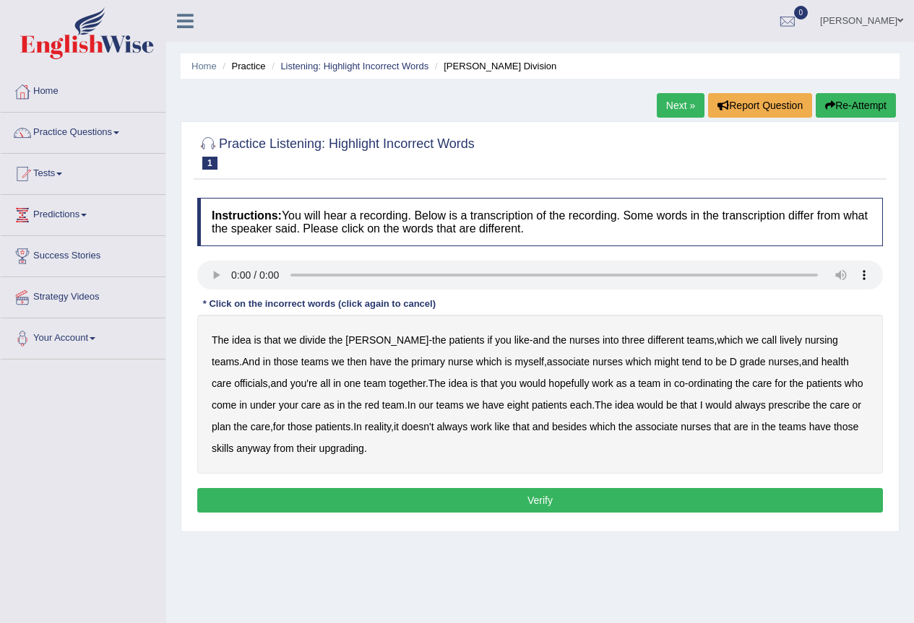
click at [852, 102] on button "Re-Attempt" at bounding box center [856, 105] width 80 height 25
click at [432, 340] on b "the" at bounding box center [439, 340] width 14 height 12
click at [761, 343] on b "call" at bounding box center [768, 340] width 15 height 12
drag, startPoint x: 716, startPoint y: 339, endPoint x: 724, endPoint y: 345, distance: 10.3
click at [761, 340] on b "call" at bounding box center [768, 340] width 15 height 12
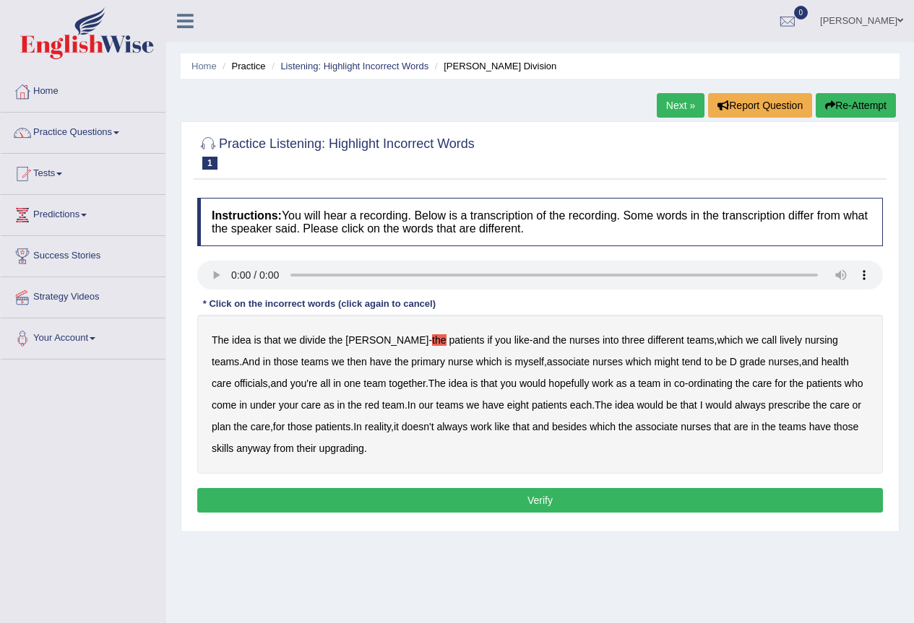
click at [779, 340] on b "lively" at bounding box center [790, 340] width 22 height 12
click at [735, 407] on b "always" at bounding box center [750, 406] width 31 height 12
click at [438, 507] on button "Verify" at bounding box center [540, 500] width 686 height 25
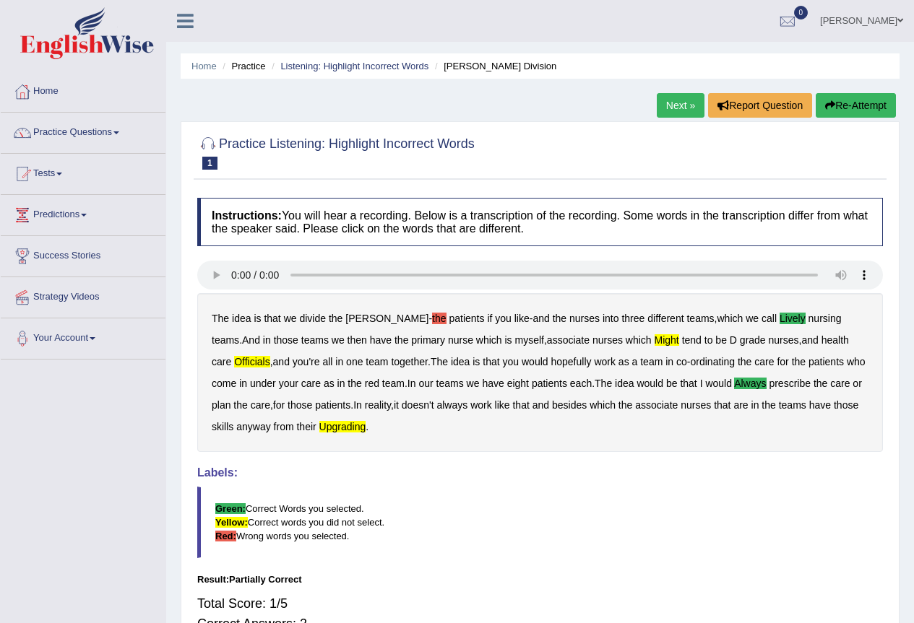
click at [327, 426] on b "upgrading" at bounding box center [342, 427] width 47 height 12
click at [678, 107] on link "Next »" at bounding box center [681, 105] width 48 height 25
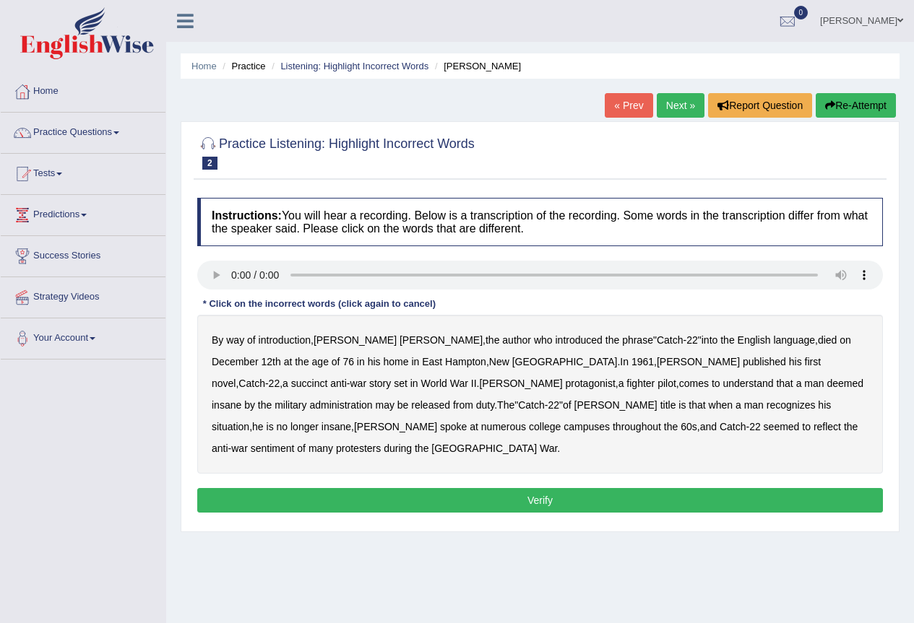
click at [327, 488] on button "Verify" at bounding box center [540, 500] width 686 height 25
click at [328, 378] on b "succinct" at bounding box center [309, 384] width 37 height 12
click at [372, 400] on b "administration" at bounding box center [340, 406] width 63 height 12
click at [249, 421] on b "situation" at bounding box center [231, 427] width 38 height 12
click at [813, 423] on b "reflect" at bounding box center [826, 427] width 27 height 12
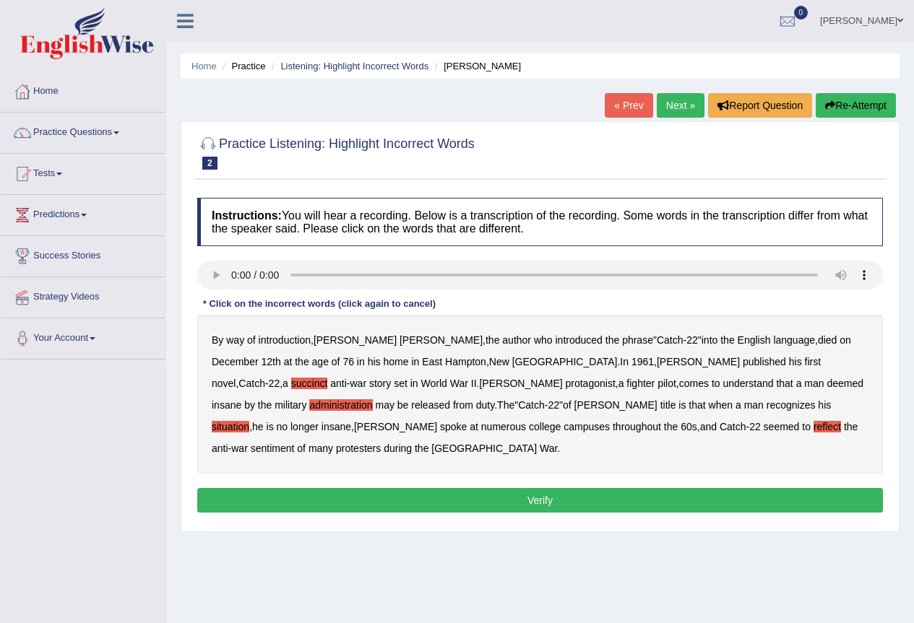
click at [547, 488] on button "Verify" at bounding box center [540, 500] width 686 height 25
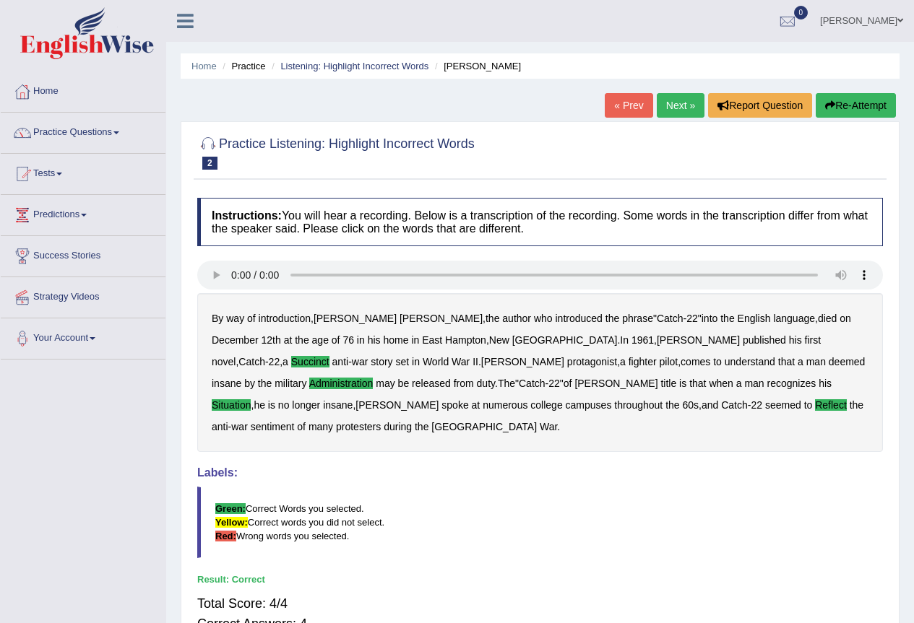
click at [679, 108] on link "Next »" at bounding box center [681, 105] width 48 height 25
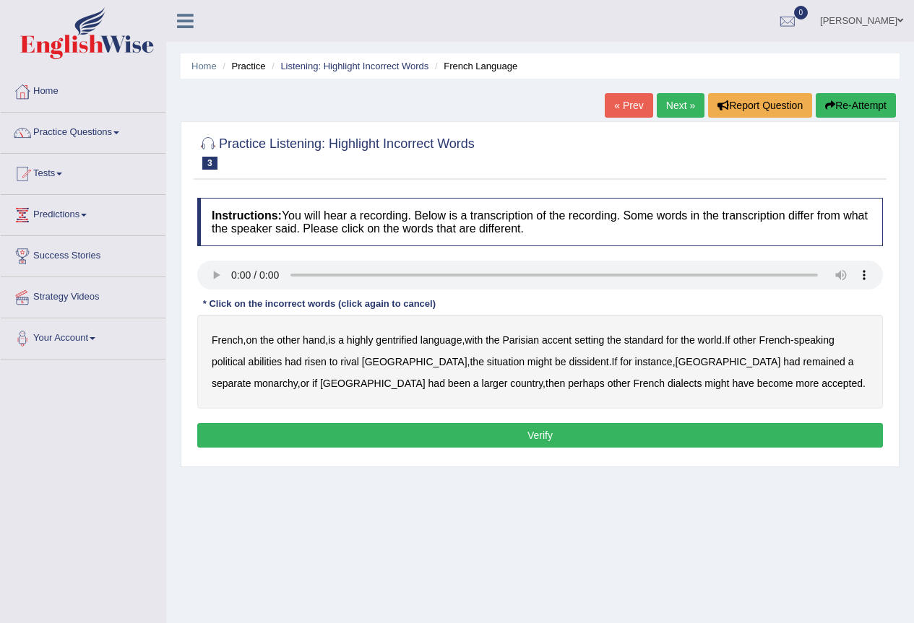
click at [405, 342] on b "gentrified" at bounding box center [397, 340] width 42 height 12
click at [261, 360] on b "abilities" at bounding box center [266, 362] width 34 height 12
click at [569, 360] on b "dissident" at bounding box center [589, 362] width 40 height 12
click at [297, 378] on b "monarchy" at bounding box center [275, 384] width 43 height 12
click at [583, 437] on button "Verify" at bounding box center [540, 435] width 686 height 25
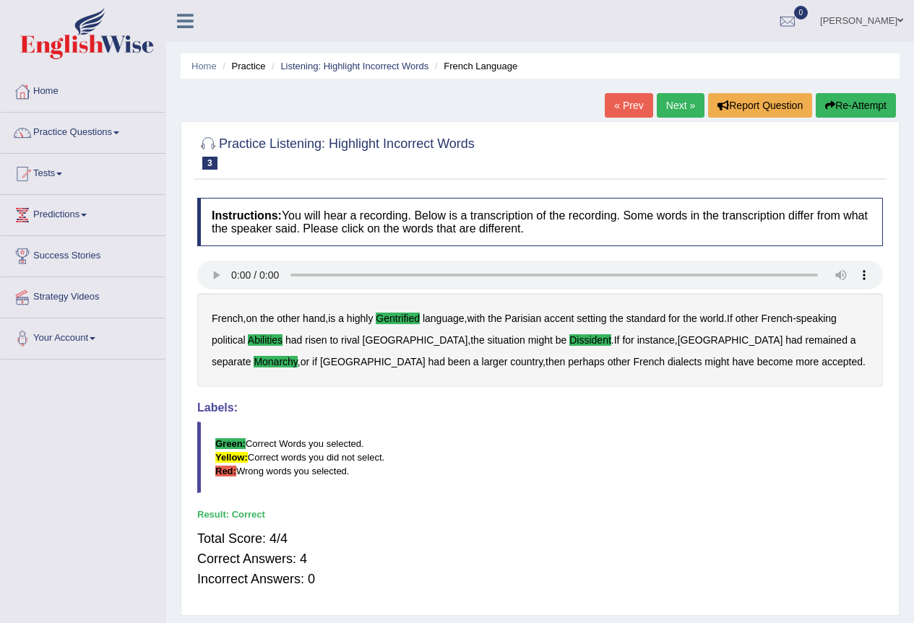
drag, startPoint x: 673, startPoint y: 118, endPoint x: 398, endPoint y: 109, distance: 274.7
click at [673, 118] on div "« Prev Next » Report Question Re-Attempt" at bounding box center [752, 107] width 295 height 28
click at [89, 137] on link "Practice Questions" at bounding box center [83, 131] width 165 height 36
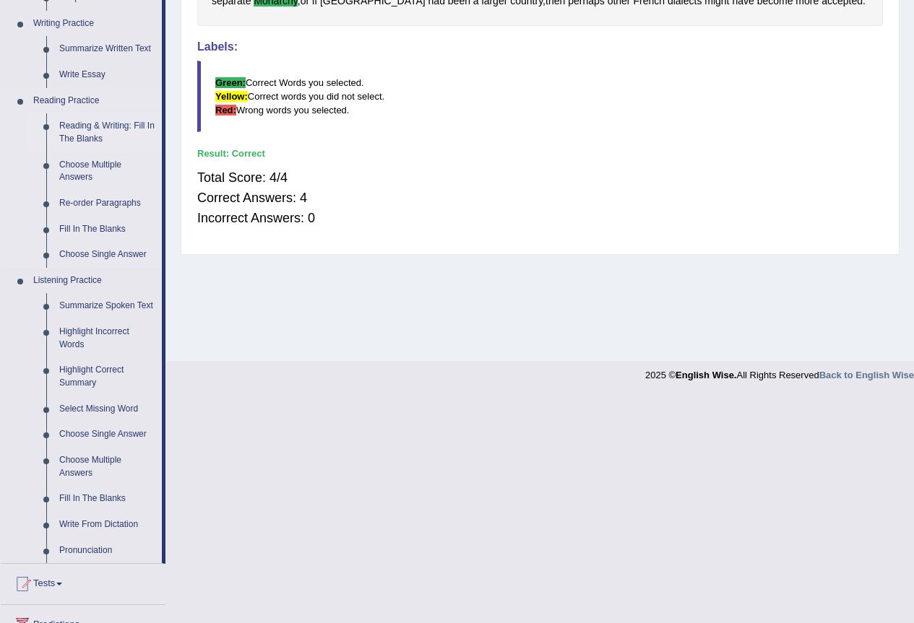
scroll to position [509, 0]
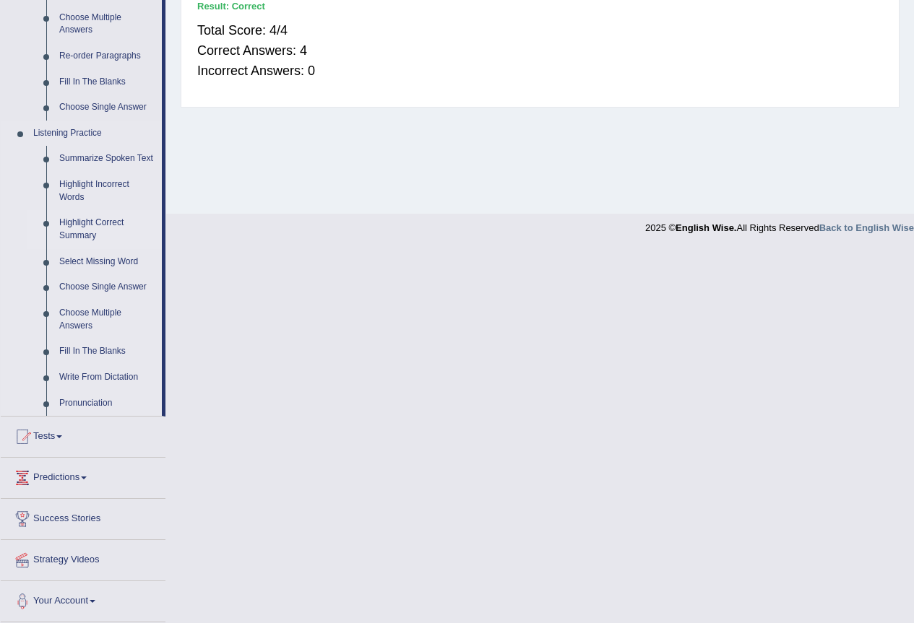
click at [85, 234] on link "Highlight Correct Summary" at bounding box center [107, 229] width 109 height 38
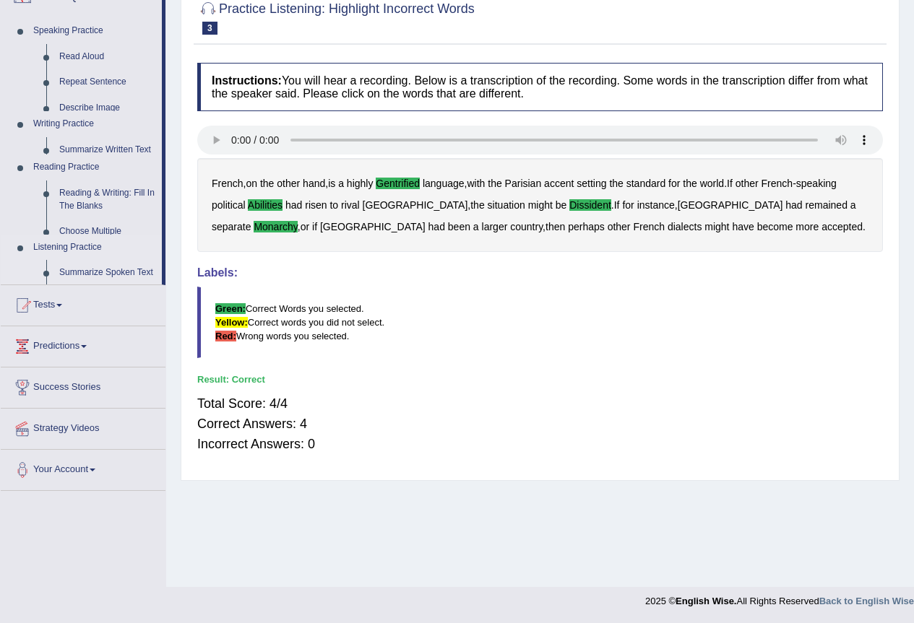
scroll to position [135, 0]
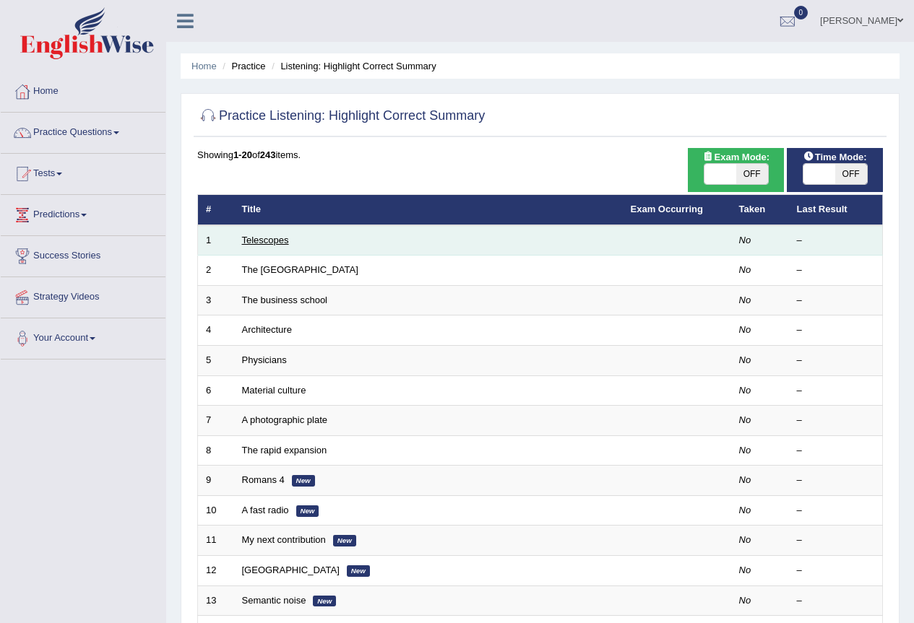
click at [271, 243] on link "Telescopes" at bounding box center [265, 240] width 47 height 11
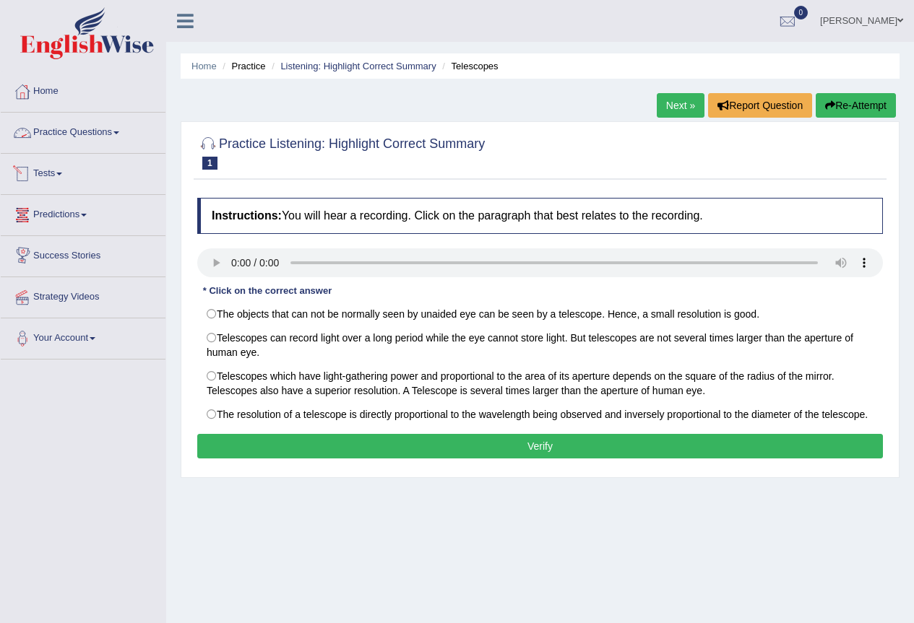
click at [82, 129] on link "Practice Questions" at bounding box center [83, 131] width 165 height 36
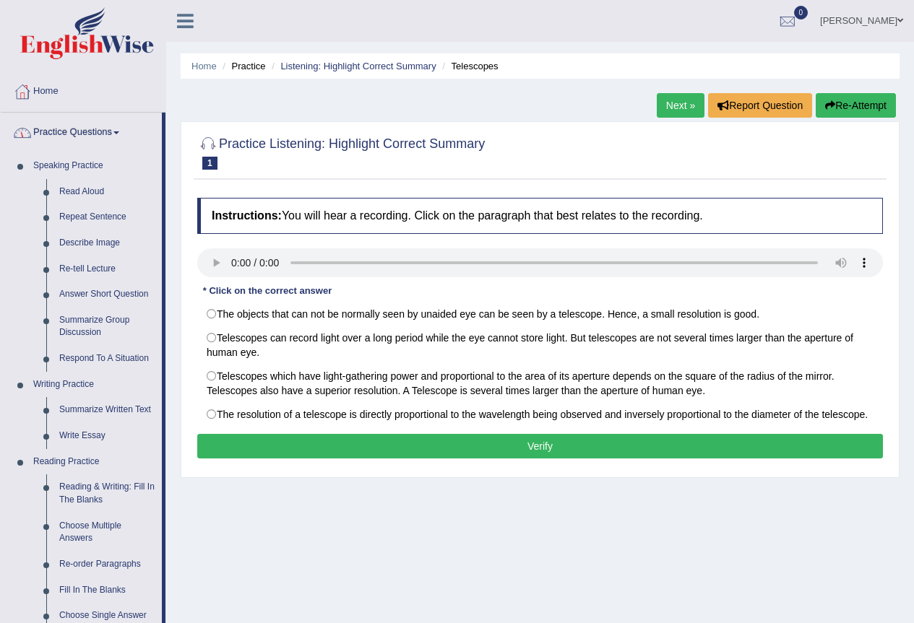
scroll to position [361, 0]
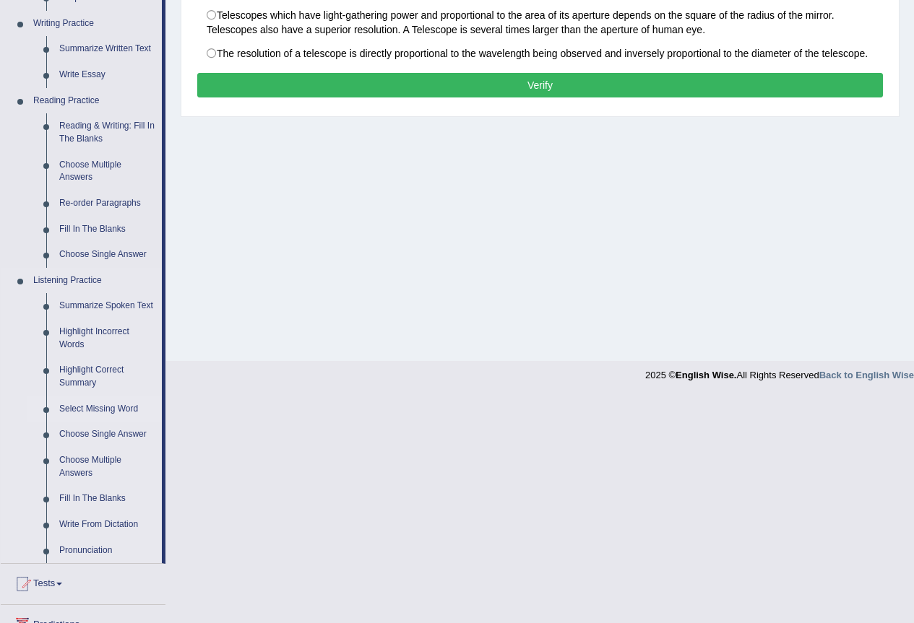
click at [98, 414] on link "Select Missing Word" at bounding box center [107, 410] width 109 height 26
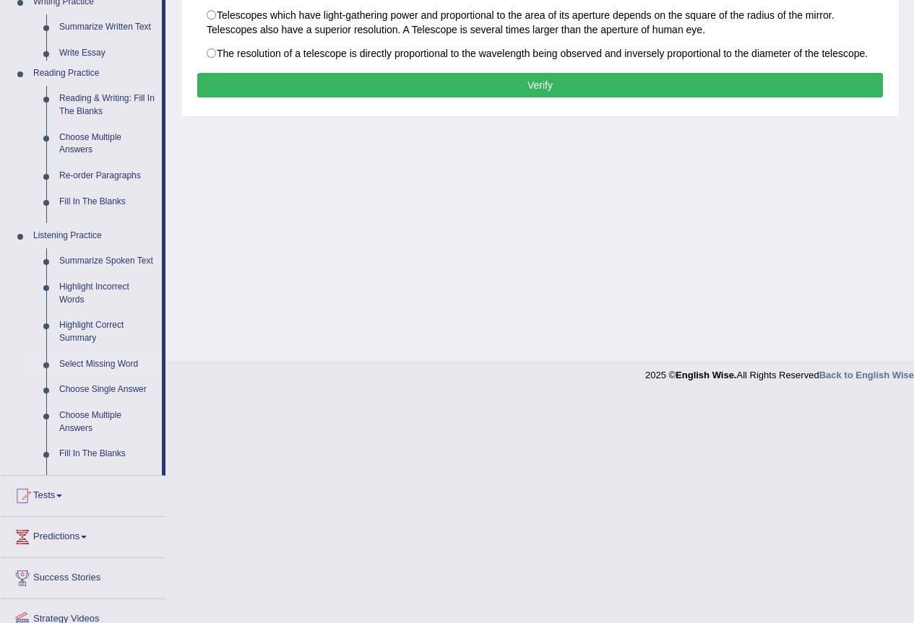
scroll to position [135, 0]
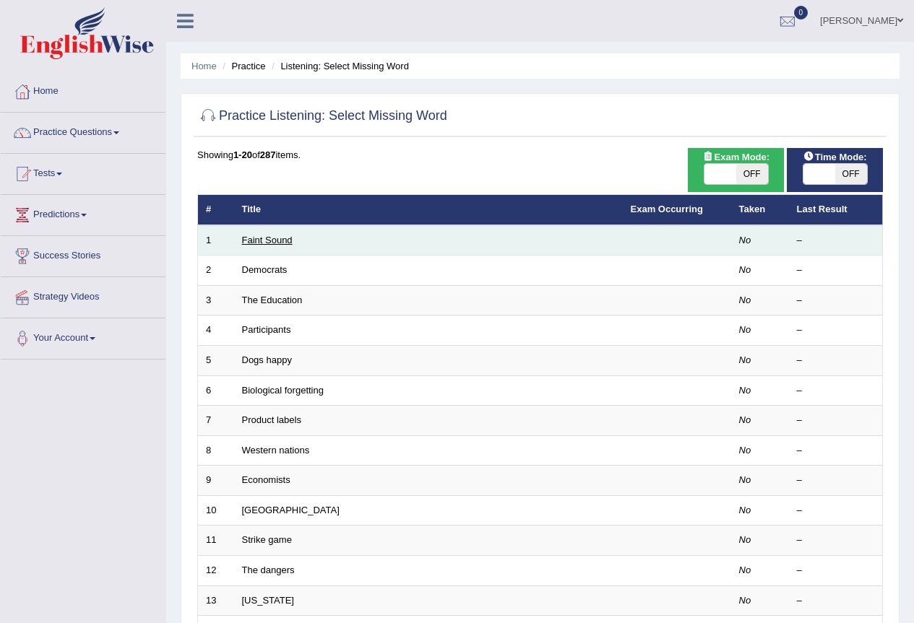
click at [262, 243] on link "Faint Sound" at bounding box center [267, 240] width 51 height 11
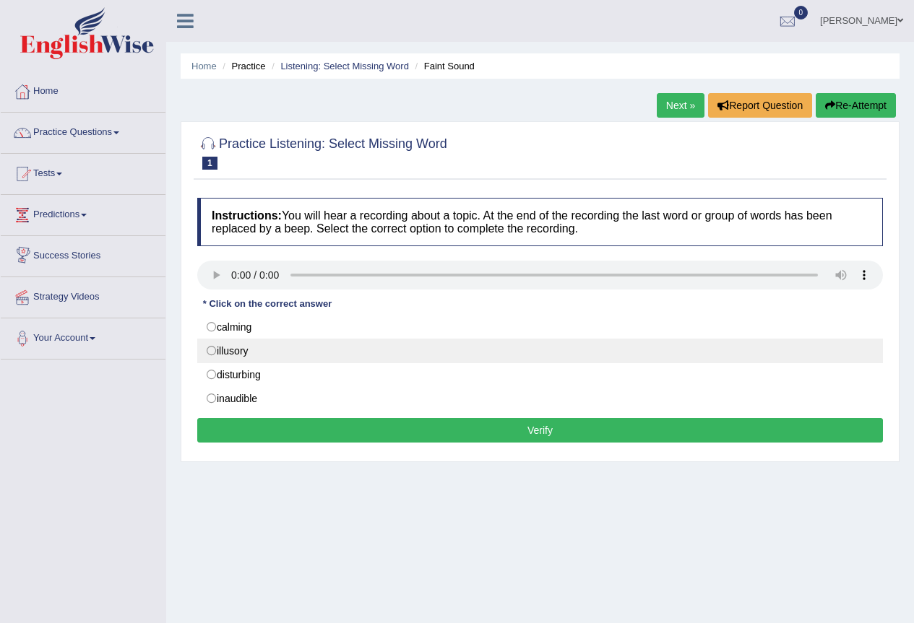
drag, startPoint x: 212, startPoint y: 350, endPoint x: 413, endPoint y: 471, distance: 235.3
click at [212, 349] on label "illusory" at bounding box center [540, 351] width 686 height 25
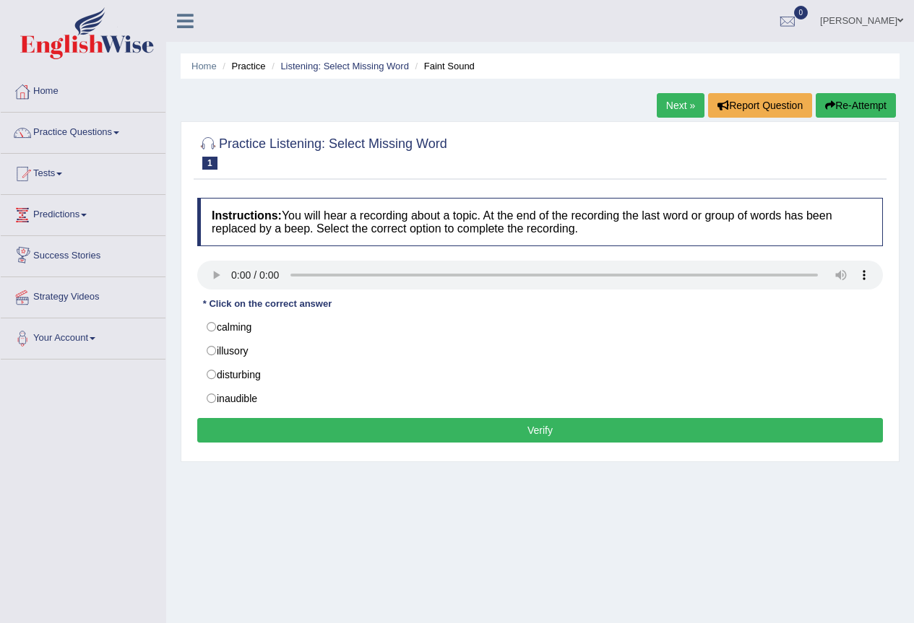
radio input "true"
click at [436, 435] on button "Verify" at bounding box center [540, 430] width 686 height 25
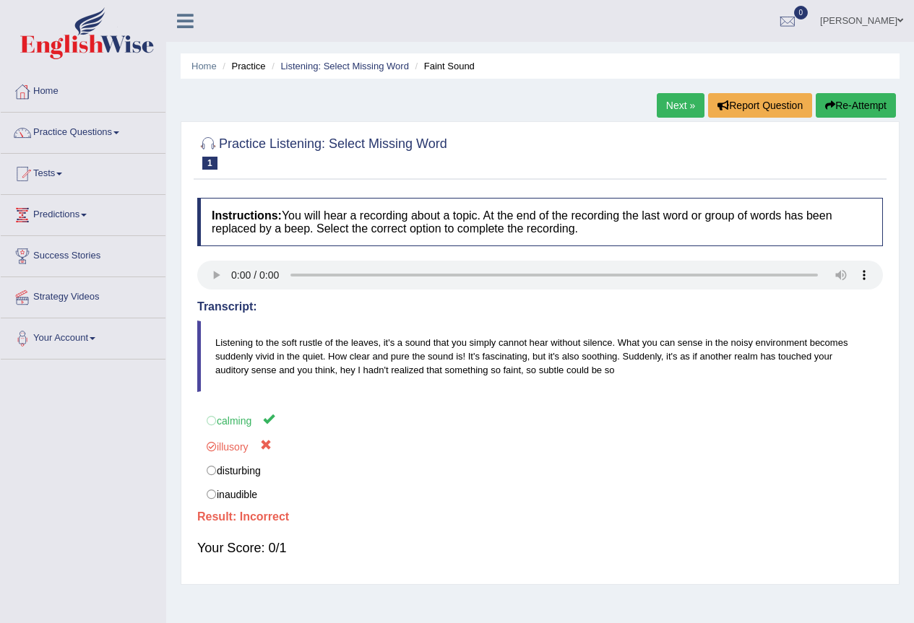
click at [682, 97] on link "Next »" at bounding box center [681, 105] width 48 height 25
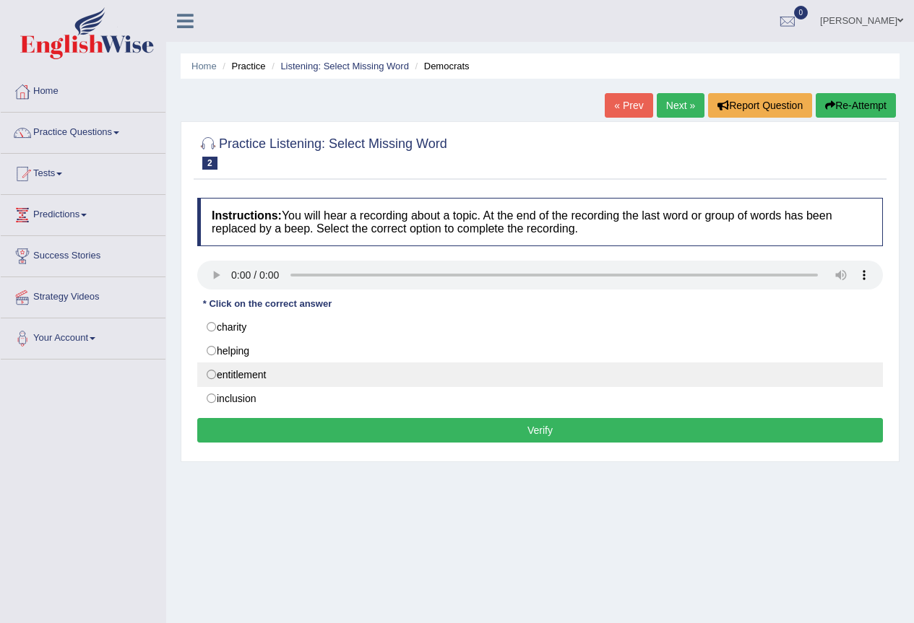
click at [207, 373] on label "entitlement" at bounding box center [540, 375] width 686 height 25
radio input "true"
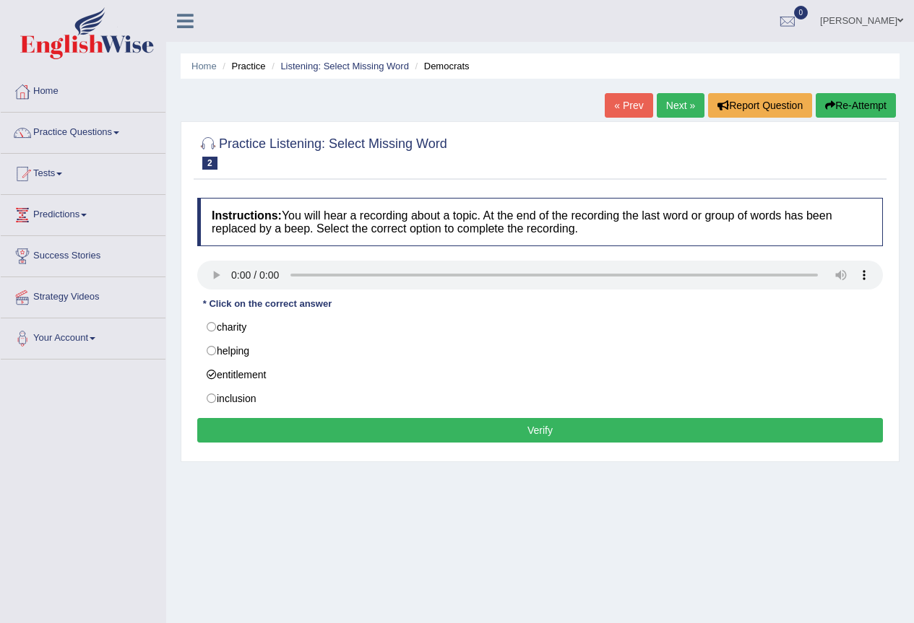
click at [361, 428] on button "Verify" at bounding box center [540, 430] width 686 height 25
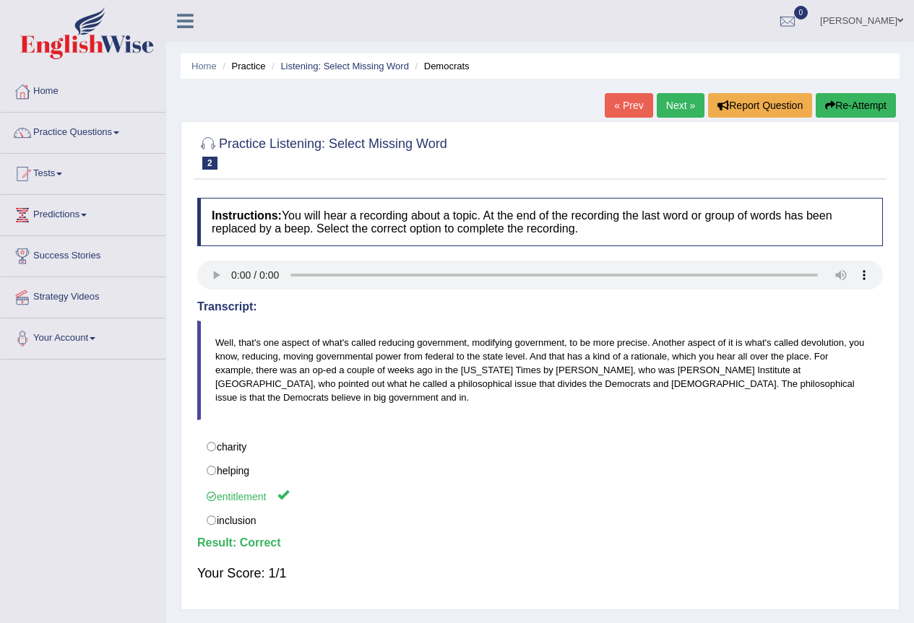
click at [662, 97] on link "Next »" at bounding box center [681, 105] width 48 height 25
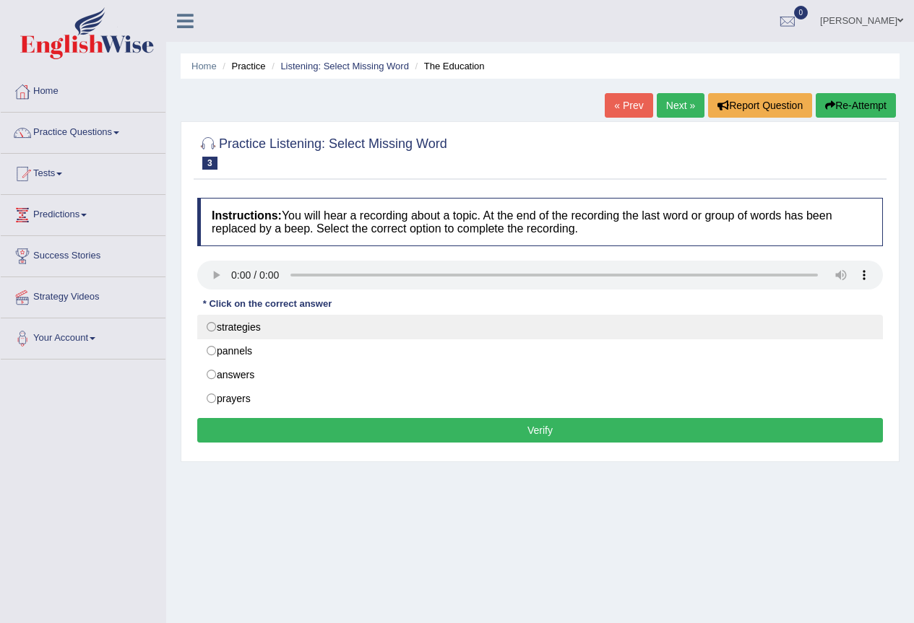
click at [218, 322] on label "strategies" at bounding box center [540, 327] width 686 height 25
radio input "true"
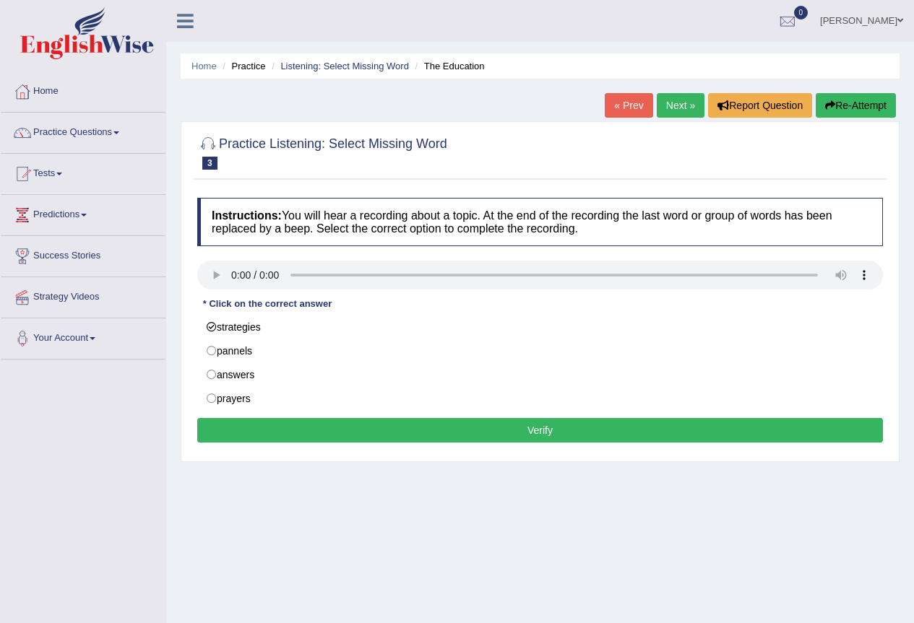
click at [573, 430] on button "Verify" at bounding box center [540, 430] width 686 height 25
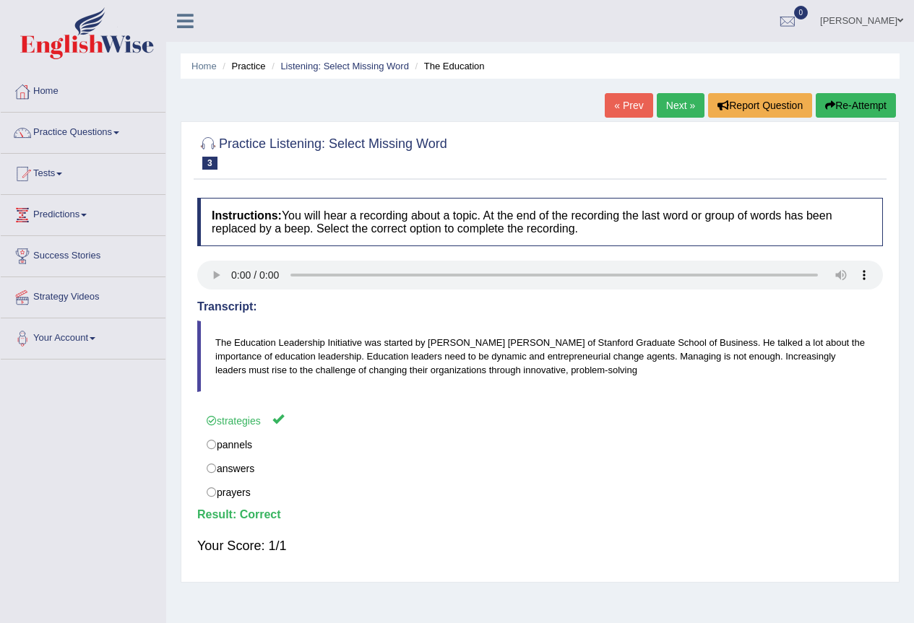
click at [683, 102] on link "Next »" at bounding box center [681, 105] width 48 height 25
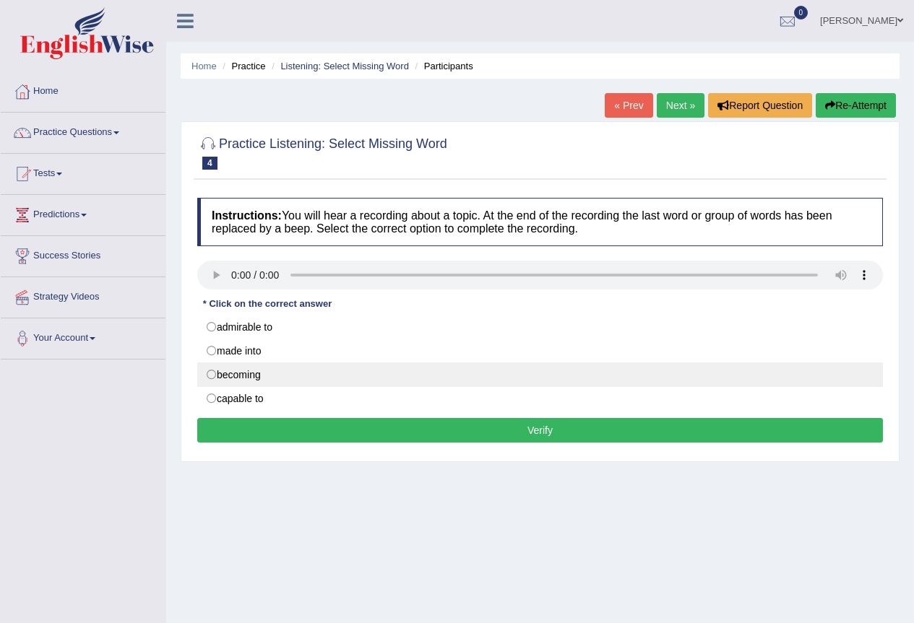
click at [215, 374] on label "becoming" at bounding box center [540, 375] width 686 height 25
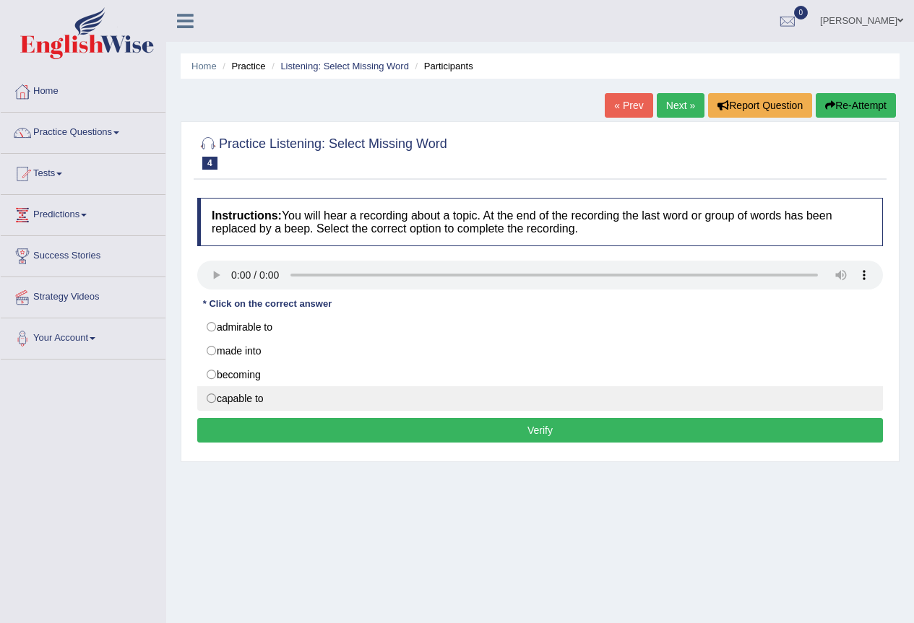
radio input "true"
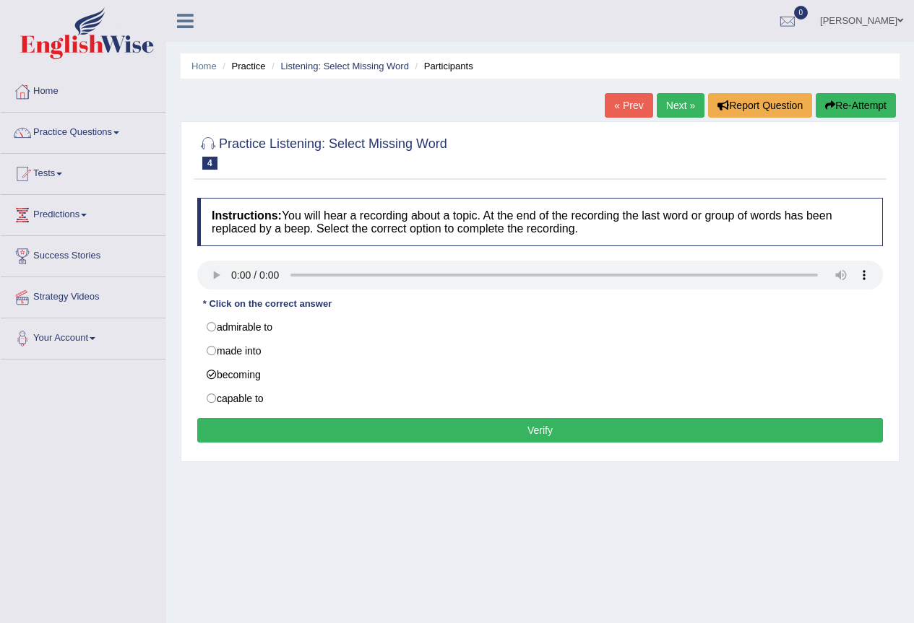
click at [568, 426] on button "Verify" at bounding box center [540, 430] width 686 height 25
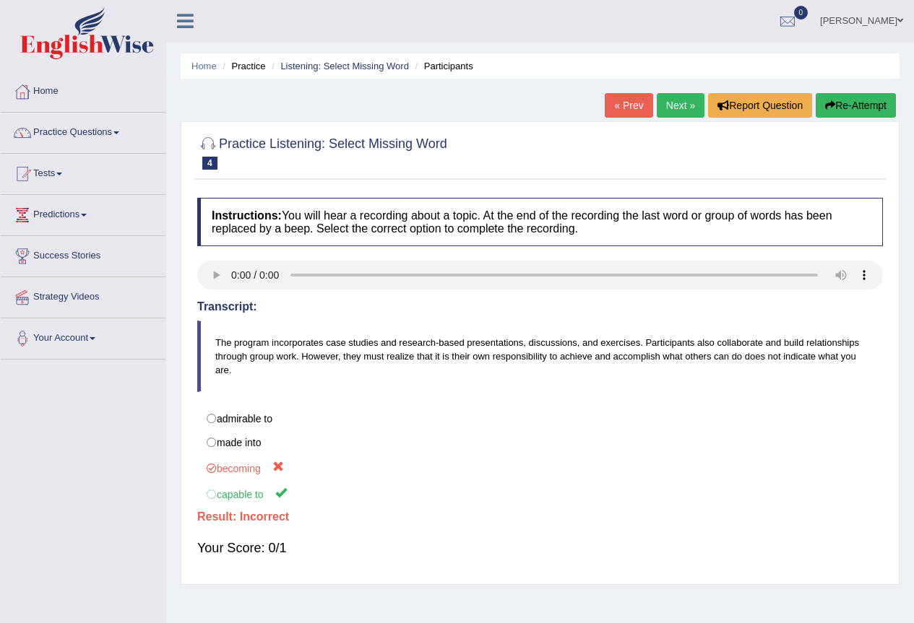
click at [673, 98] on link "Next »" at bounding box center [681, 105] width 48 height 25
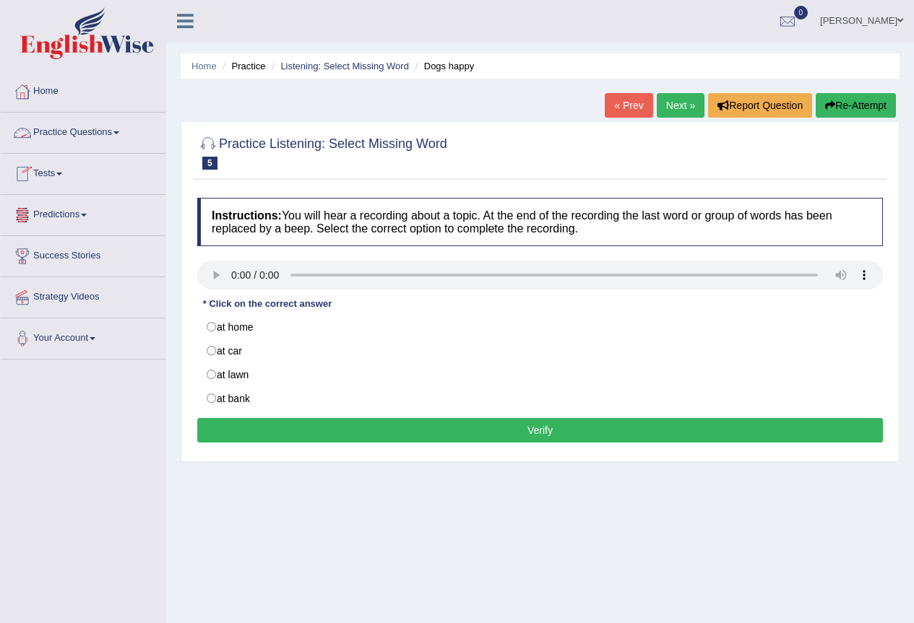
click at [100, 129] on link "Practice Questions" at bounding box center [83, 131] width 165 height 36
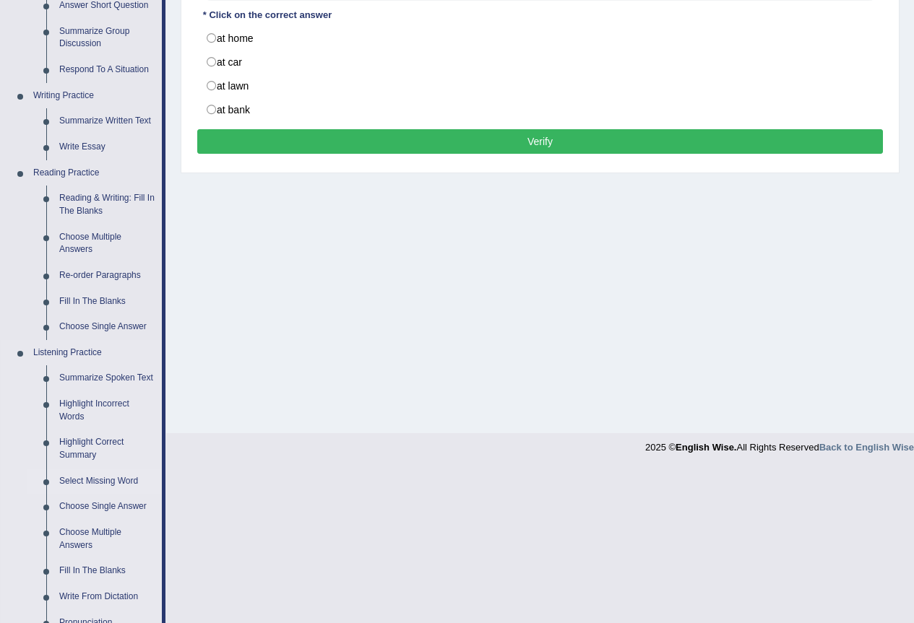
scroll to position [509, 0]
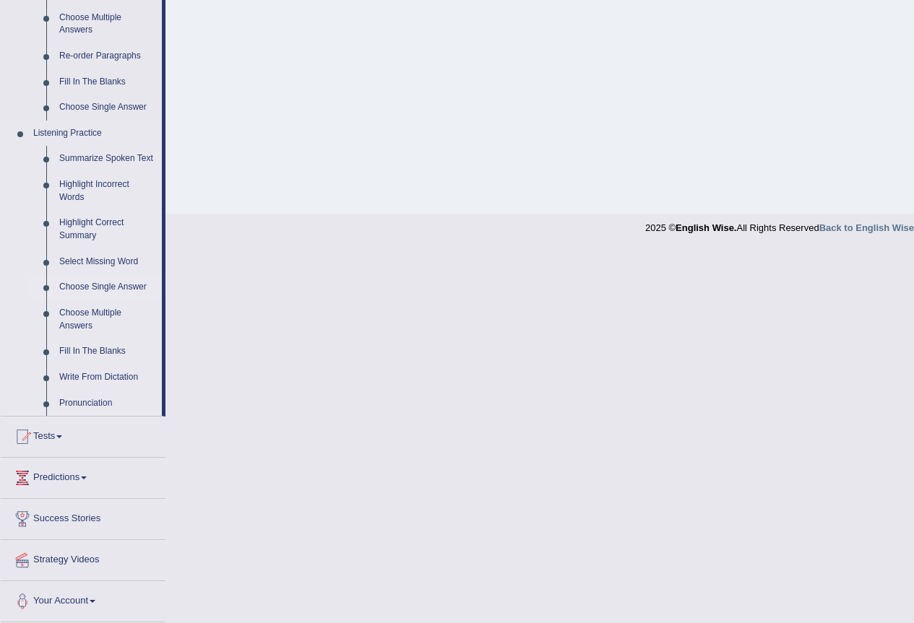
click at [118, 286] on link "Choose Single Answer" at bounding box center [107, 288] width 109 height 26
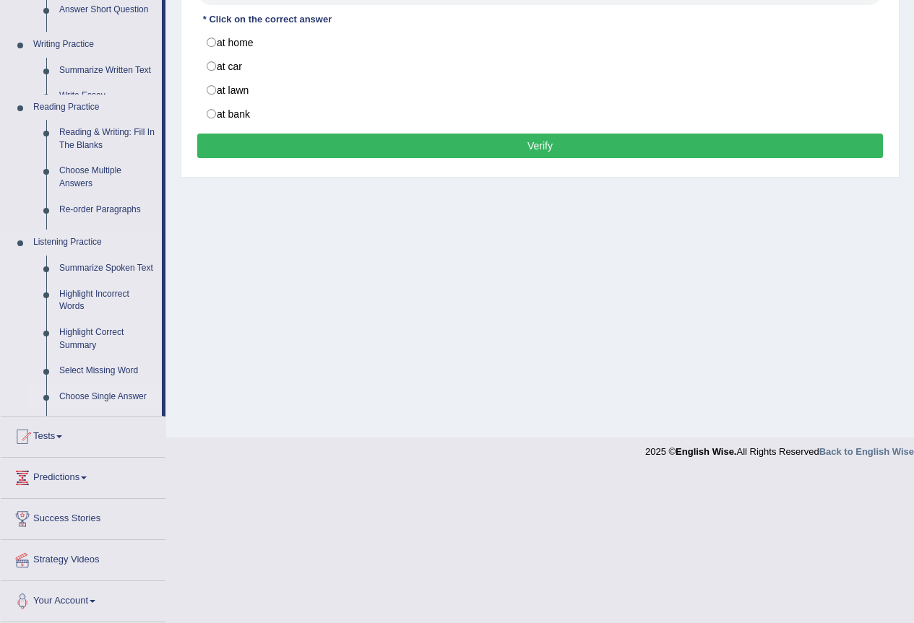
scroll to position [135, 0]
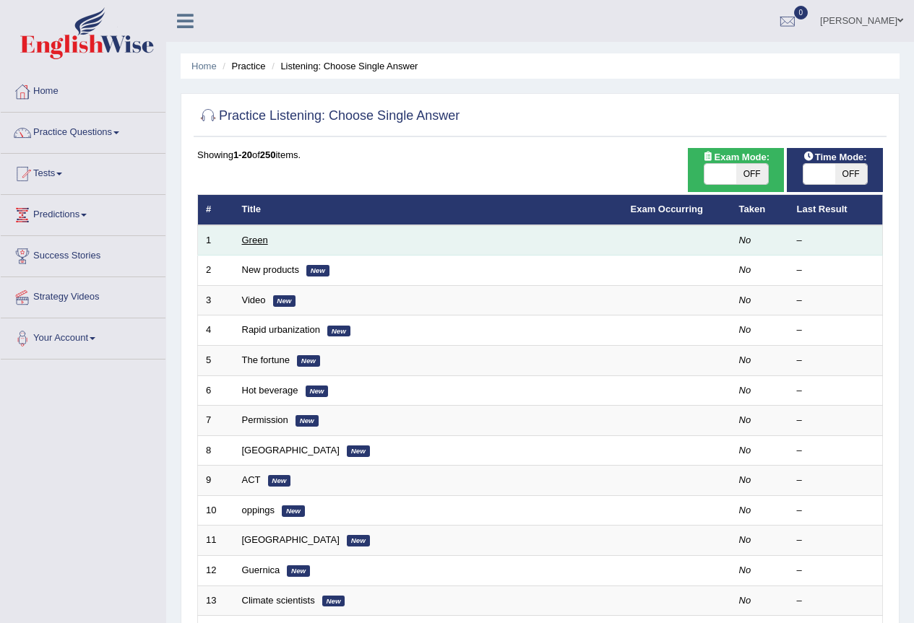
click at [256, 243] on link "Green" at bounding box center [255, 240] width 26 height 11
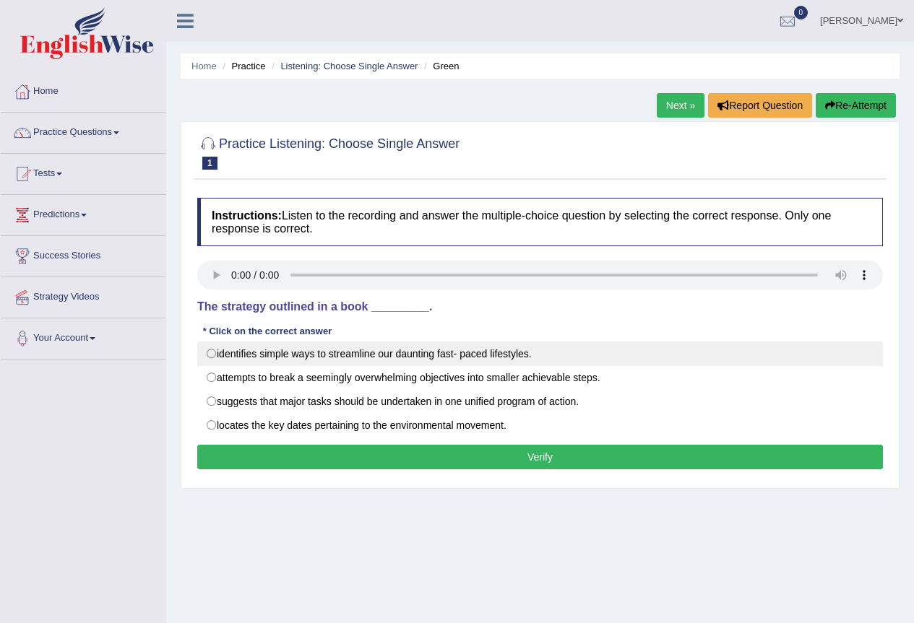
drag, startPoint x: 212, startPoint y: 354, endPoint x: 334, endPoint y: 410, distance: 134.5
click at [212, 354] on label "identifies simple ways to streamline our daunting fast- paced lifestyles." at bounding box center [540, 354] width 686 height 25
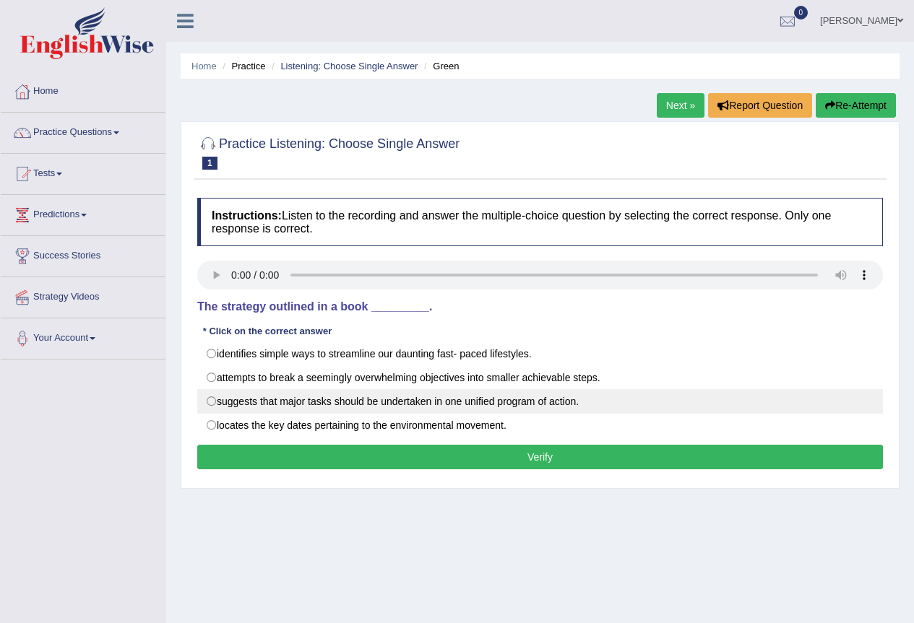
radio input "true"
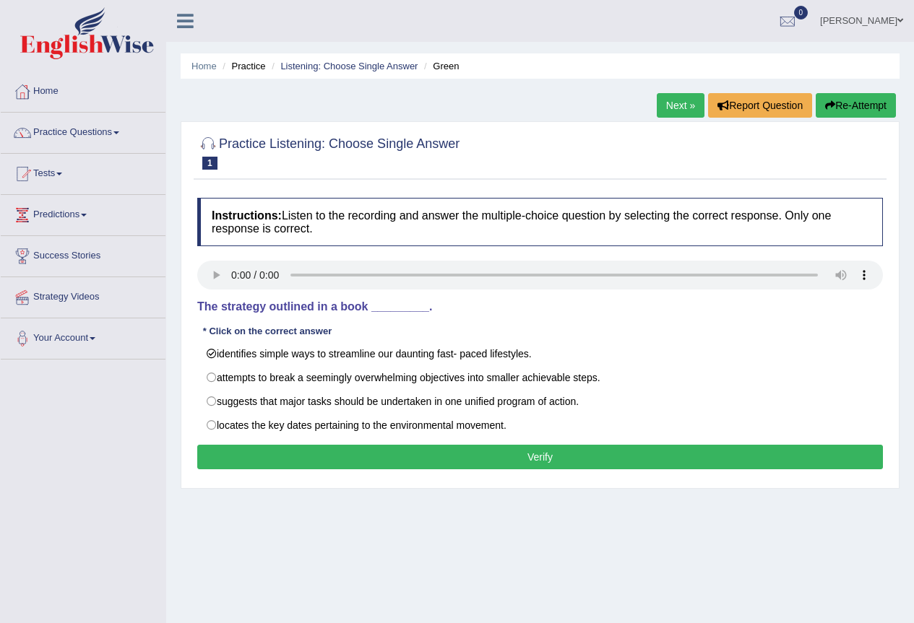
click at [502, 457] on button "Verify" at bounding box center [540, 457] width 686 height 25
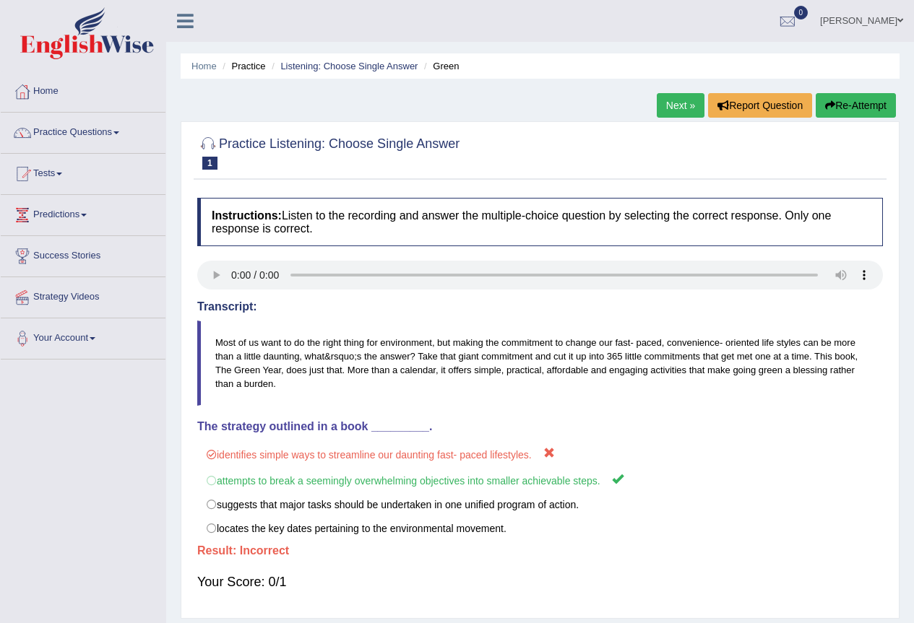
click at [675, 104] on link "Next »" at bounding box center [681, 105] width 48 height 25
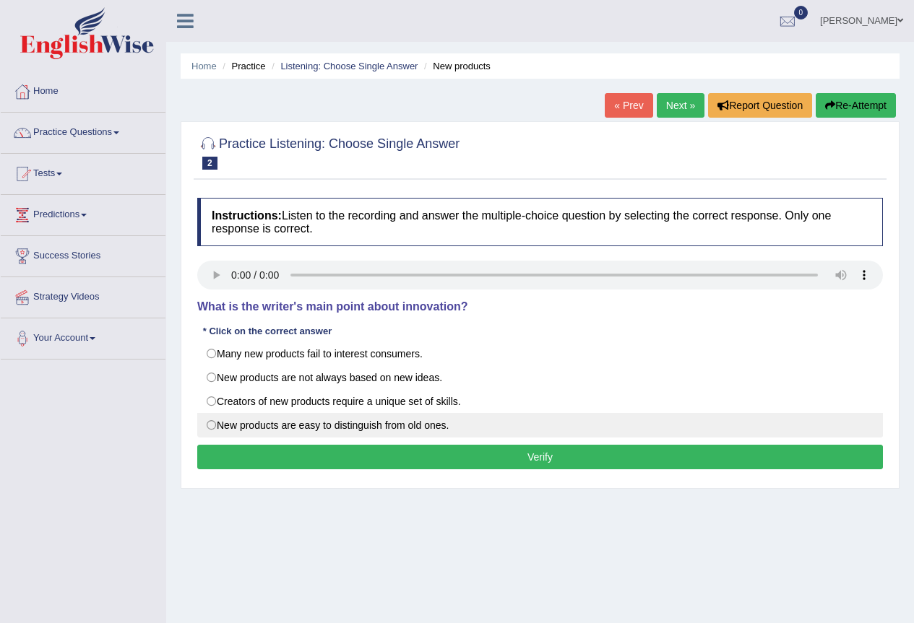
drag, startPoint x: 212, startPoint y: 376, endPoint x: 306, endPoint y: 426, distance: 106.0
click at [220, 376] on label "New products are not always based on new ideas." at bounding box center [540, 378] width 686 height 25
radio input "true"
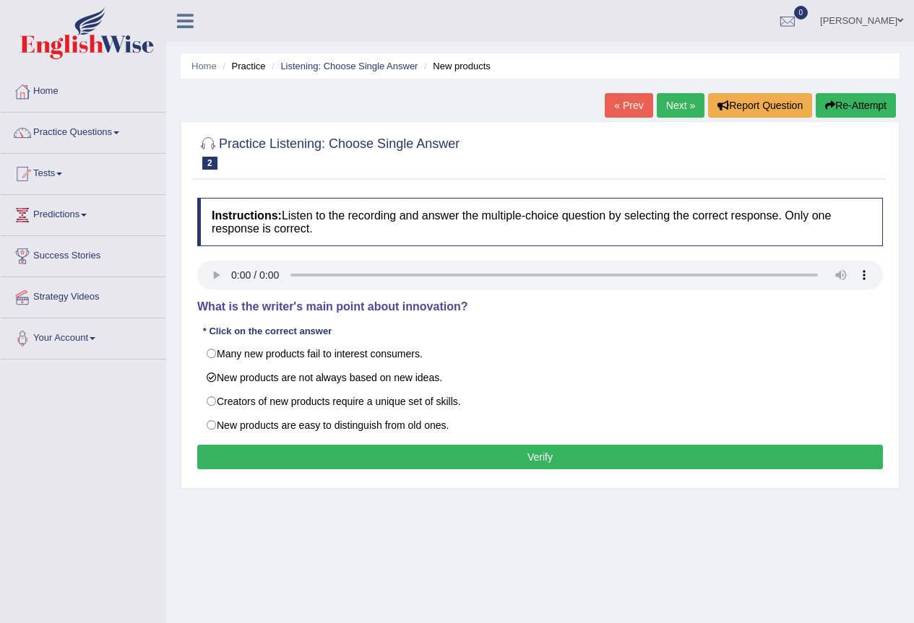
click at [515, 465] on button "Verify" at bounding box center [540, 457] width 686 height 25
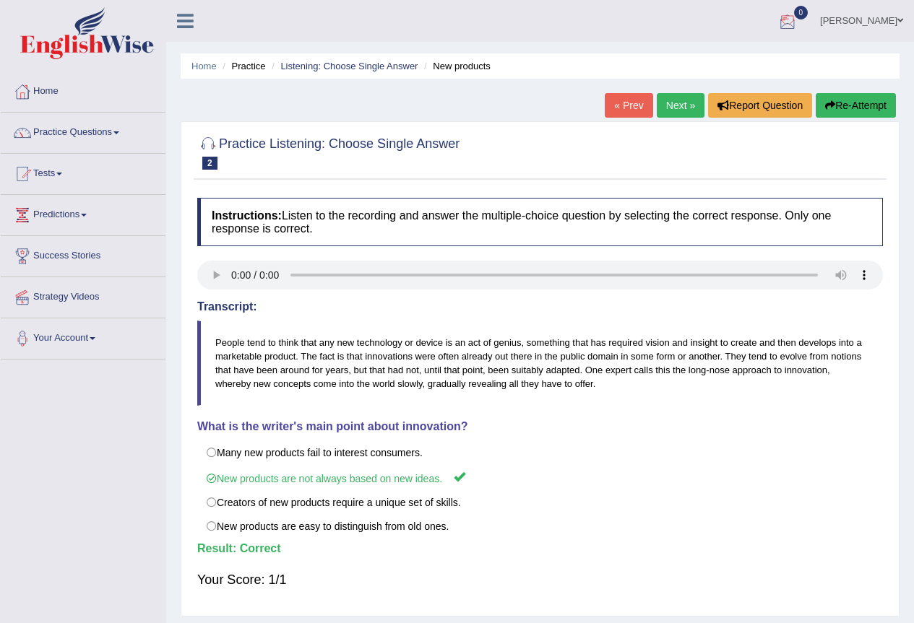
click at [686, 108] on link "Next »" at bounding box center [681, 105] width 48 height 25
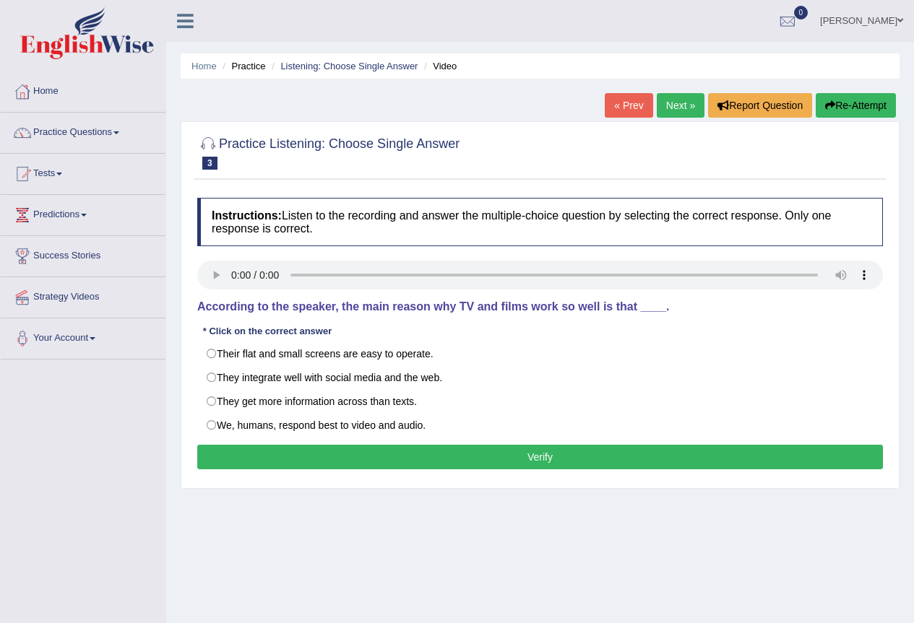
drag, startPoint x: 385, startPoint y: 306, endPoint x: 617, endPoint y: 319, distance: 232.3
click at [617, 319] on div "Instructions: Listen to the recording and answer the multiple-choice question b…" at bounding box center [540, 336] width 693 height 290
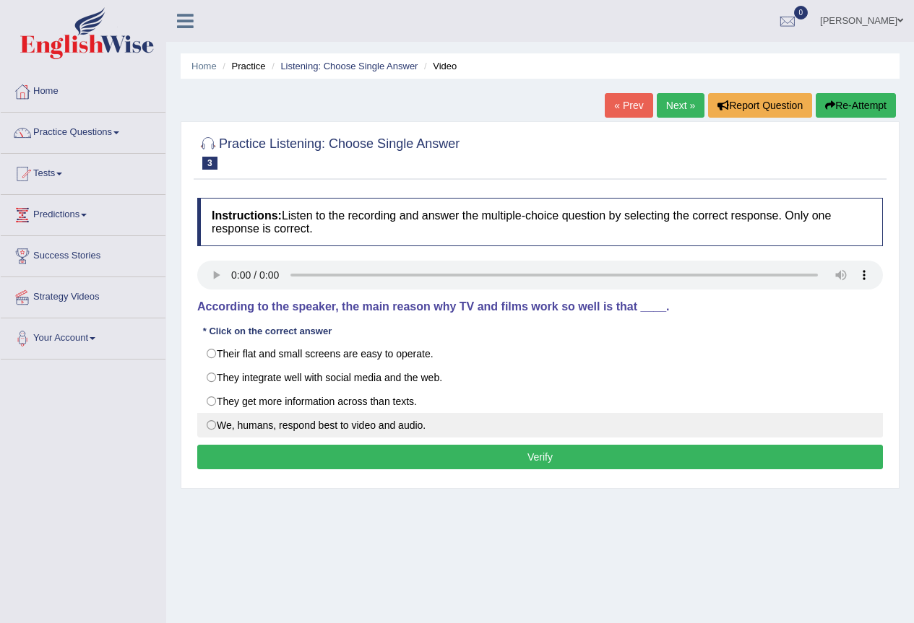
click at [214, 427] on label "We, humans, respond best to video and audio." at bounding box center [540, 425] width 686 height 25
radio input "true"
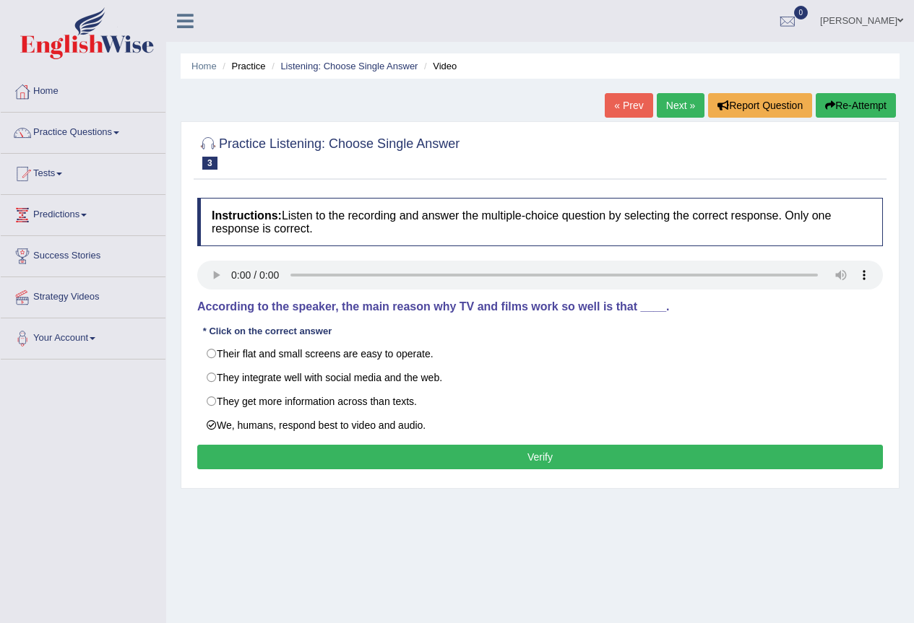
click at [441, 456] on button "Verify" at bounding box center [540, 457] width 686 height 25
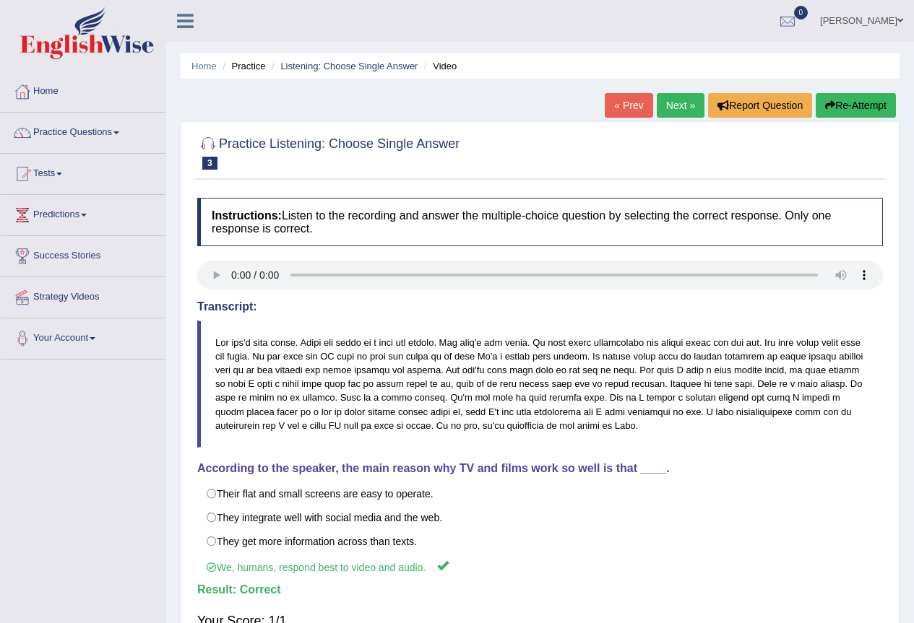
click at [682, 116] on link "Next »" at bounding box center [681, 105] width 48 height 25
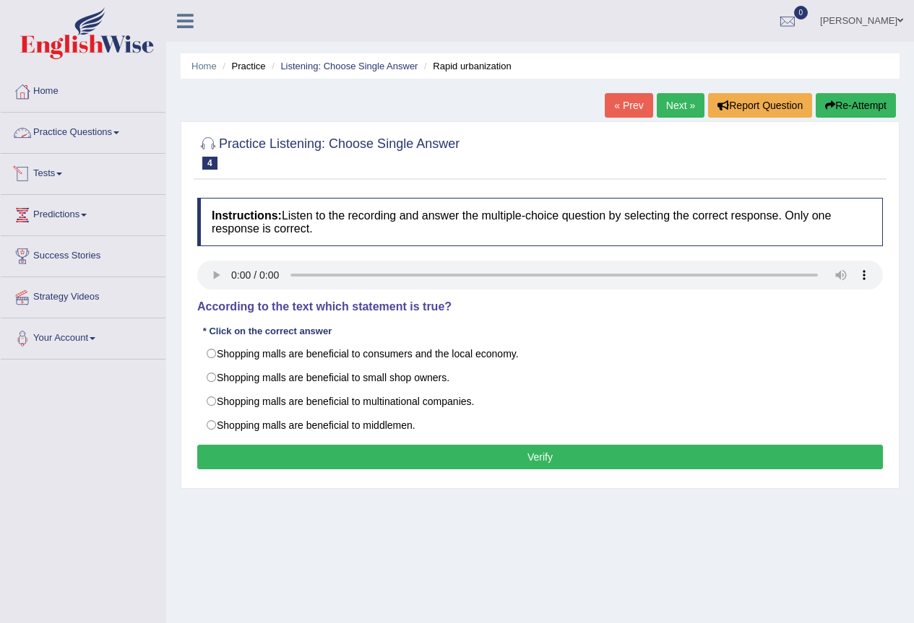
click at [126, 137] on link "Practice Questions" at bounding box center [83, 131] width 165 height 36
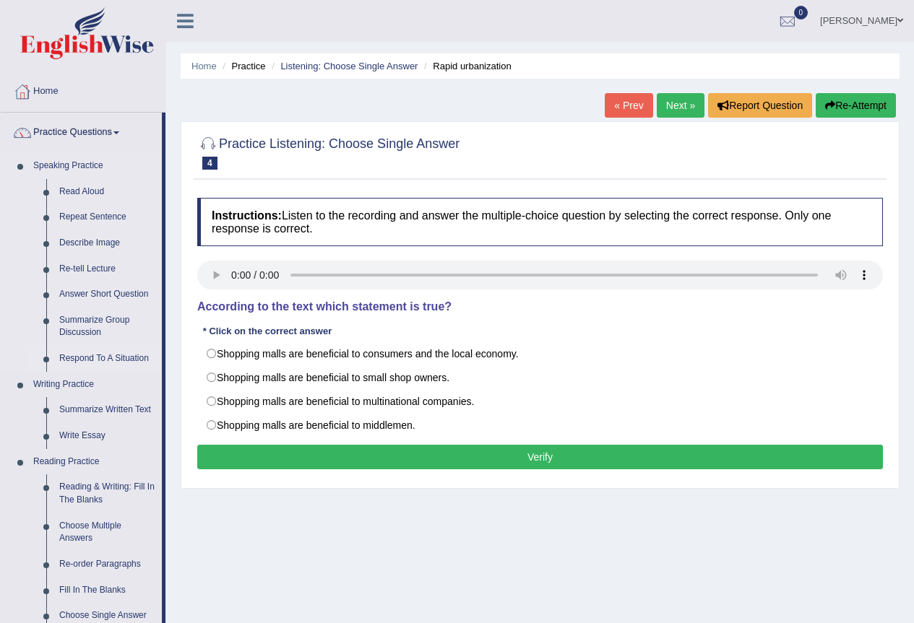
click at [118, 358] on link "Respond To A Situation" at bounding box center [107, 359] width 109 height 26
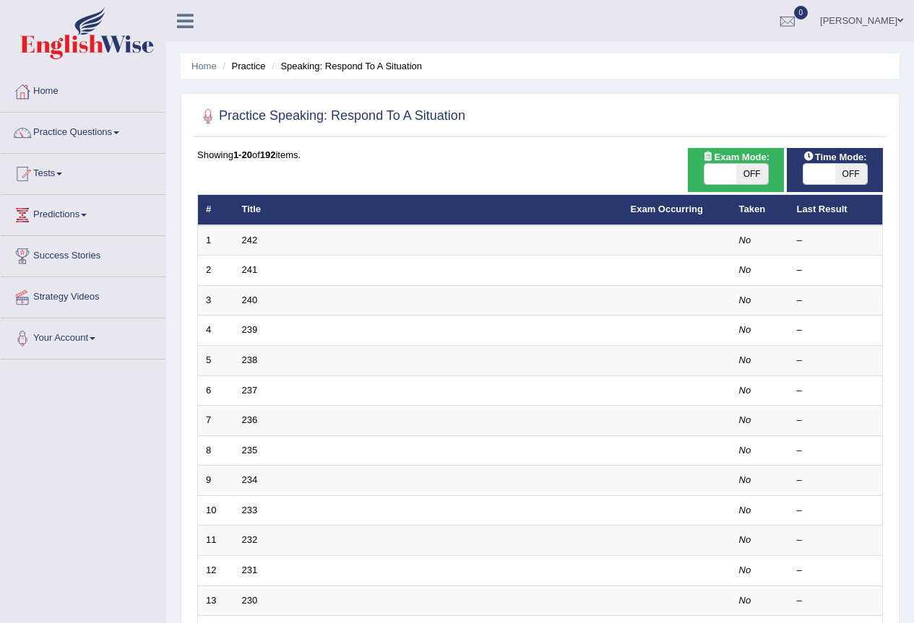
click at [246, 246] on td "242" at bounding box center [428, 240] width 389 height 30
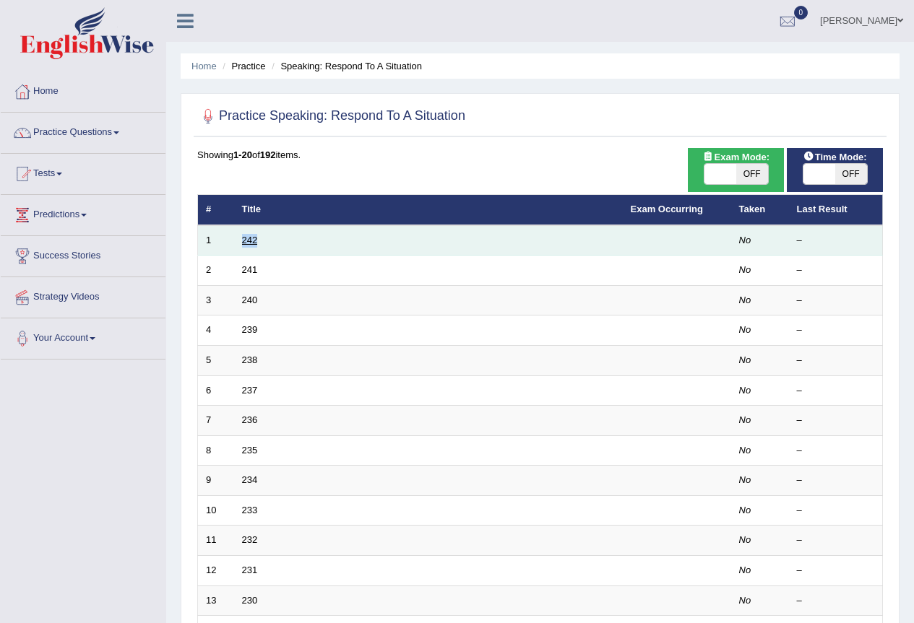
click at [252, 236] on link "242" at bounding box center [250, 240] width 16 height 11
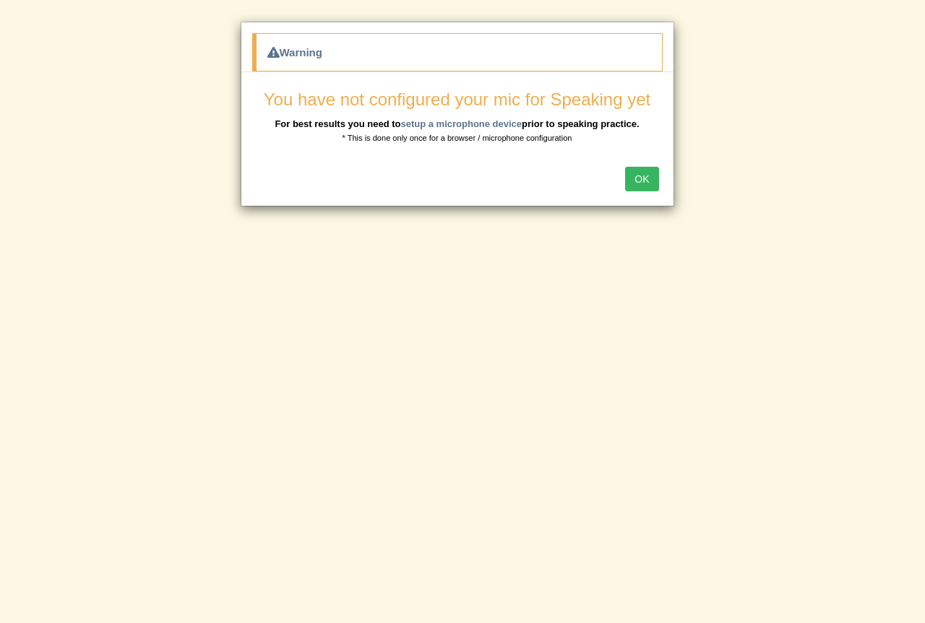
click at [647, 179] on button "OK" at bounding box center [641, 179] width 33 height 25
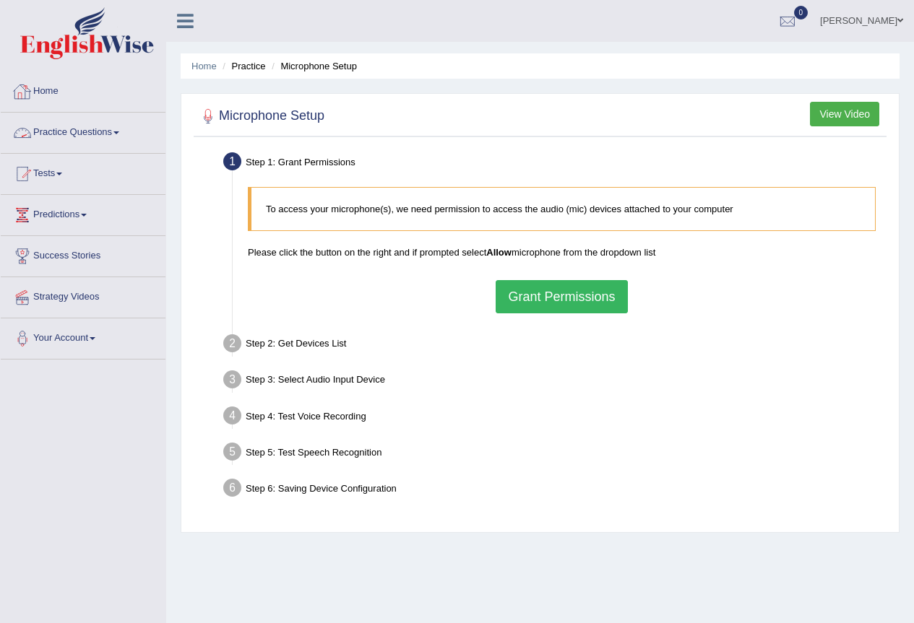
click at [113, 124] on link "Practice Questions" at bounding box center [83, 131] width 165 height 36
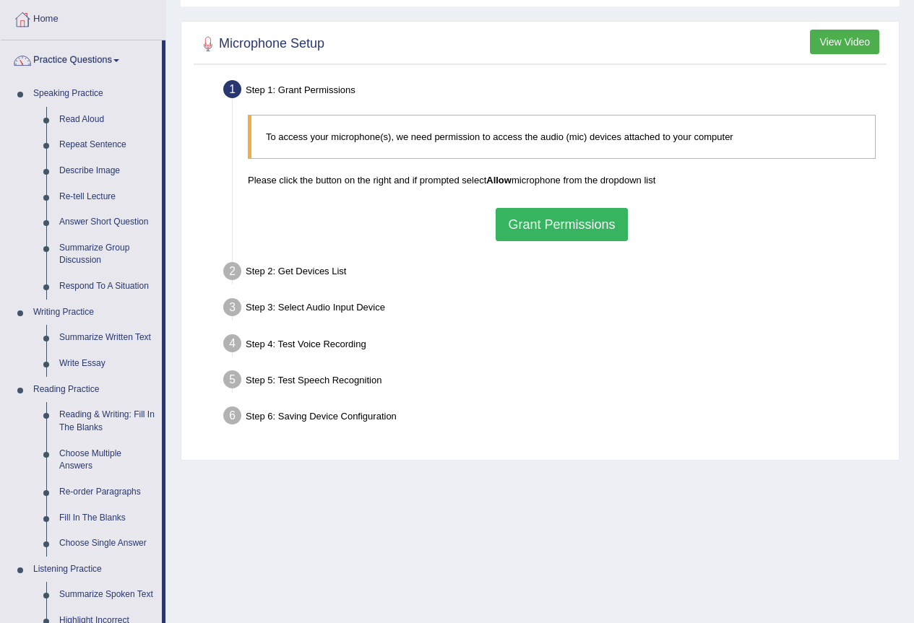
scroll to position [217, 0]
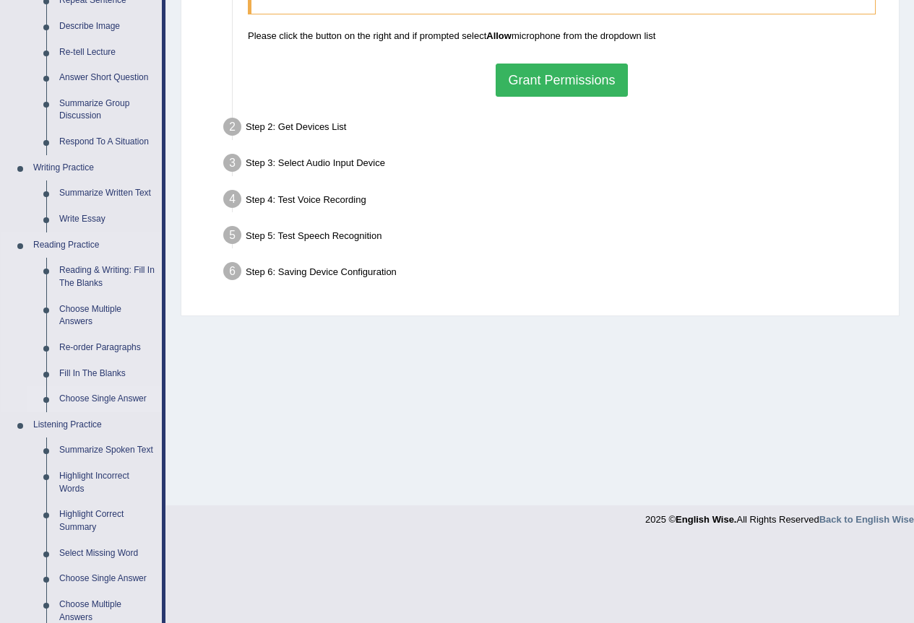
click at [111, 395] on link "Choose Single Answer" at bounding box center [107, 399] width 109 height 26
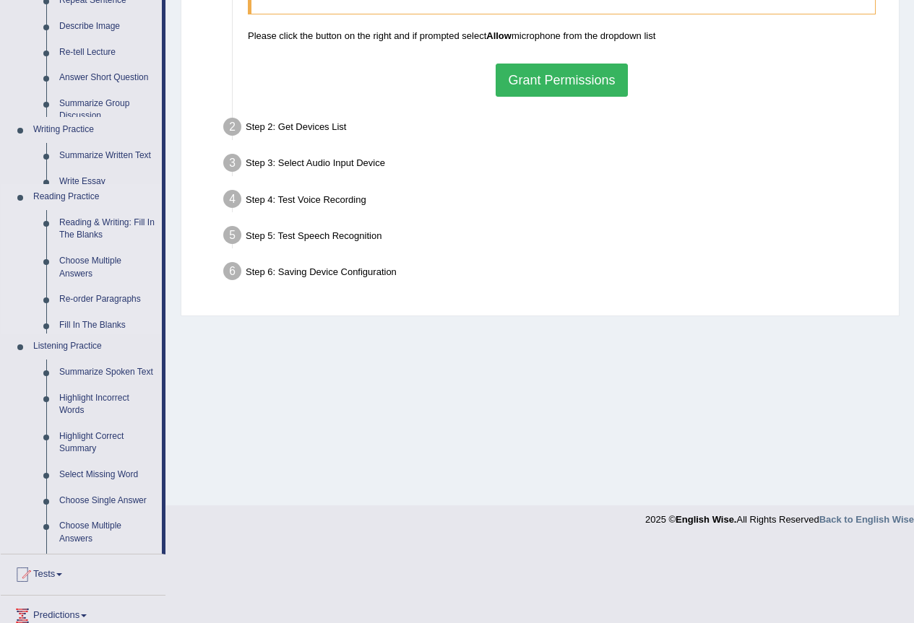
scroll to position [135, 0]
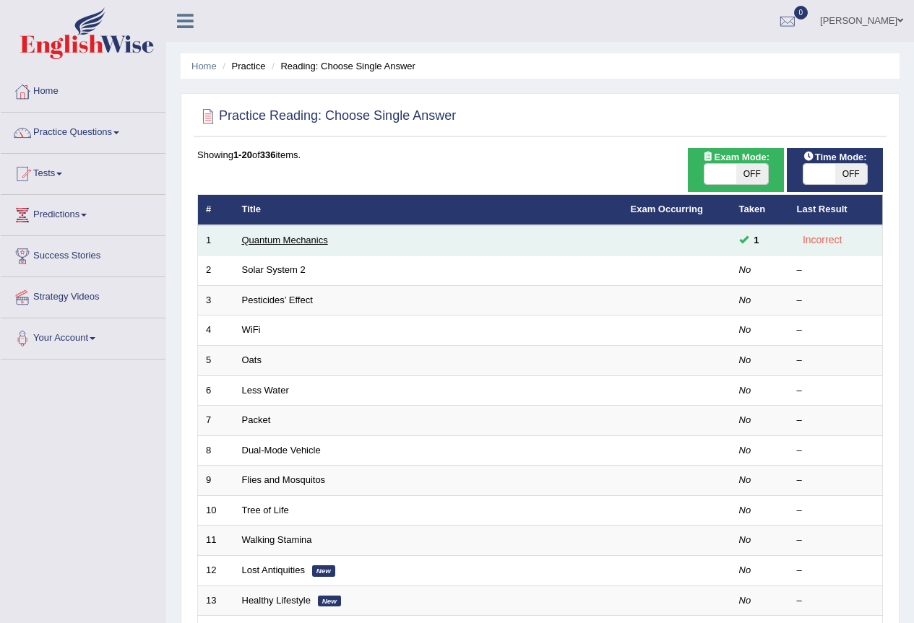
click at [265, 241] on link "Quantum Mechanics" at bounding box center [285, 240] width 86 height 11
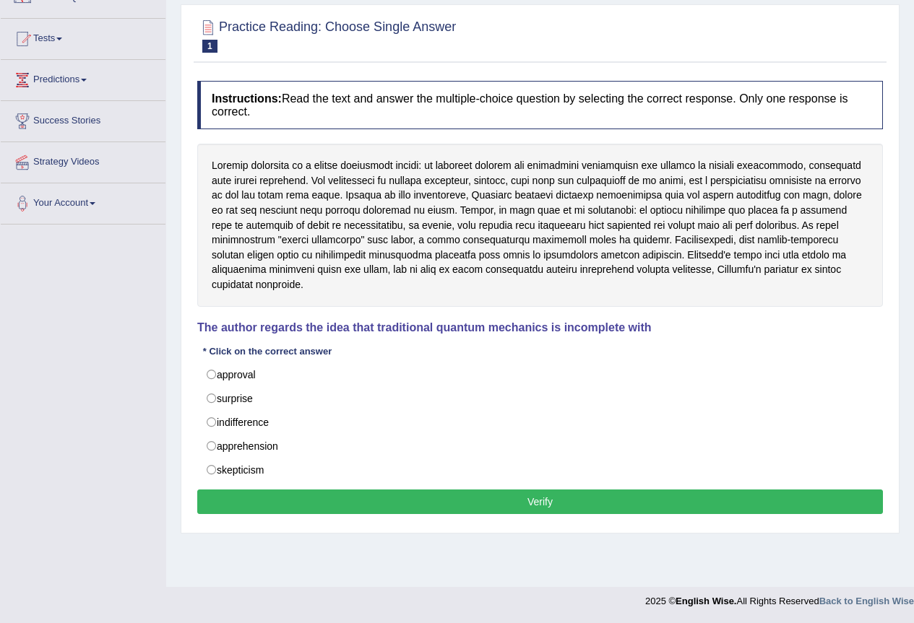
scroll to position [63, 0]
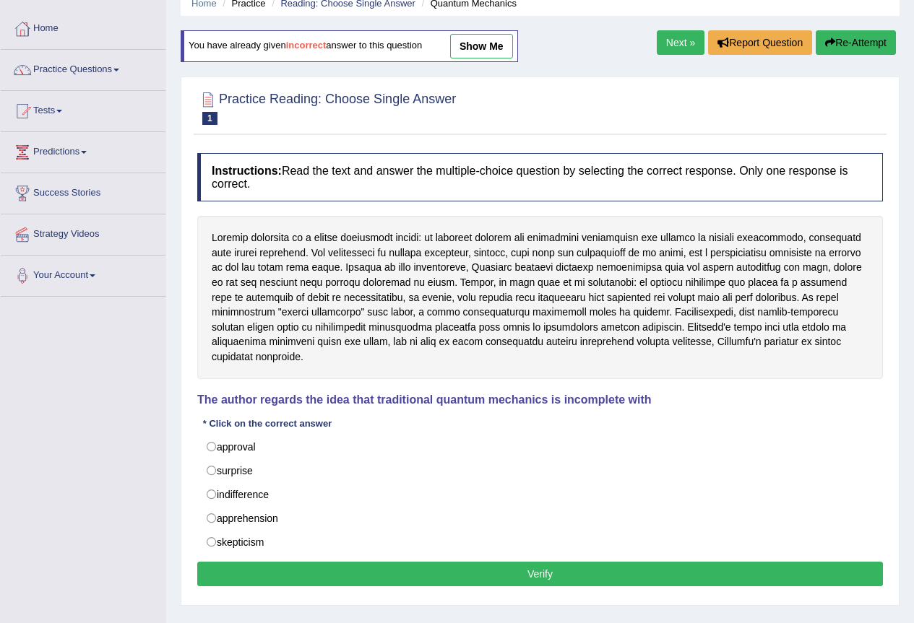
click at [855, 38] on button "Re-Attempt" at bounding box center [856, 42] width 80 height 25
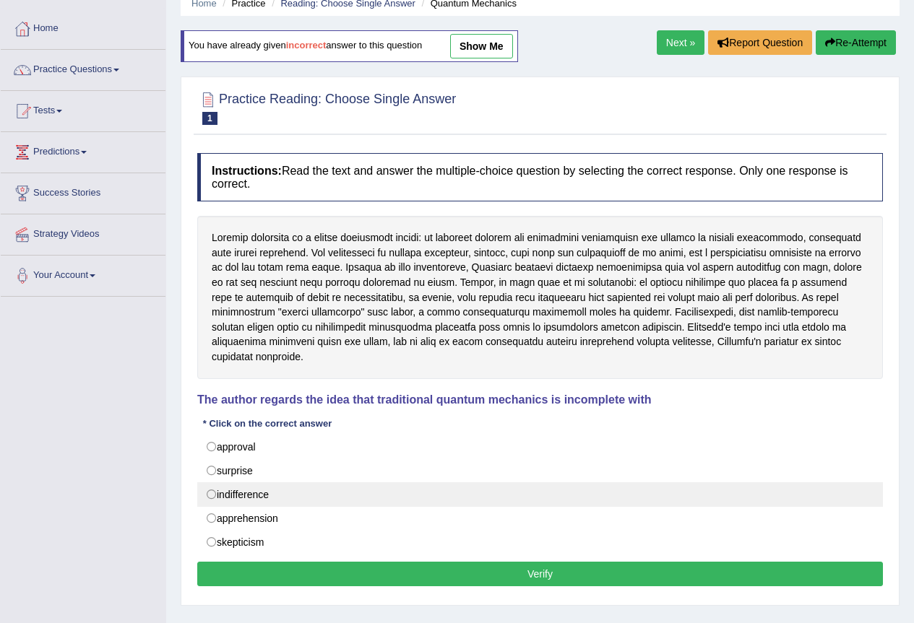
click at [205, 483] on label "indifference" at bounding box center [540, 495] width 686 height 25
radio input "true"
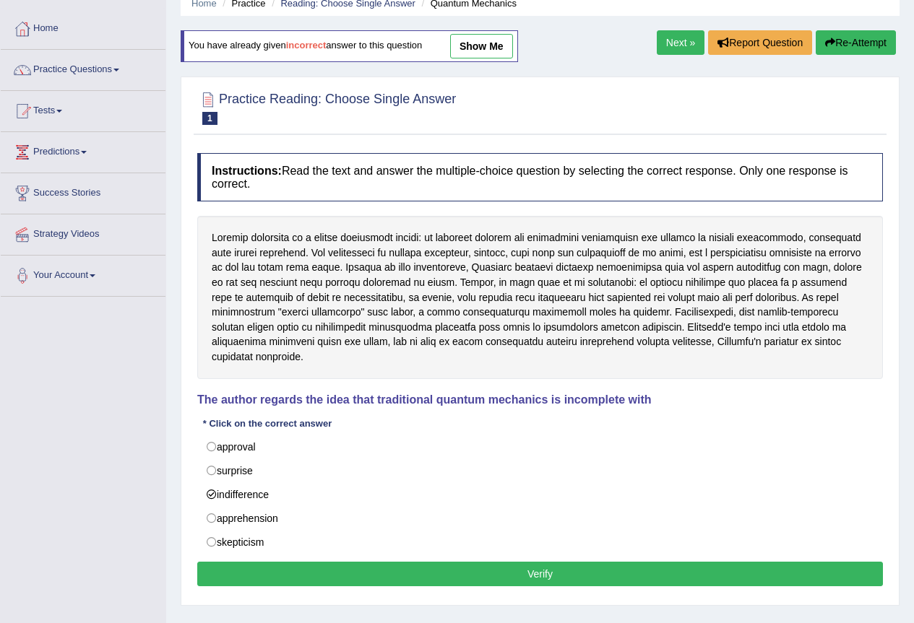
click at [479, 564] on button "Verify" at bounding box center [540, 574] width 686 height 25
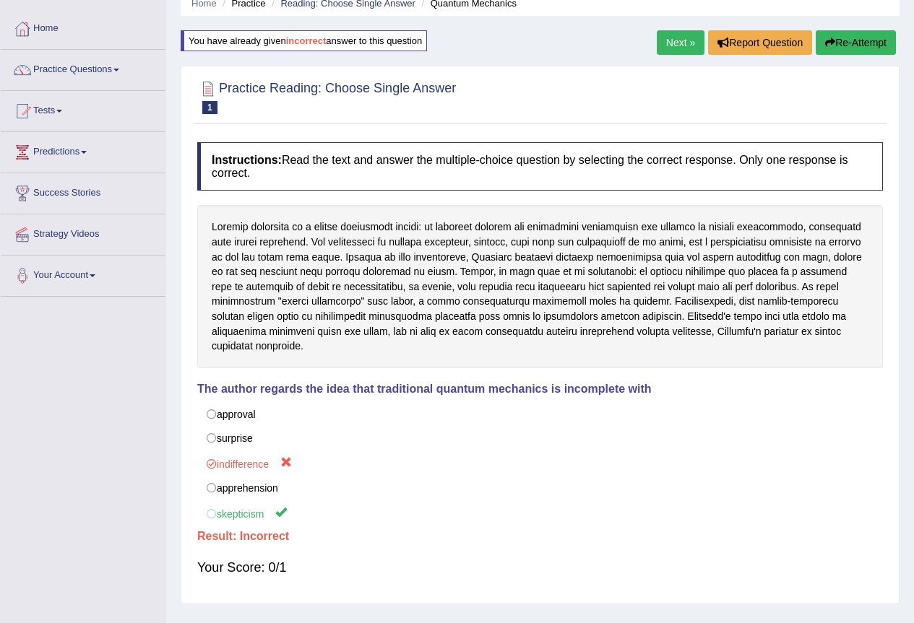
click at [844, 39] on button "Re-Attempt" at bounding box center [856, 42] width 80 height 25
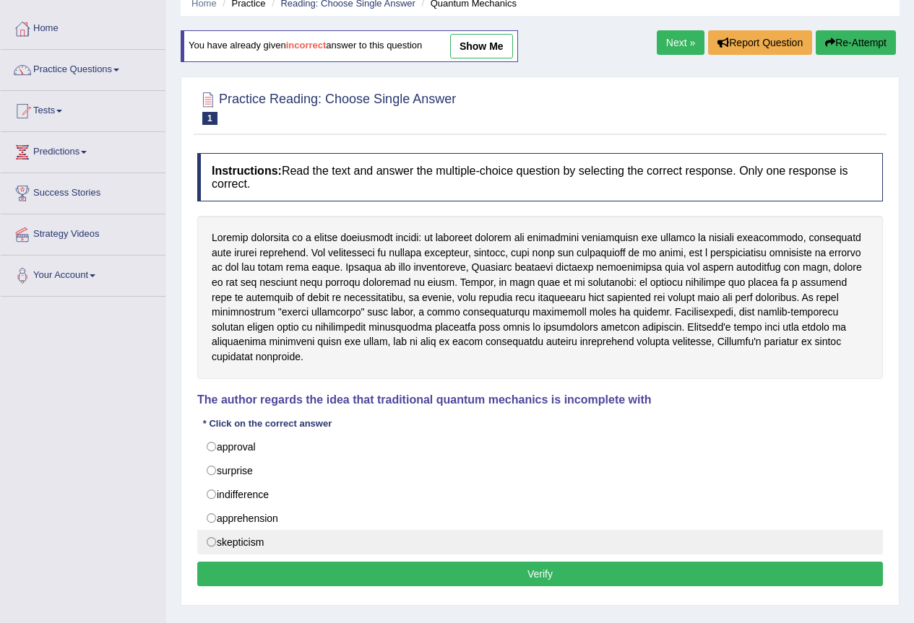
click at [208, 530] on label "skepticism" at bounding box center [540, 542] width 686 height 25
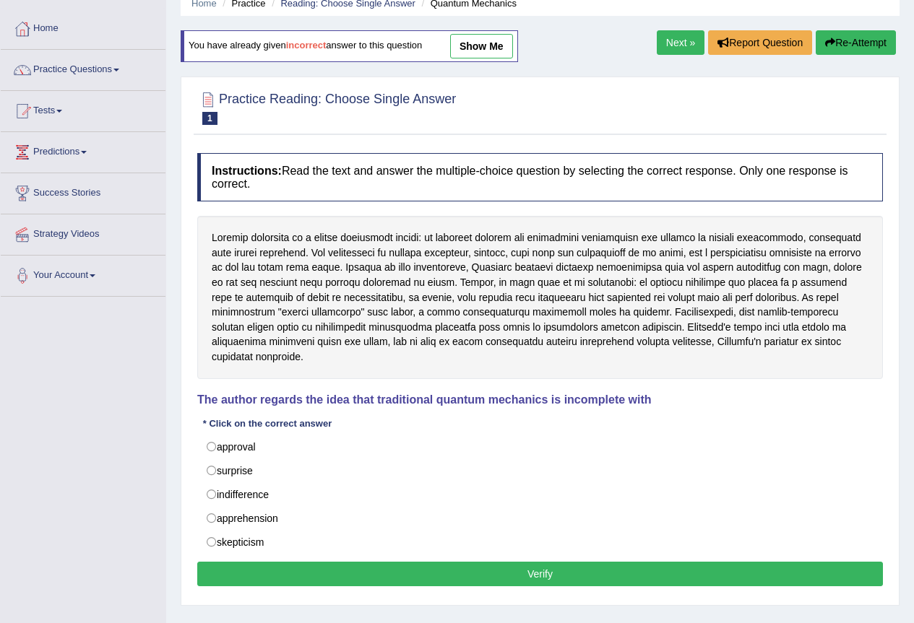
radio input "true"
click at [535, 563] on button "Verify" at bounding box center [540, 574] width 686 height 25
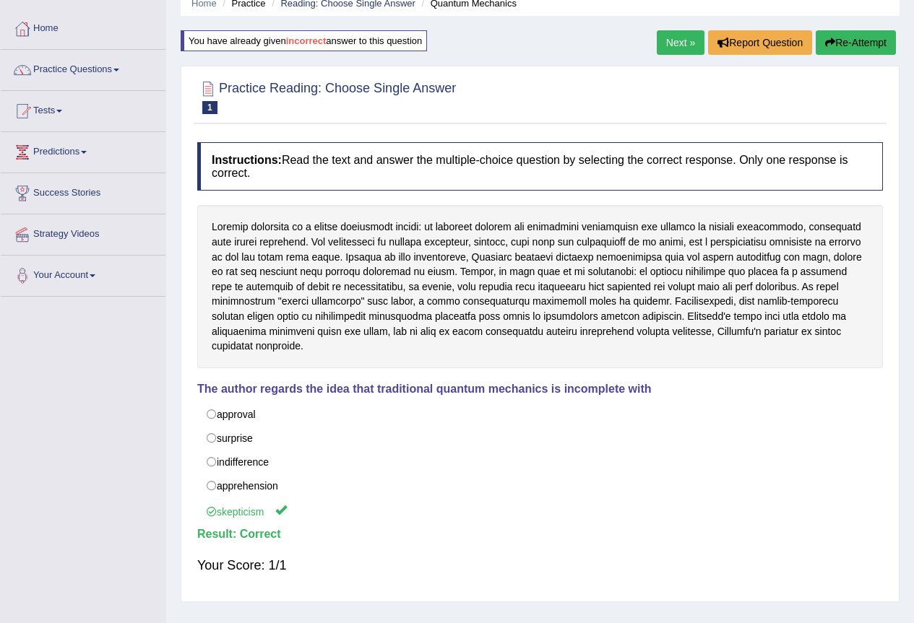
click at [671, 38] on link "Next »" at bounding box center [681, 42] width 48 height 25
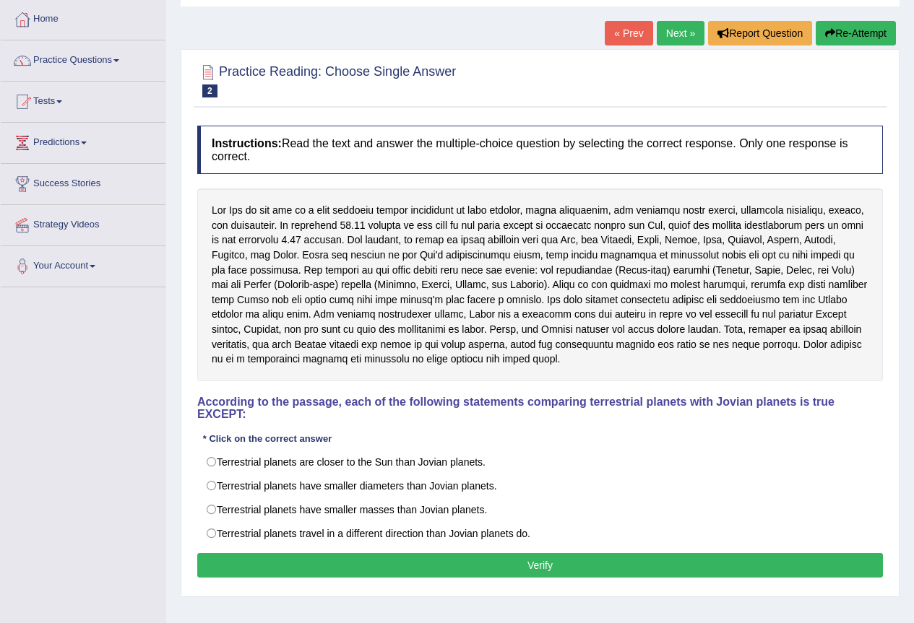
scroll to position [135, 0]
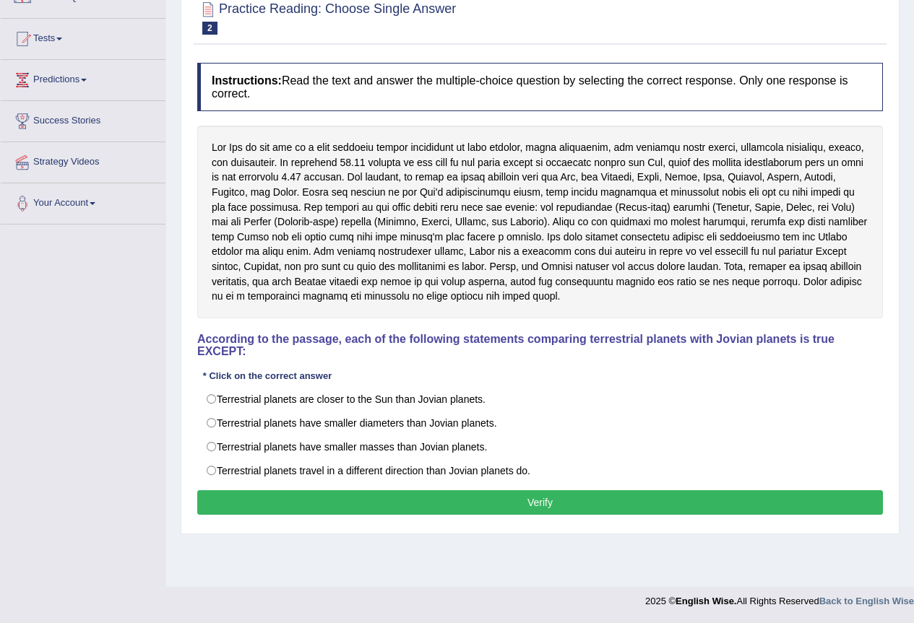
drag, startPoint x: 209, startPoint y: 337, endPoint x: 386, endPoint y: 347, distance: 177.3
click at [386, 347] on h4 "According to the passage, each of the following statements comparing terrestria…" at bounding box center [540, 345] width 686 height 25
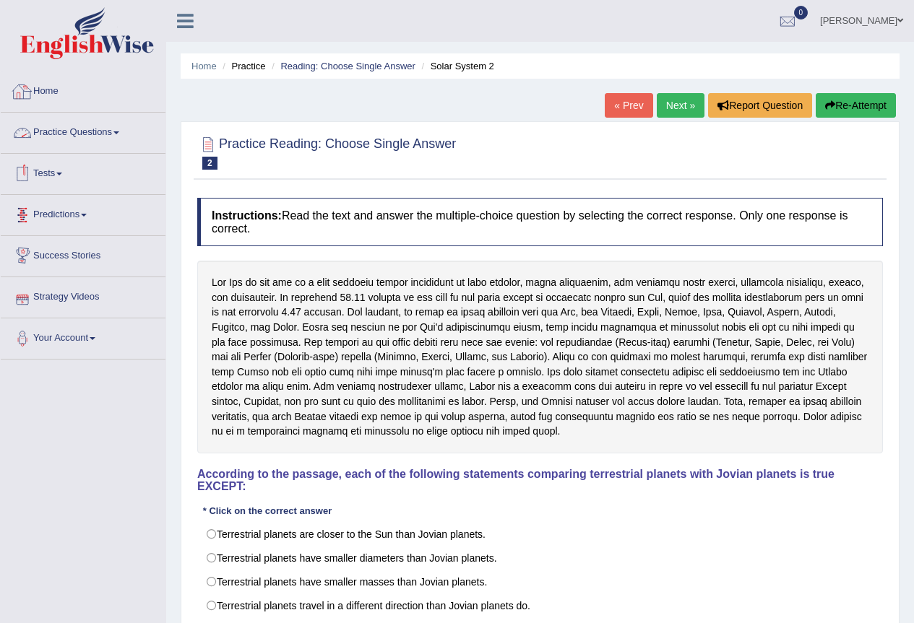
click at [57, 133] on link "Practice Questions" at bounding box center [83, 131] width 165 height 36
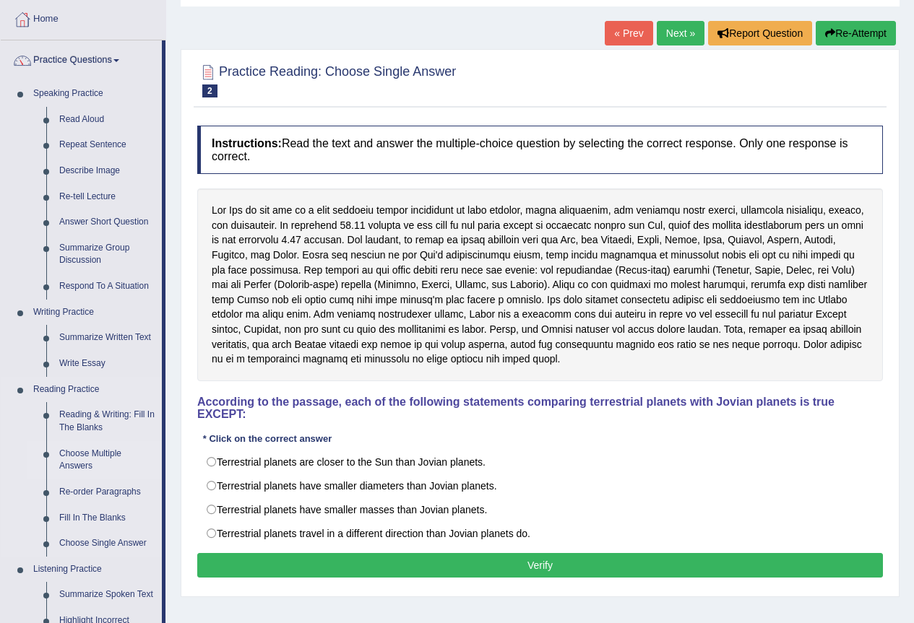
scroll to position [144, 0]
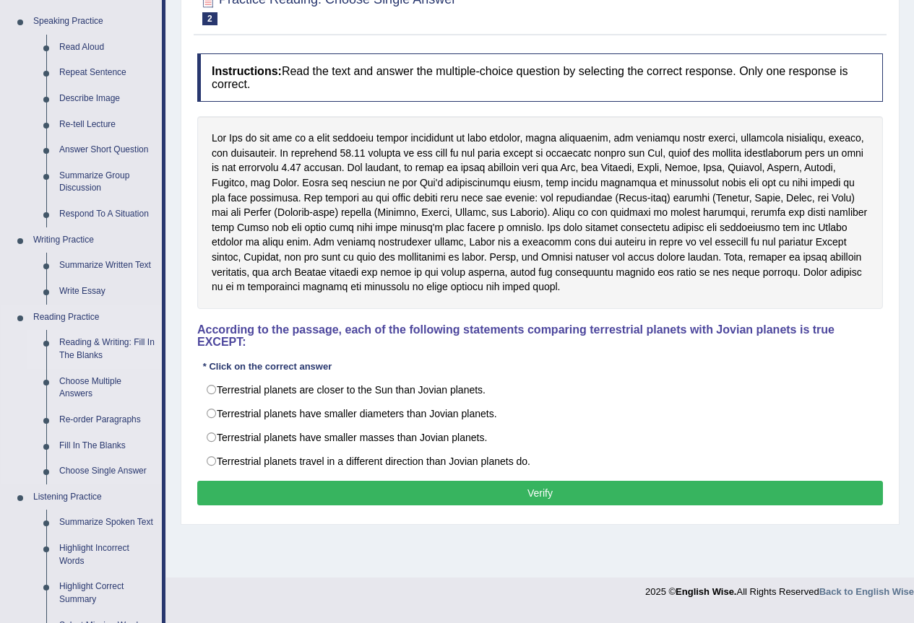
click at [69, 352] on link "Reading & Writing: Fill In The Blanks" at bounding box center [107, 349] width 109 height 38
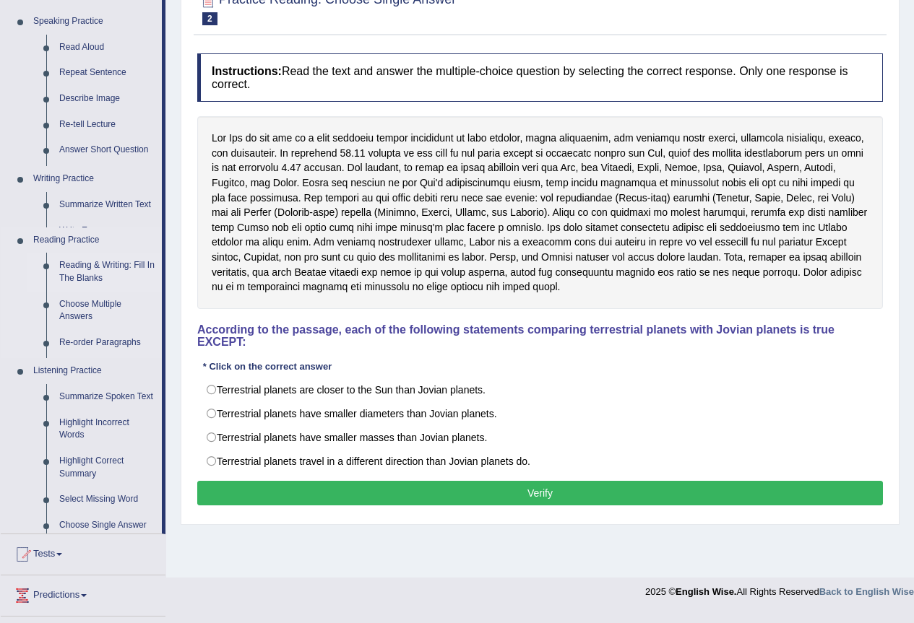
scroll to position [135, 0]
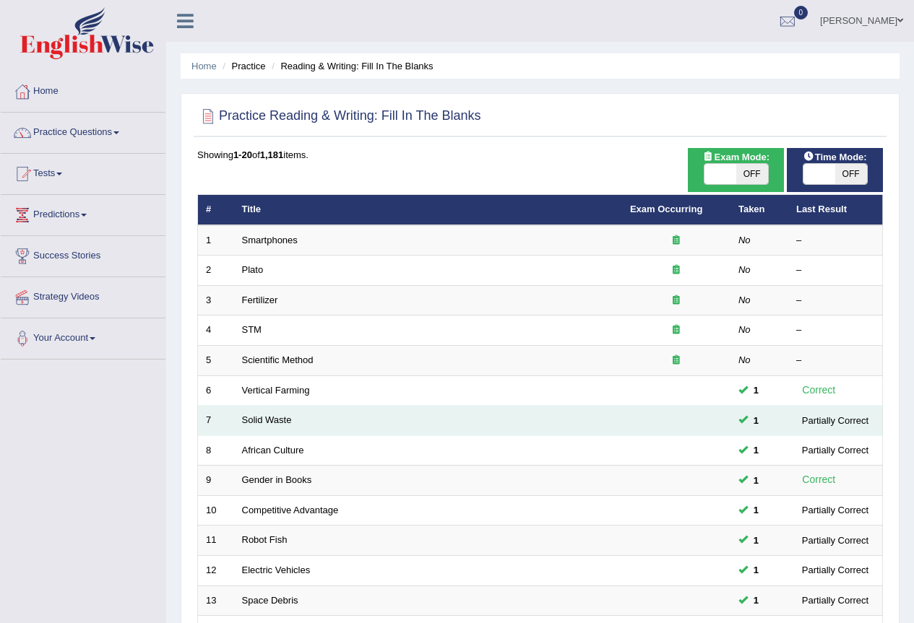
scroll to position [333, 0]
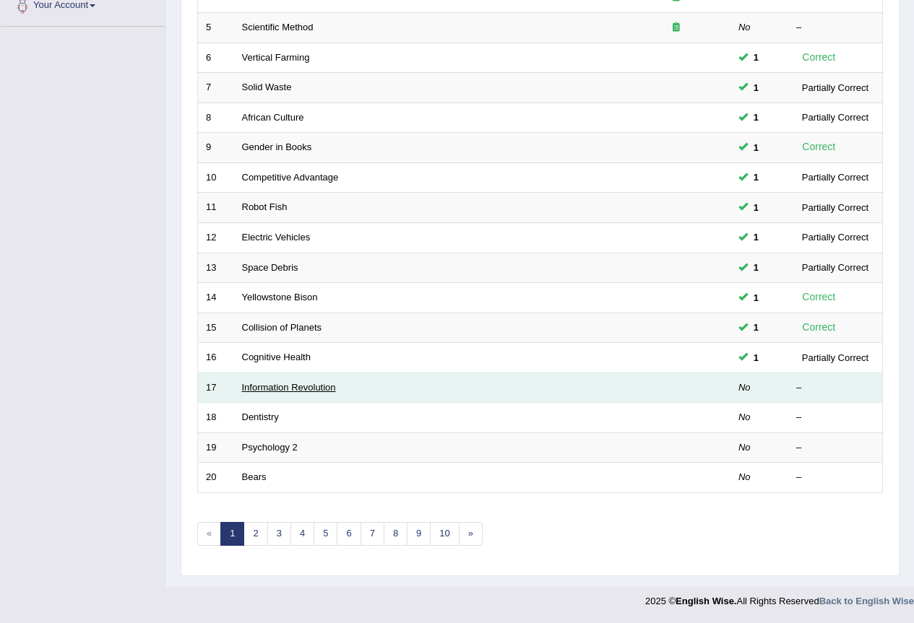
click at [310, 386] on link "Information Revolution" at bounding box center [289, 387] width 94 height 11
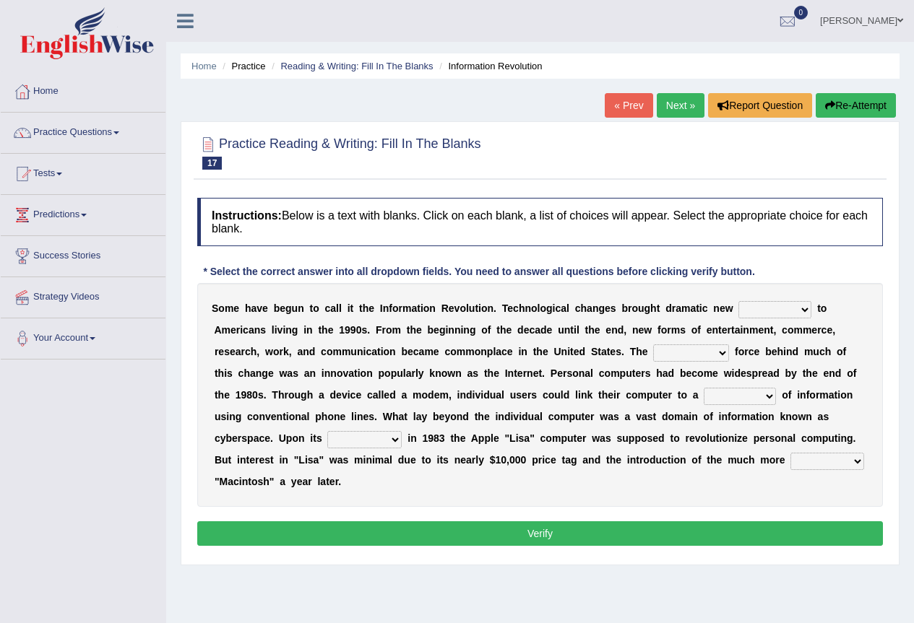
click at [805, 314] on select "challenges puzzles options confusion" at bounding box center [774, 309] width 73 height 17
select select "challenges"
click at [738, 301] on select "challenges puzzles options confusion" at bounding box center [774, 309] width 73 height 17
click at [718, 353] on select "unremitting uninspiring driving insinuating" at bounding box center [691, 353] width 76 height 17
select select "driving"
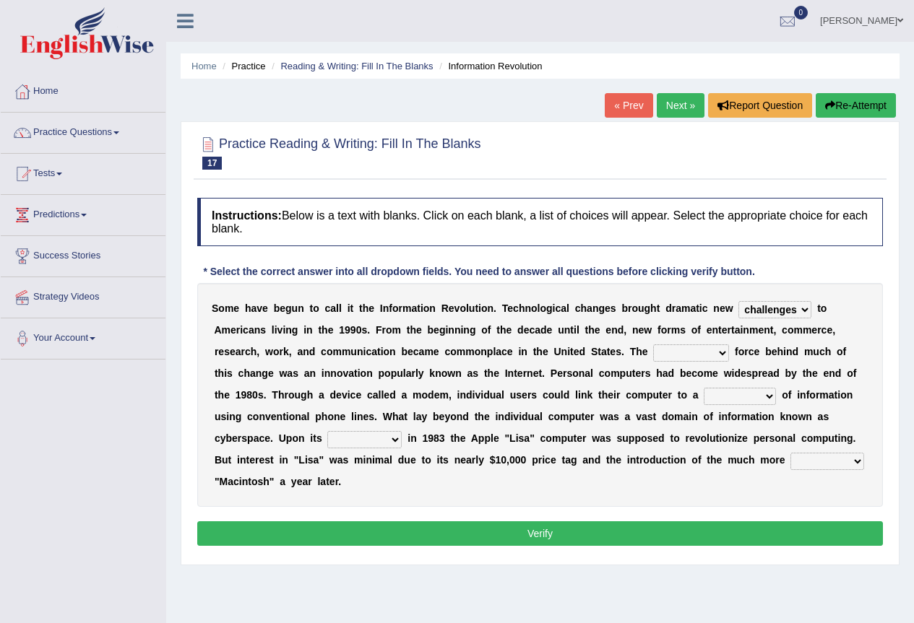
click at [653, 345] on select "unremitting uninspiring driving insinuating" at bounding box center [691, 353] width 76 height 17
click at [768, 400] on select "magnitude bulk wealth volume" at bounding box center [740, 396] width 72 height 17
select select "wealth"
click at [704, 388] on select "magnitude bulk wealth volume" at bounding box center [740, 396] width 72 height 17
click at [397, 440] on select "relief release publication emission" at bounding box center [364, 439] width 74 height 17
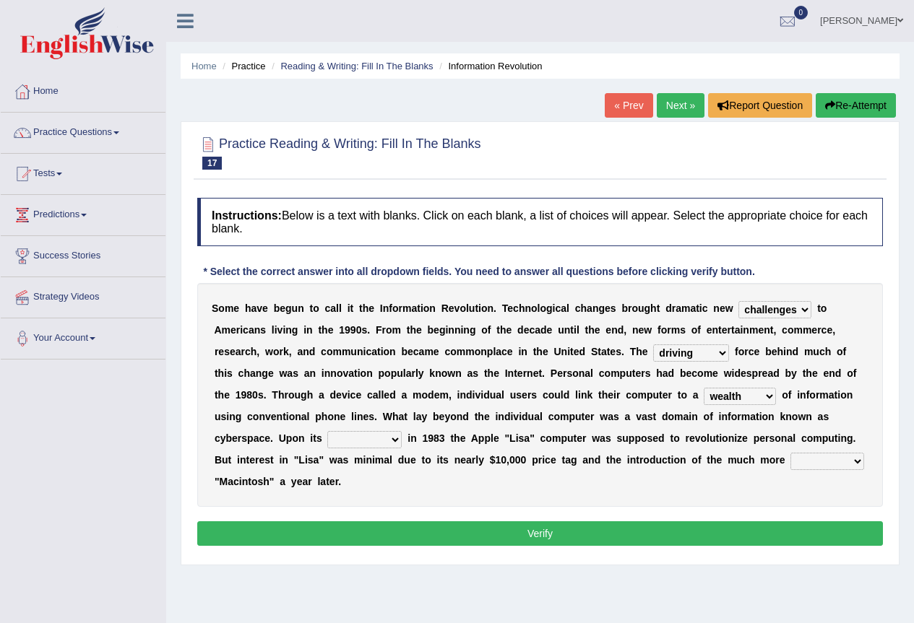
select select "release"
click at [327, 431] on select "relief release publication emission" at bounding box center [364, 439] width 74 height 17
click at [858, 463] on select "convenient affordable advanced formidable" at bounding box center [827, 461] width 74 height 17
select select "advanced"
click at [790, 453] on select "convenient affordable advanced formidable" at bounding box center [827, 461] width 74 height 17
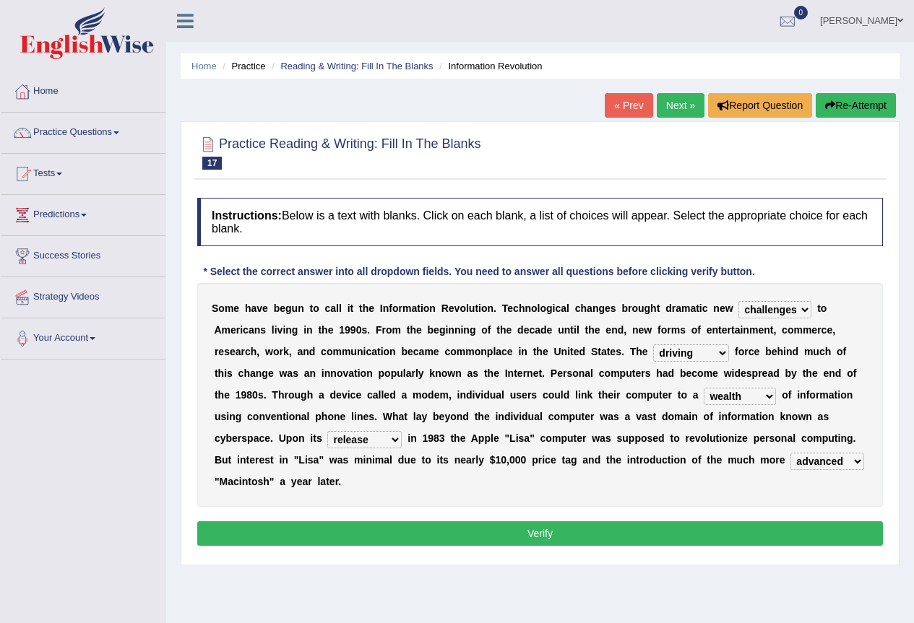
click at [510, 535] on button "Verify" at bounding box center [540, 534] width 686 height 25
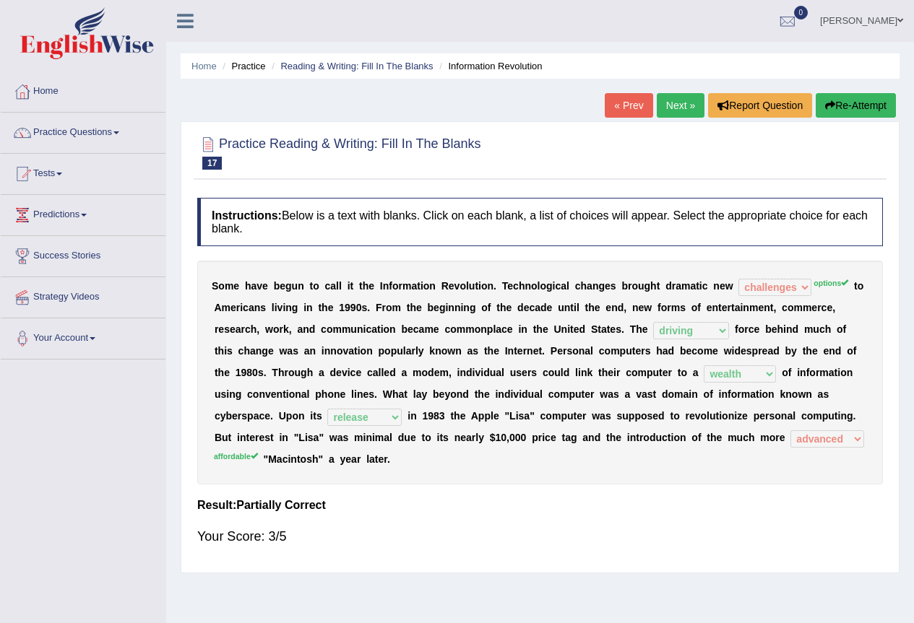
click at [855, 107] on button "Re-Attempt" at bounding box center [856, 105] width 80 height 25
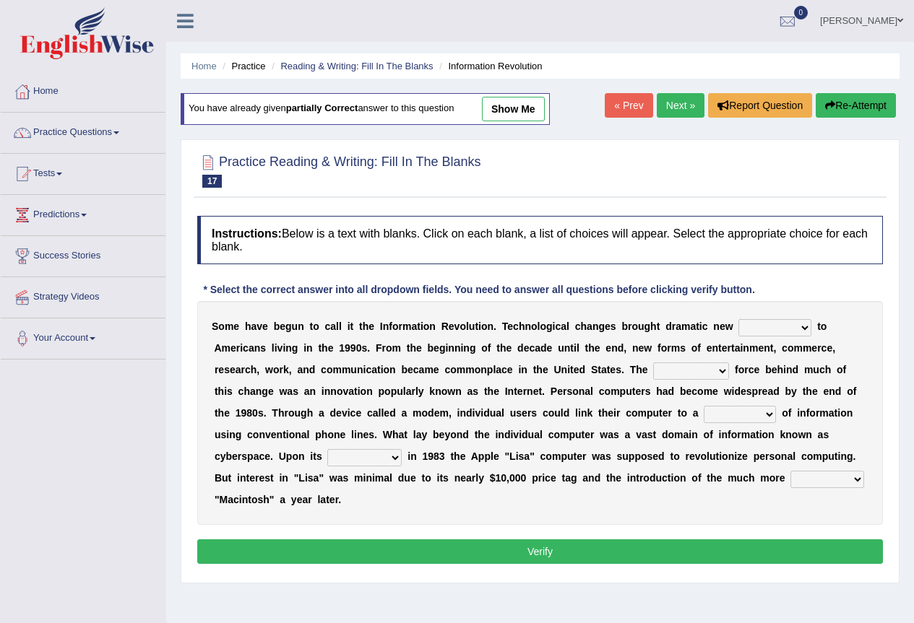
click at [804, 329] on select "challenges puzzles options confusion" at bounding box center [774, 327] width 73 height 17
select select "options"
click at [738, 319] on select "challenges puzzles options confusion" at bounding box center [774, 327] width 73 height 17
click at [717, 374] on select "unremitting uninspiring driving insinuating" at bounding box center [691, 371] width 76 height 17
select select "driving"
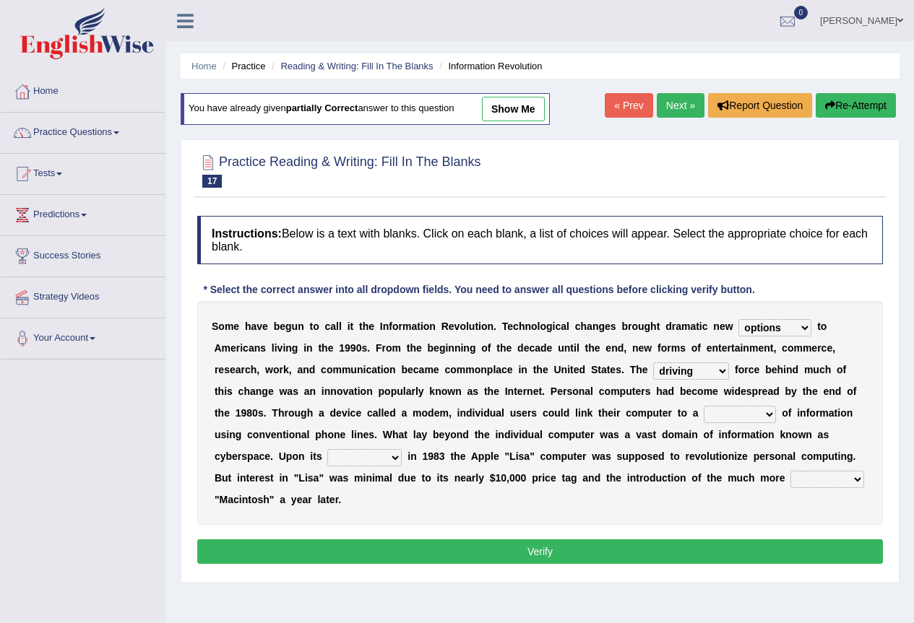
click at [653, 363] on select "unremitting uninspiring driving insinuating" at bounding box center [691, 371] width 76 height 17
click at [768, 411] on select "magnitude bulk wealth volume" at bounding box center [740, 414] width 72 height 17
select select "wealth"
click at [704, 406] on select "magnitude bulk wealth volume" at bounding box center [740, 414] width 72 height 17
click at [400, 458] on select "relief release publication emission" at bounding box center [364, 457] width 74 height 17
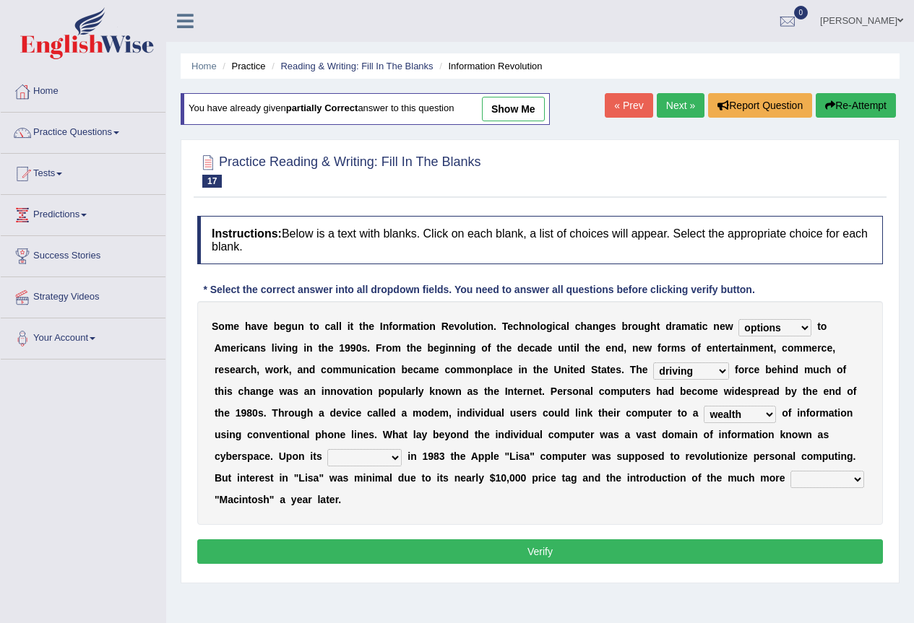
select select "release"
click at [327, 449] on select "relief release publication emission" at bounding box center [364, 457] width 74 height 17
click at [847, 480] on select "convenient affordable advanced formidable" at bounding box center [827, 479] width 74 height 17
select select "affordable"
click at [790, 471] on select "convenient affordable advanced formidable" at bounding box center [827, 479] width 74 height 17
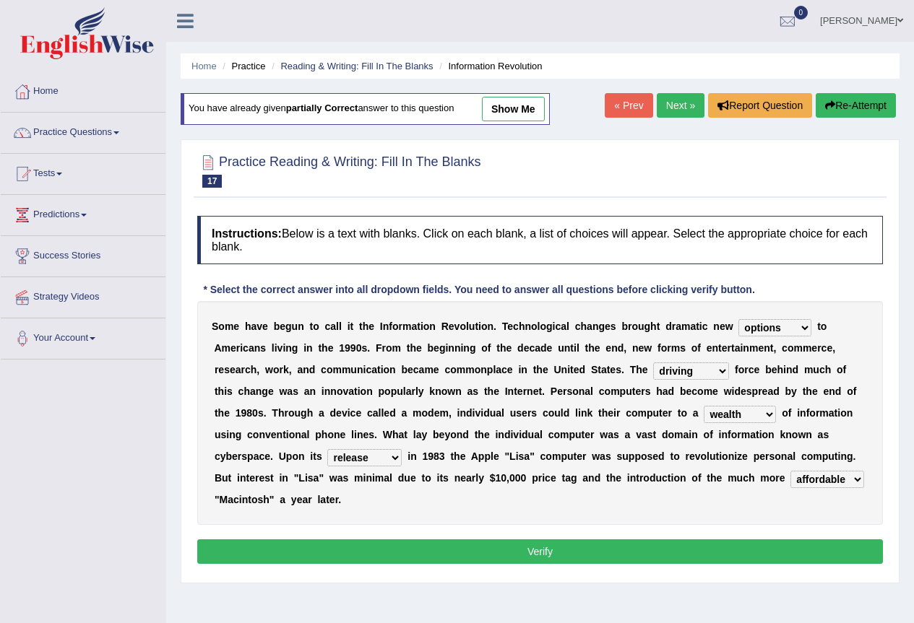
click at [540, 543] on button "Verify" at bounding box center [540, 552] width 686 height 25
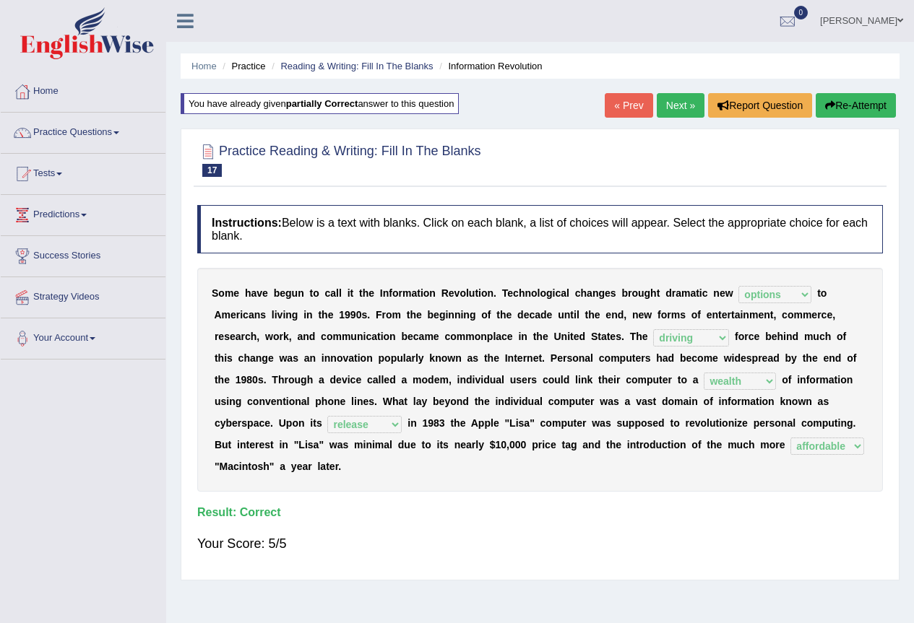
click at [668, 102] on link "Next »" at bounding box center [681, 105] width 48 height 25
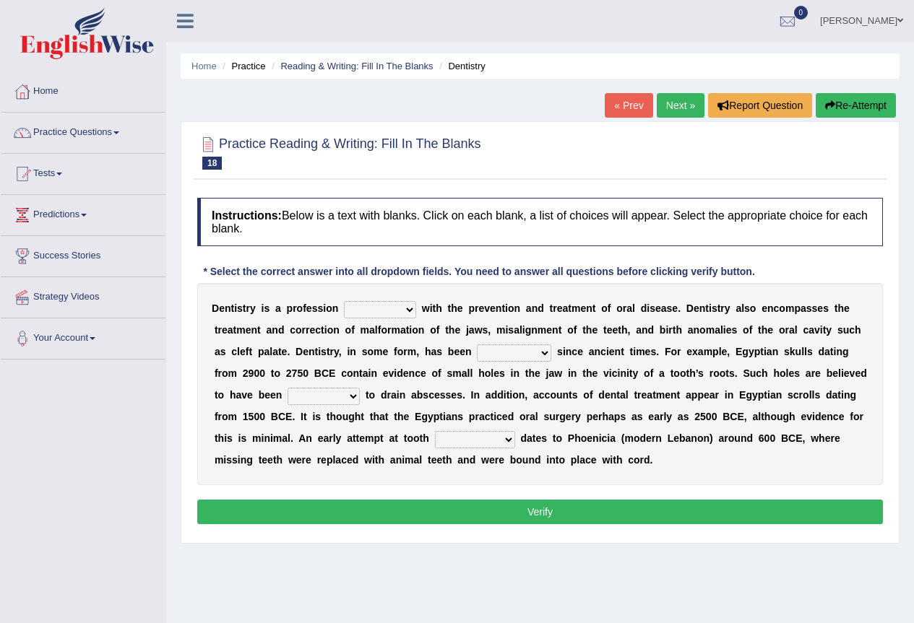
click at [403, 306] on select "agreed dealt concerned taken" at bounding box center [380, 309] width 72 height 17
select select "concerned"
click at [344, 301] on select "agreed dealt concerned taken" at bounding box center [380, 309] width 72 height 17
click at [540, 355] on select "criticized replaced practiced abandoned" at bounding box center [514, 353] width 74 height 17
select select "practiced"
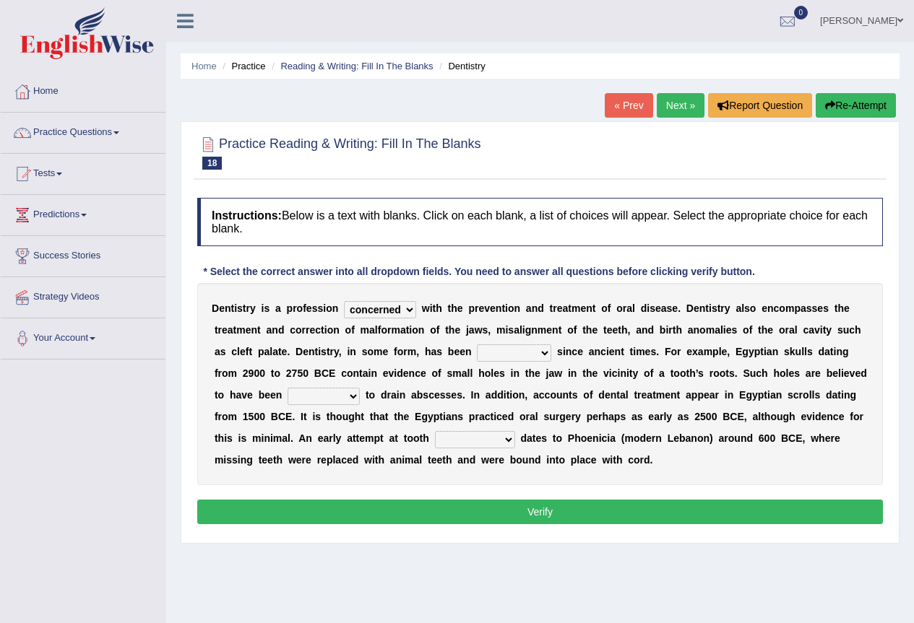
click at [477, 345] on select "criticized replaced practiced abandoned" at bounding box center [514, 353] width 74 height 17
click at [351, 400] on select "fluctuated laminated drilled sealed" at bounding box center [324, 396] width 72 height 17
select select "drilled"
click at [288, 388] on select "fluctuated laminated drilled sealed" at bounding box center [324, 396] width 72 height 17
click at [503, 437] on select "reparation sacrament restitution replacement" at bounding box center [475, 439] width 80 height 17
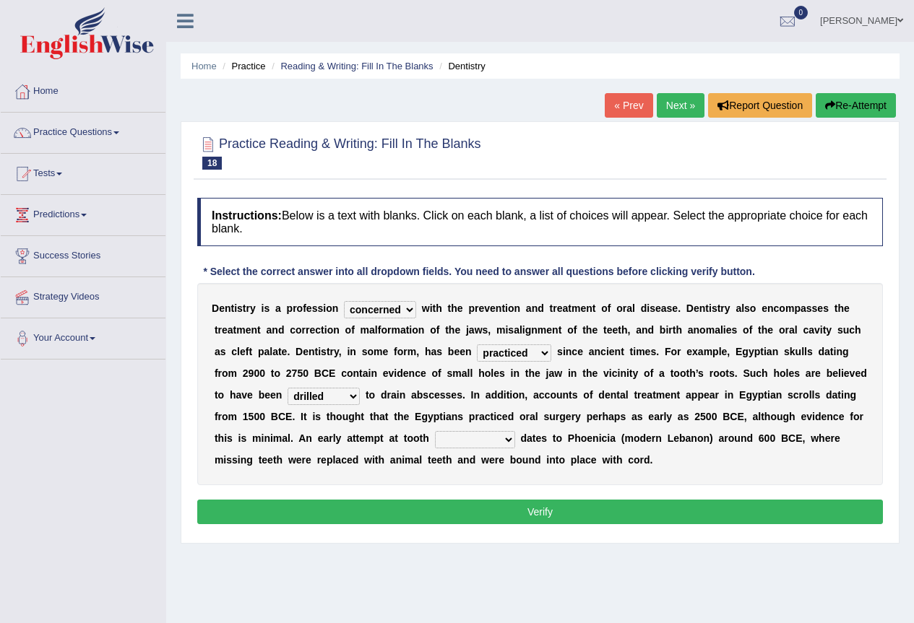
click at [816, 385] on div "D e n t i s t r y i s a p r o f e s s i o n agreed dealt concerned taken w i t …" at bounding box center [540, 384] width 686 height 202
click at [509, 441] on select "reparation sacrament restitution replacement" at bounding box center [475, 439] width 80 height 17
select select "reparation"
click at [435, 431] on select "reparation sacrament restitution replacement" at bounding box center [475, 439] width 80 height 17
click at [535, 506] on button "Verify" at bounding box center [540, 512] width 686 height 25
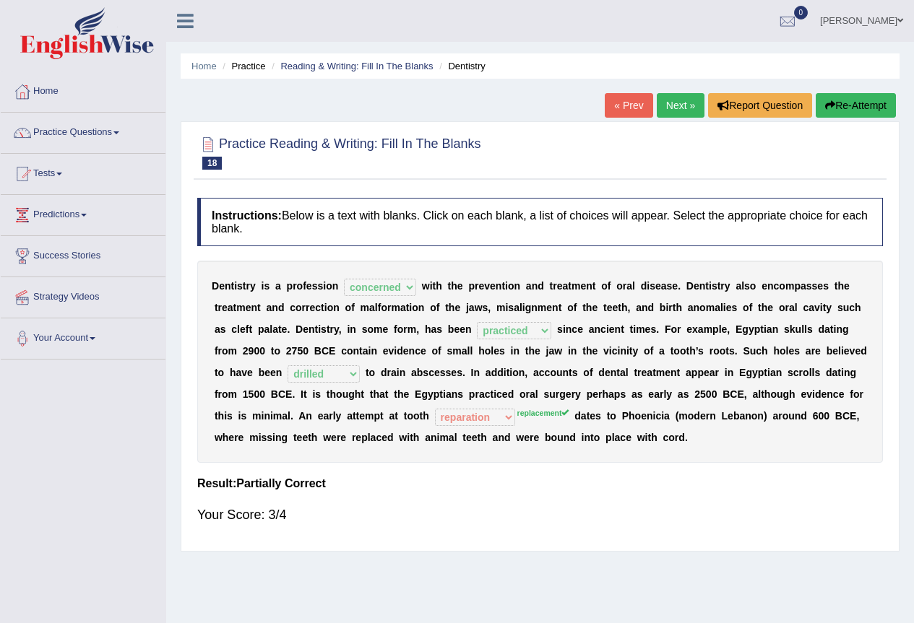
click at [852, 102] on button "Re-Attempt" at bounding box center [856, 105] width 80 height 25
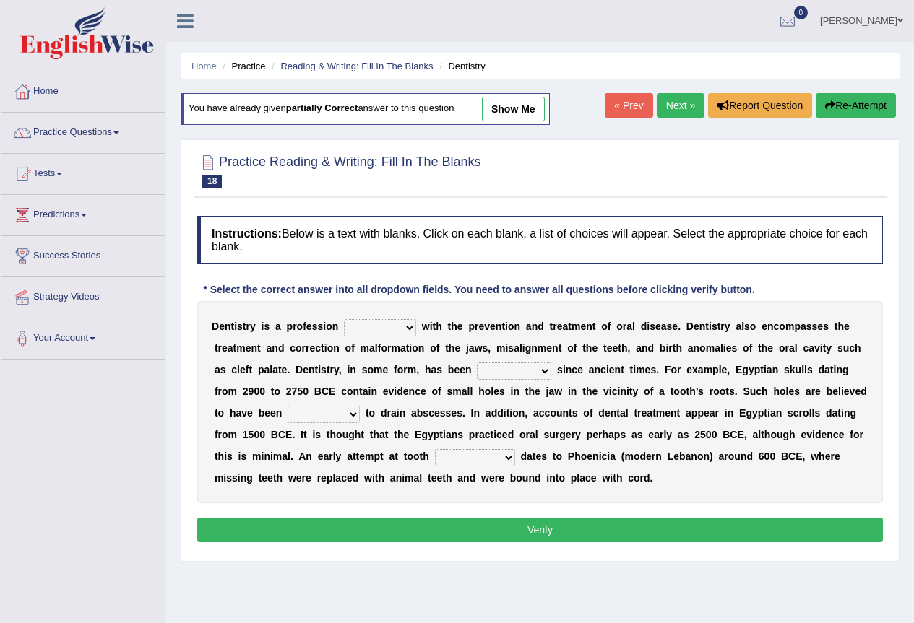
click at [403, 326] on select "agreed dealt concerned taken" at bounding box center [380, 327] width 72 height 17
select select "concerned"
click at [344, 319] on select "agreed dealt concerned taken" at bounding box center [380, 327] width 72 height 17
click at [538, 370] on select "criticized replaced practiced abandoned" at bounding box center [514, 371] width 74 height 17
click at [477, 363] on select "criticized replaced practiced abandoned" at bounding box center [514, 371] width 74 height 17
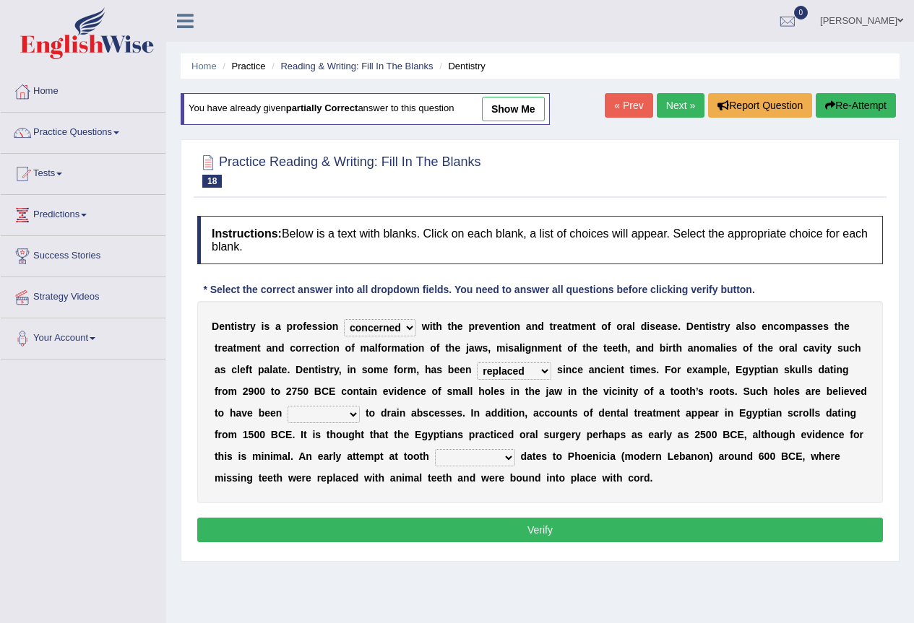
click at [545, 374] on select "criticized replaced practiced abandoned" at bounding box center [514, 371] width 74 height 17
select select "practiced"
click at [477, 363] on select "criticized replaced practiced abandoned" at bounding box center [514, 371] width 74 height 17
click at [363, 415] on b at bounding box center [363, 413] width 6 height 12
click at [356, 413] on select "fluctuated laminated drilled sealed" at bounding box center [324, 414] width 72 height 17
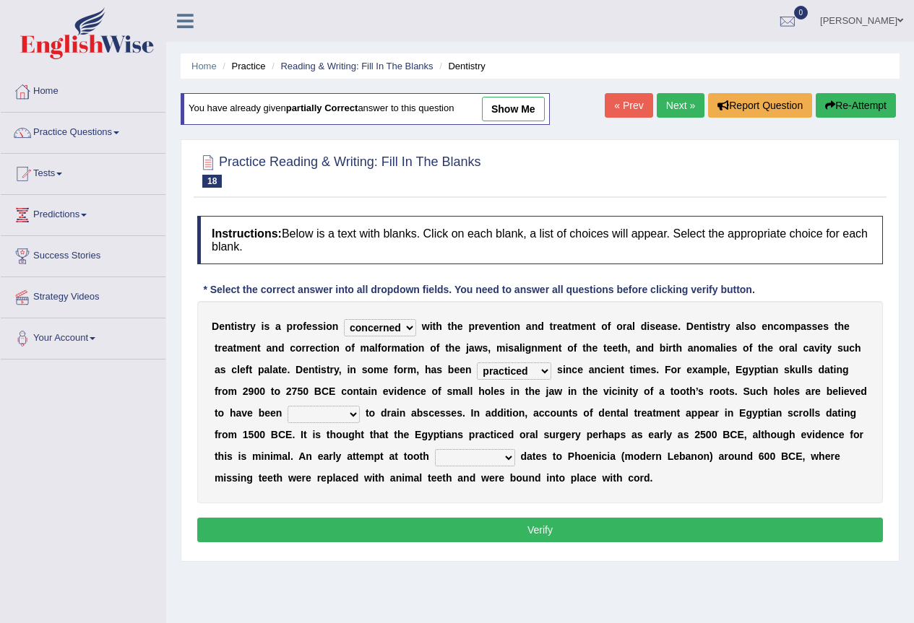
select select "drilled"
click at [288, 406] on select "fluctuated laminated drilled sealed" at bounding box center [324, 414] width 72 height 17
click at [510, 455] on select "reparation sacrament restitution replacement" at bounding box center [475, 457] width 80 height 17
select select "replacement"
click at [435, 449] on select "reparation sacrament restitution replacement" at bounding box center [475, 457] width 80 height 17
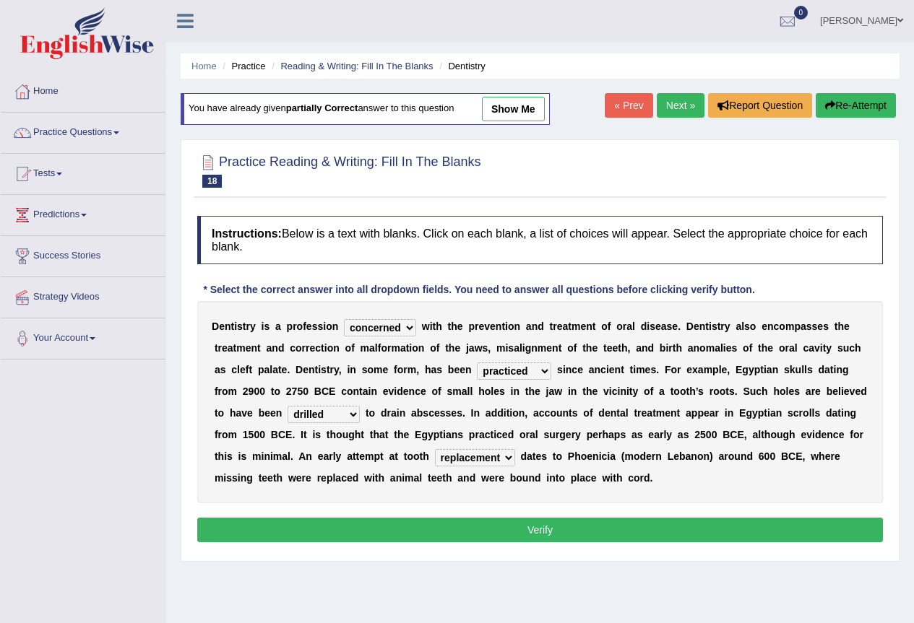
click at [559, 532] on button "Verify" at bounding box center [540, 530] width 686 height 25
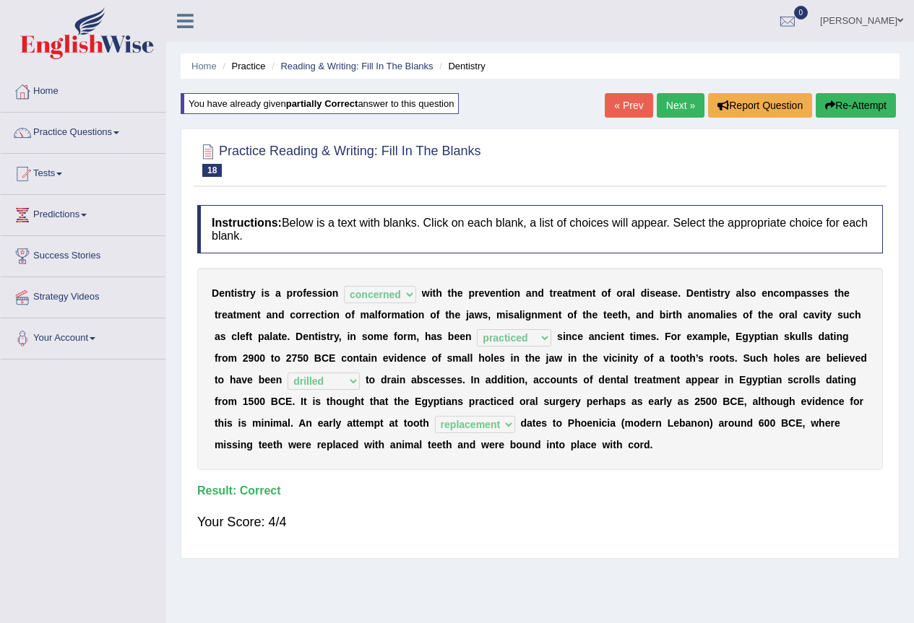
click at [681, 95] on link "Next »" at bounding box center [681, 105] width 48 height 25
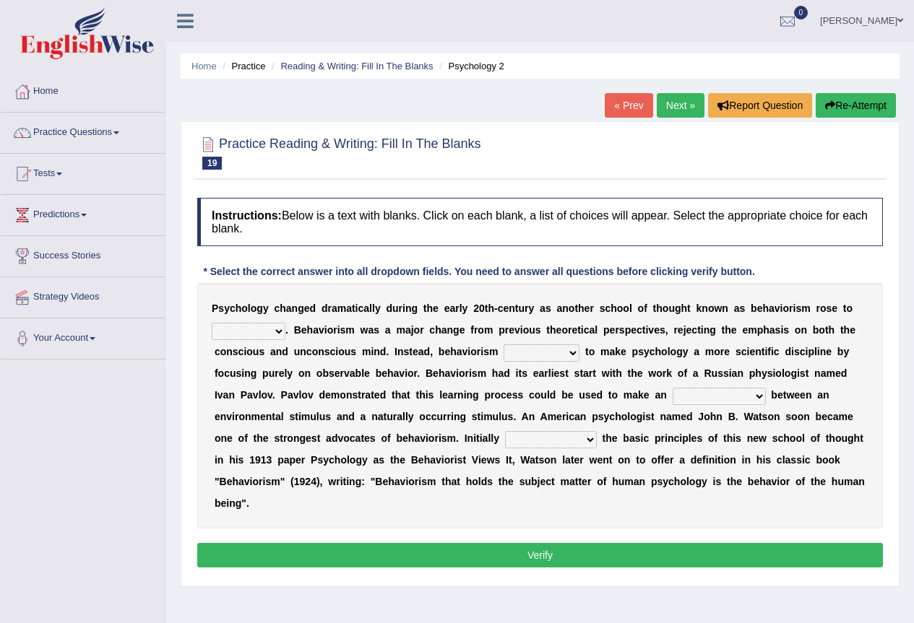
click at [285, 327] on select "dominance temptation challenge temper" at bounding box center [249, 331] width 74 height 17
click at [340, 311] on b "m" at bounding box center [341, 309] width 9 height 12
click at [280, 334] on select "dominance temptation challenge temper" at bounding box center [249, 331] width 74 height 17
select select "dominance"
click at [212, 323] on select "dominance temptation challenge temper" at bounding box center [249, 331] width 74 height 17
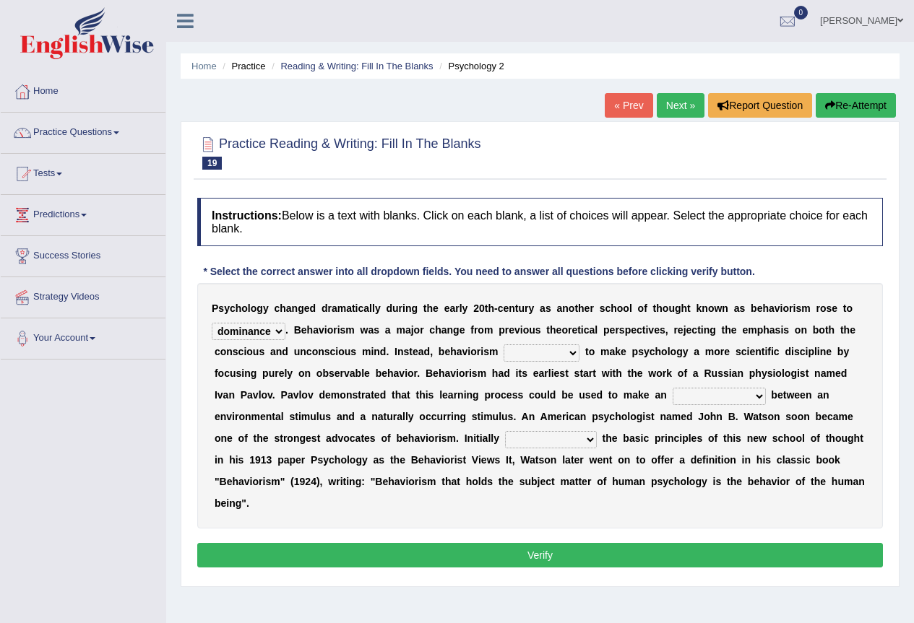
click at [570, 356] on select "reproached reproved strove rewove" at bounding box center [542, 353] width 76 height 17
select select "strove"
click at [504, 345] on select "reproached reproved strove rewove" at bounding box center [542, 353] width 76 height 17
click at [758, 400] on select "acclimatization association union combination" at bounding box center [719, 396] width 93 height 17
click at [642, 418] on b "g" at bounding box center [639, 417] width 7 height 12
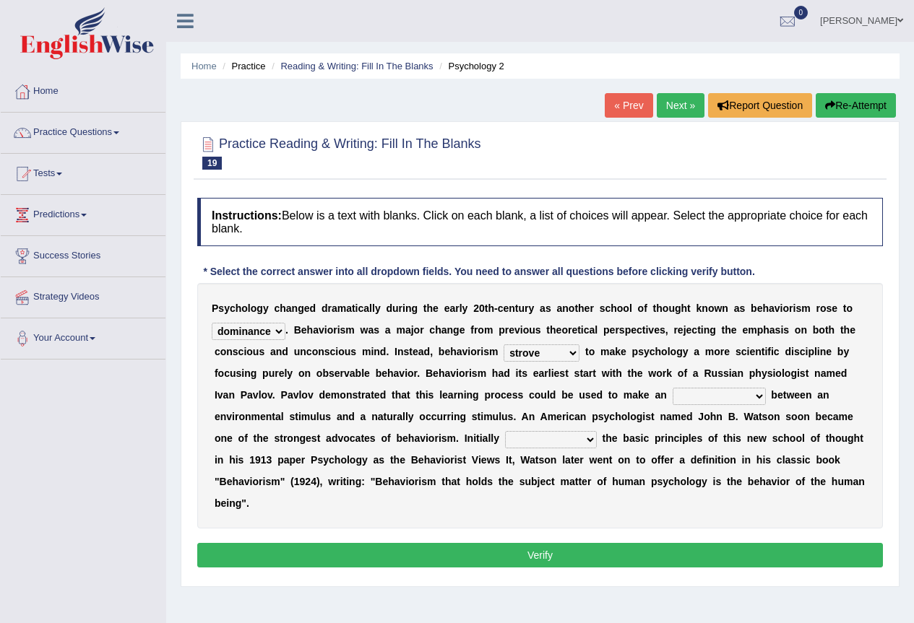
click at [764, 394] on select "acclimatization association union combination" at bounding box center [719, 396] width 93 height 17
select select "association"
click at [673, 388] on select "acclimatization association union combination" at bounding box center [719, 396] width 93 height 17
click at [590, 440] on select "questioning foreshortening unburdening outlining" at bounding box center [551, 439] width 92 height 17
select select "outlining"
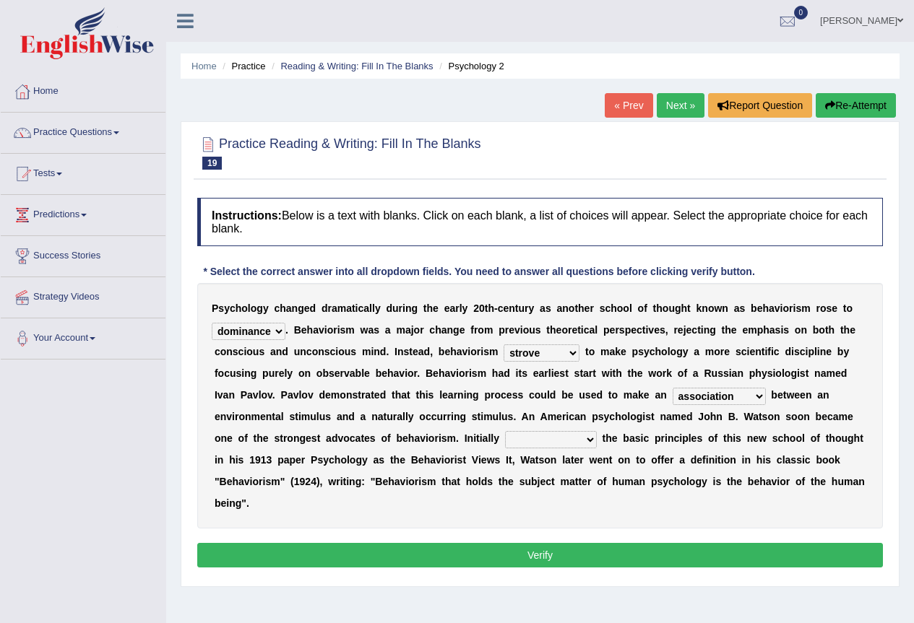
click at [505, 431] on select "questioning foreshortening unburdening outlining" at bounding box center [551, 439] width 92 height 17
click at [563, 555] on button "Verify" at bounding box center [540, 555] width 686 height 25
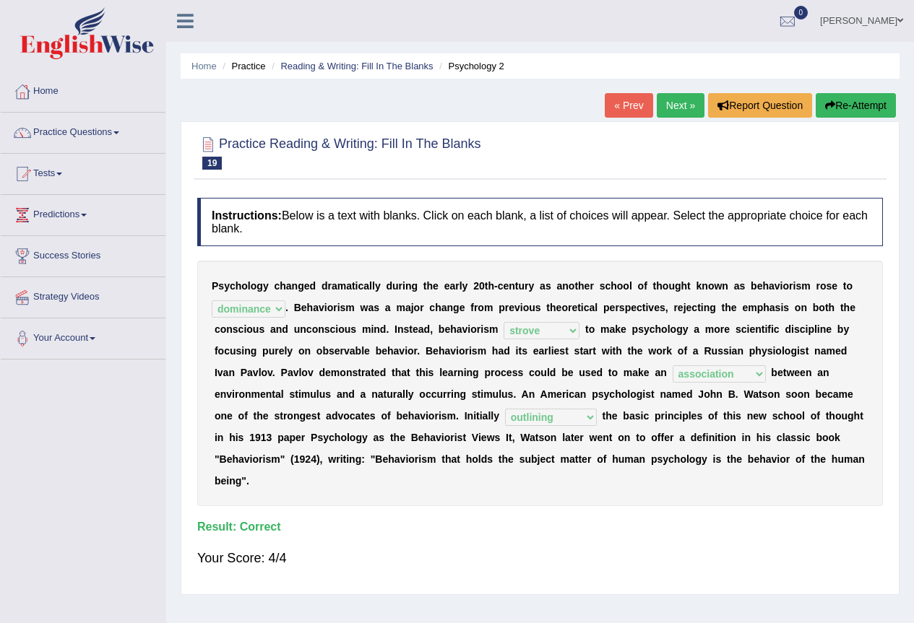
click at [683, 106] on link "Next »" at bounding box center [681, 105] width 48 height 25
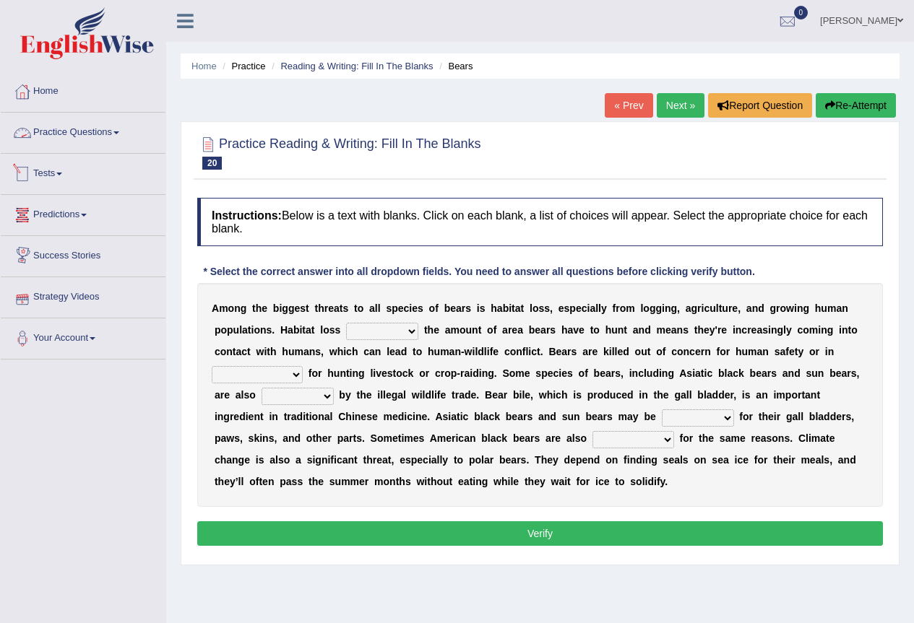
click at [85, 127] on link "Practice Questions" at bounding box center [83, 131] width 165 height 36
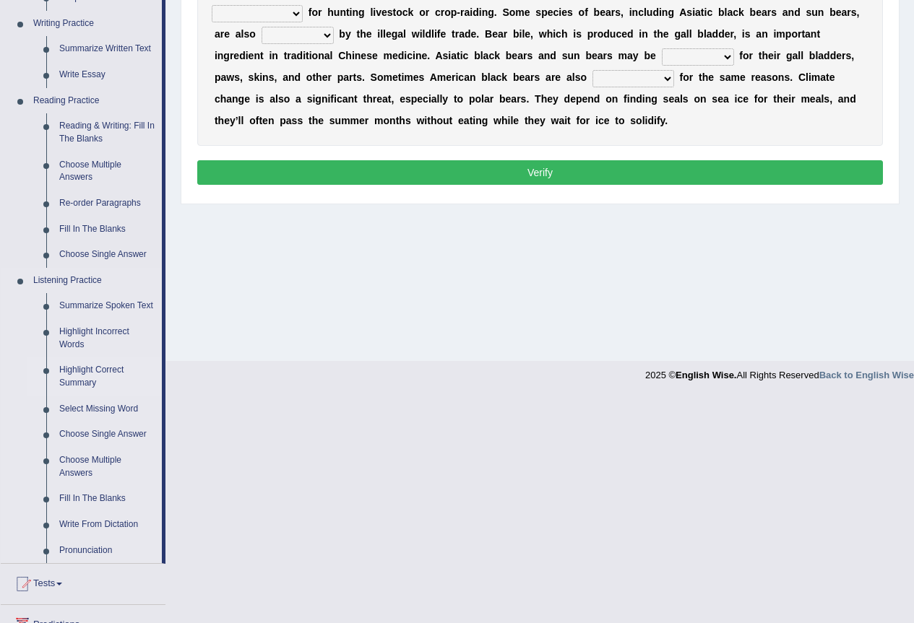
scroll to position [72, 0]
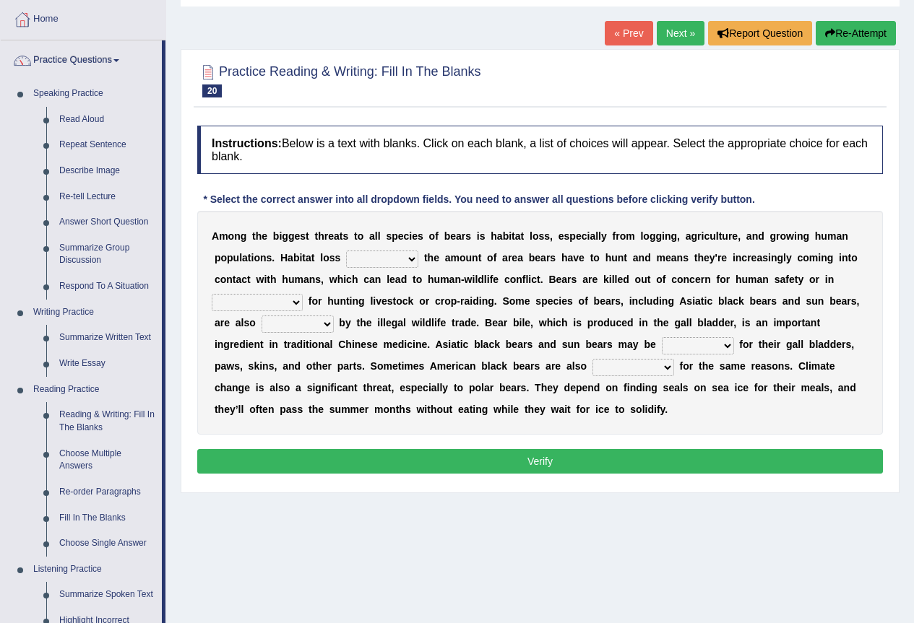
click at [415, 264] on select "increases reduces complies interacts" at bounding box center [382, 259] width 72 height 17
select select "reduces"
click at [346, 251] on select "increases reduces complies interacts" at bounding box center [382, 259] width 72 height 17
click at [293, 303] on select "coalition retaliation appreciation disinformation" at bounding box center [257, 302] width 91 height 17
select select "retaliation"
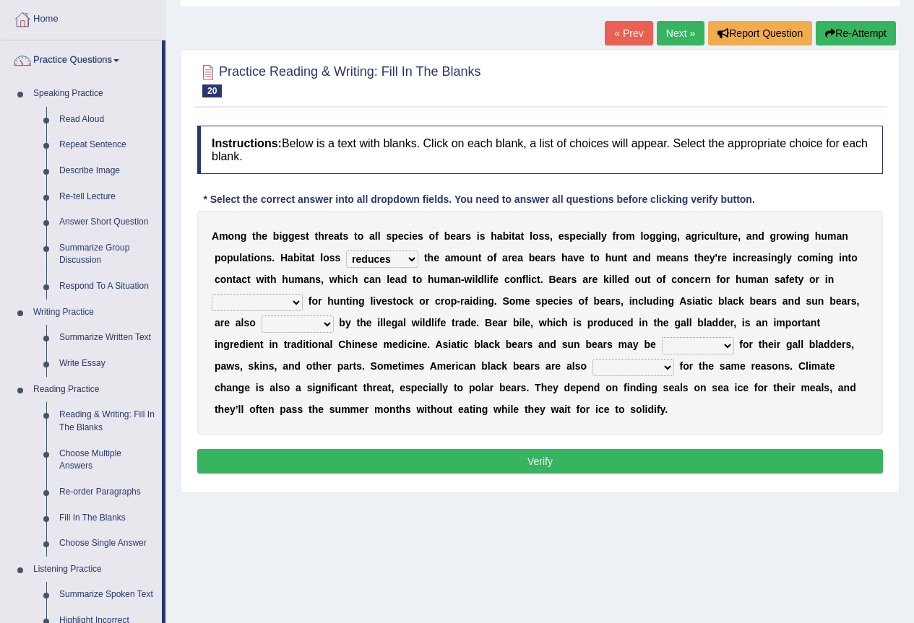
click at [212, 294] on select "coalition retaliation appreciation disinformation" at bounding box center [257, 302] width 91 height 17
click at [322, 325] on select "protected prohibited fattened threatened" at bounding box center [298, 324] width 72 height 17
select select "threatened"
click at [262, 316] on select "protected prohibited fattened threatened" at bounding box center [298, 324] width 72 height 17
click at [727, 348] on select "poached squelched coached blenched" at bounding box center [698, 345] width 72 height 17
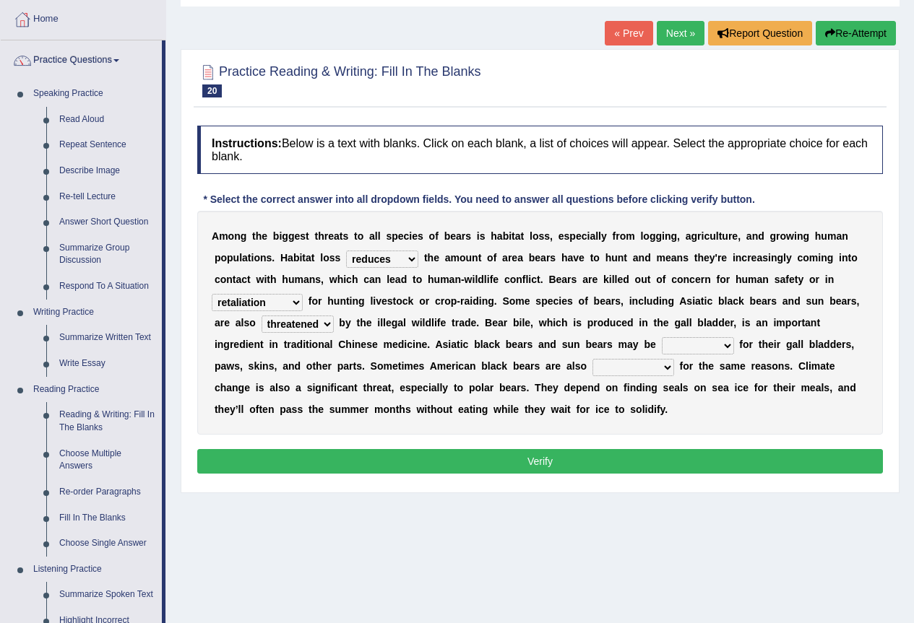
select select "poached"
click at [662, 337] on select "poached squelched coached blenched" at bounding box center [698, 345] width 72 height 17
click at [725, 346] on select "poached squelched coached blenched" at bounding box center [698, 345] width 72 height 17
click at [662, 337] on select "poached squelched coached blenched" at bounding box center [698, 345] width 72 height 17
click at [674, 368] on b at bounding box center [677, 366] width 6 height 12
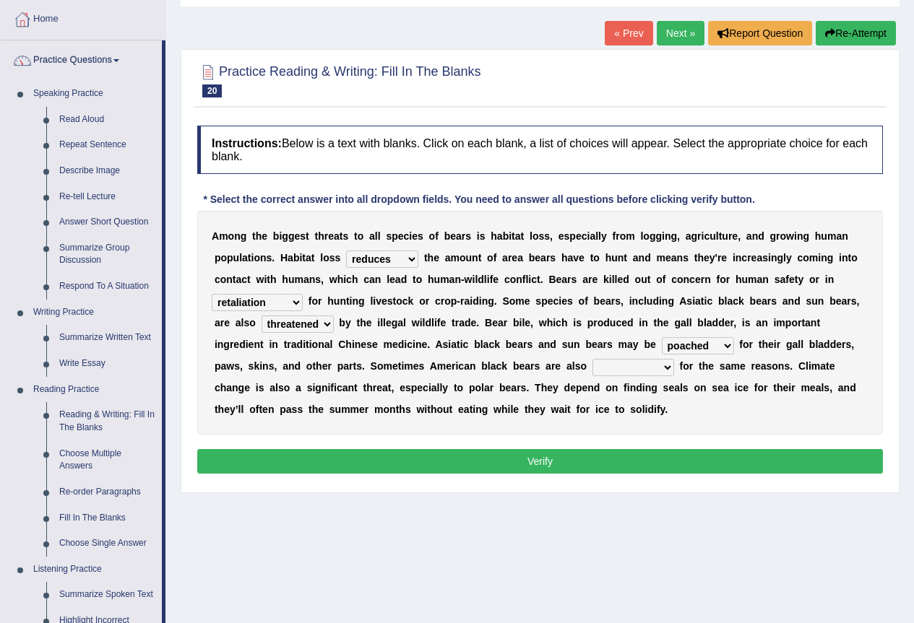
click at [668, 366] on select "begot foreseen encountered targeted" at bounding box center [633, 367] width 82 height 17
select select "targeted"
click at [592, 359] on select "begot foreseen encountered targeted" at bounding box center [633, 367] width 82 height 17
click at [541, 466] on button "Verify" at bounding box center [540, 461] width 686 height 25
